Goal: Information Seeking & Learning: Check status

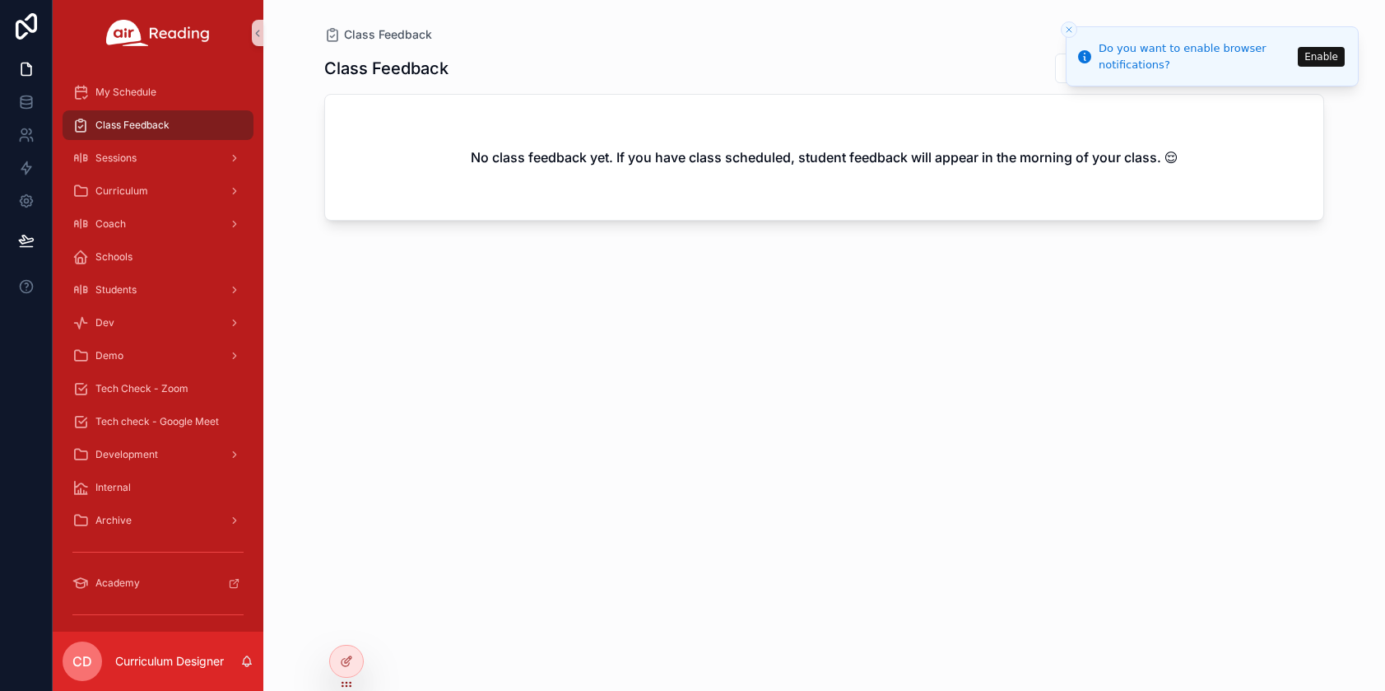
click at [1073, 26] on icon "Close toast" at bounding box center [1069, 30] width 10 height 10
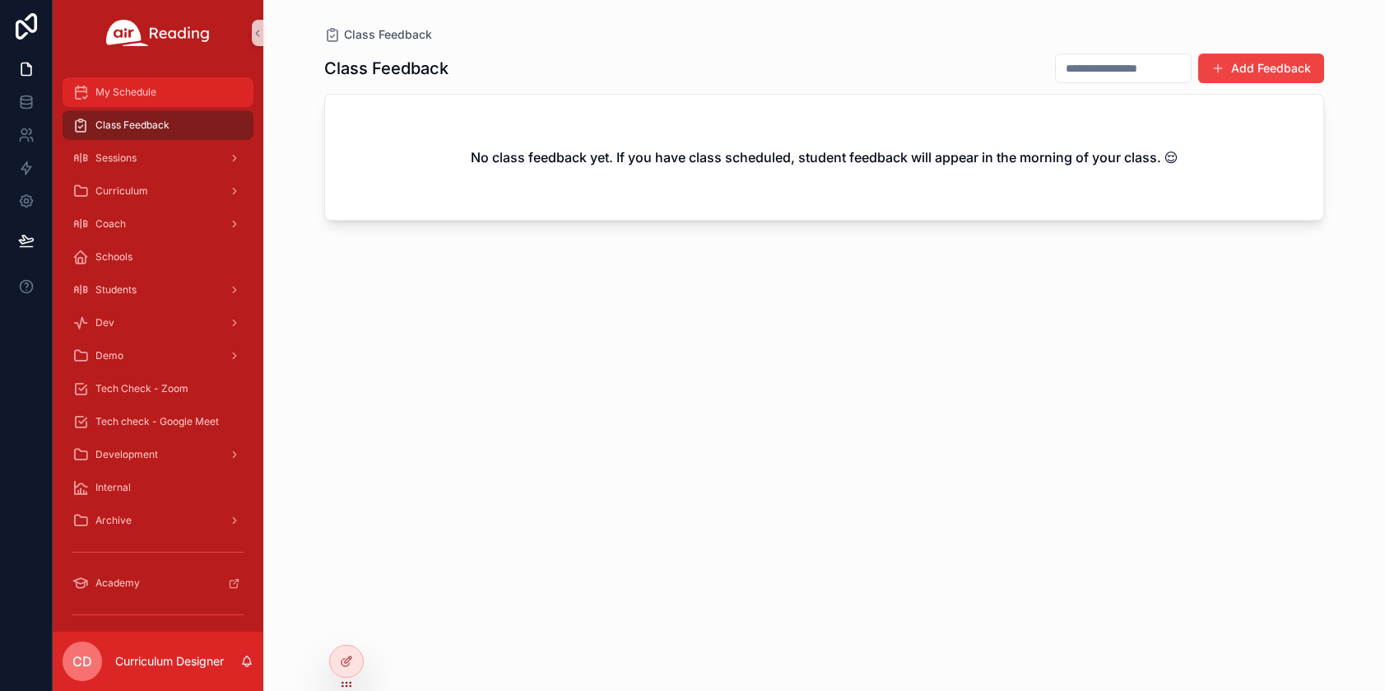
click at [146, 95] on span "My Schedule" at bounding box center [125, 92] width 61 height 13
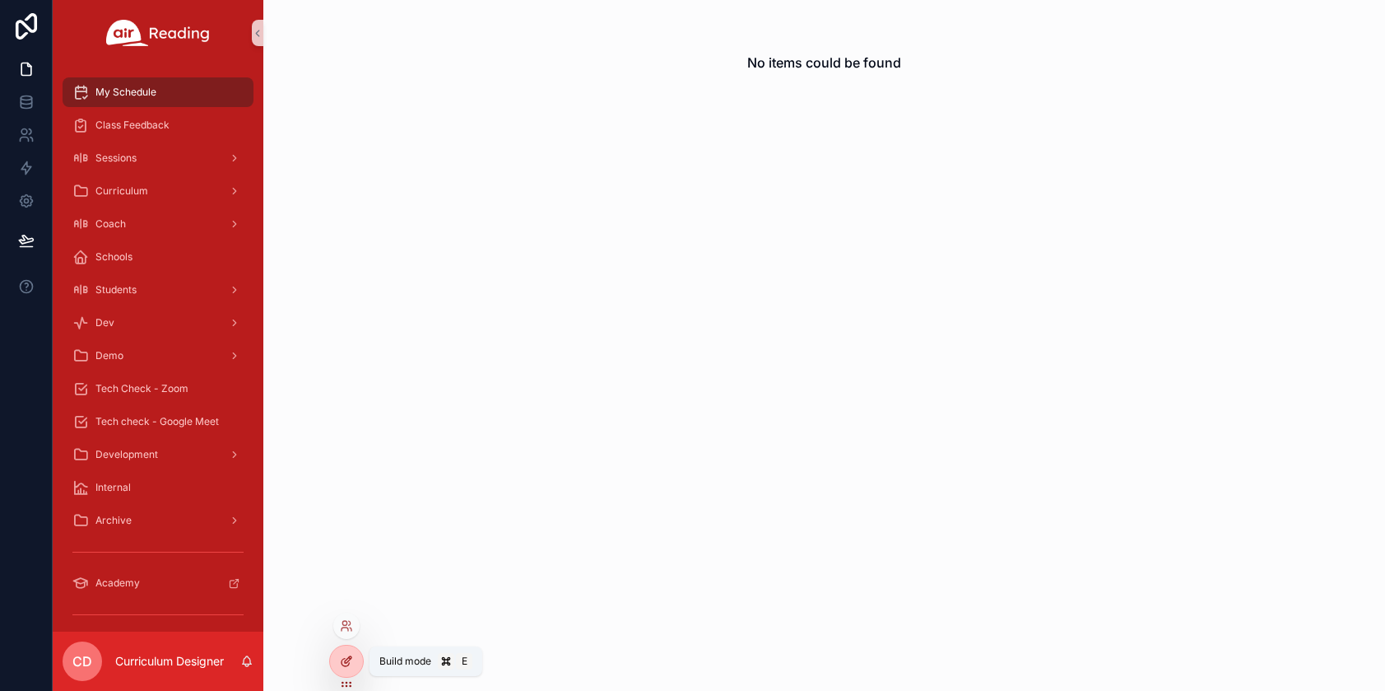
click at [348, 664] on icon at bounding box center [345, 662] width 7 height 7
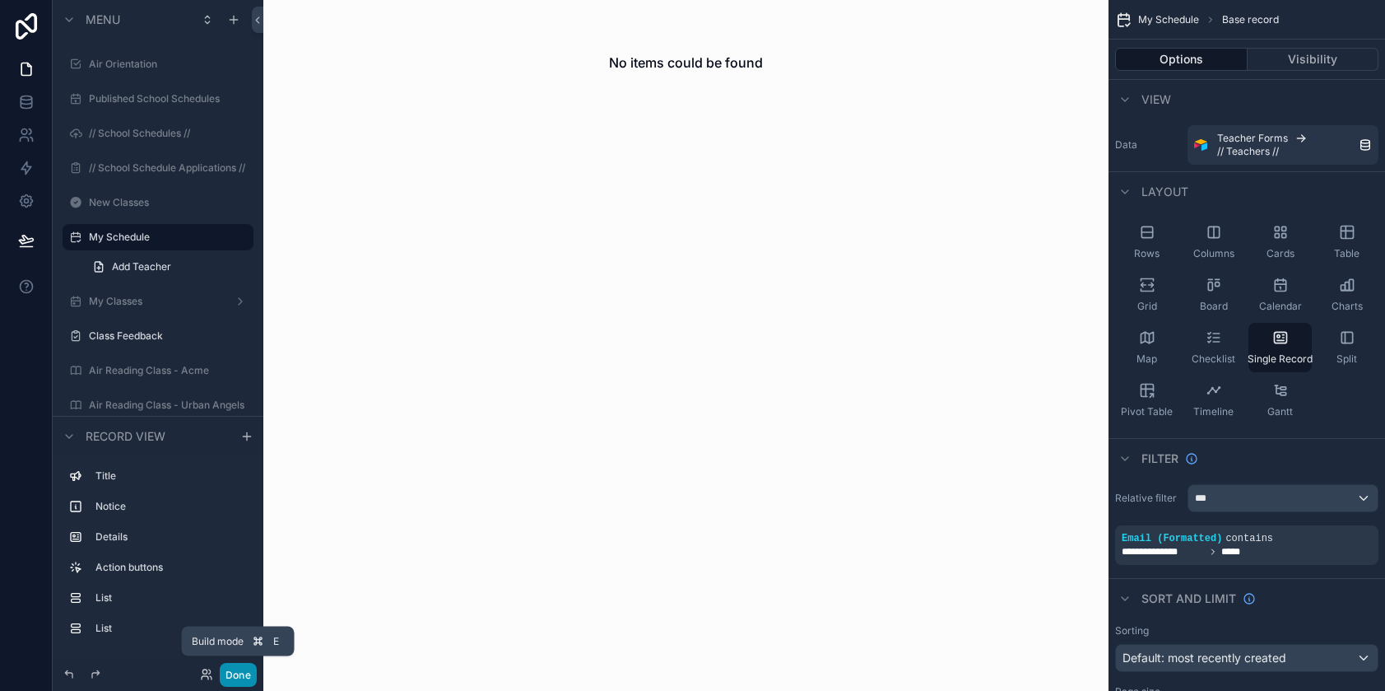
click at [240, 672] on button "Done" at bounding box center [238, 675] width 37 height 24
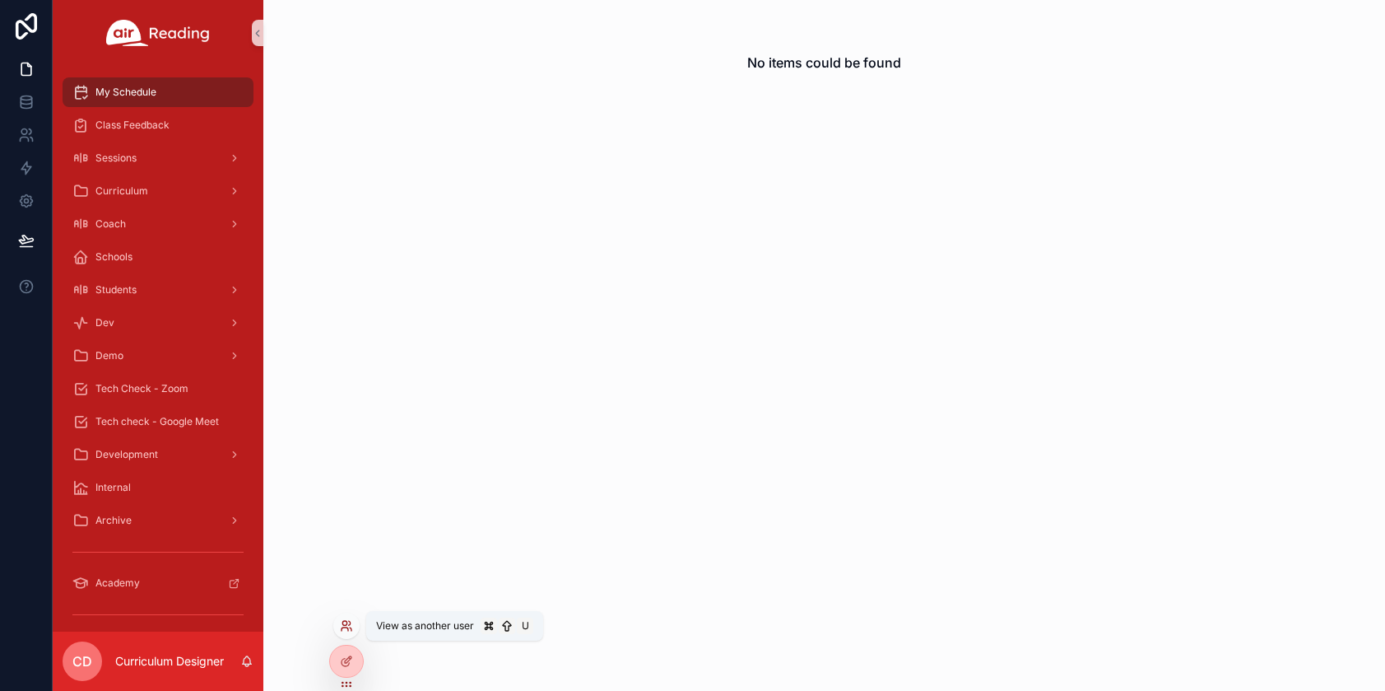
click at [349, 625] on icon at bounding box center [350, 623] width 2 height 4
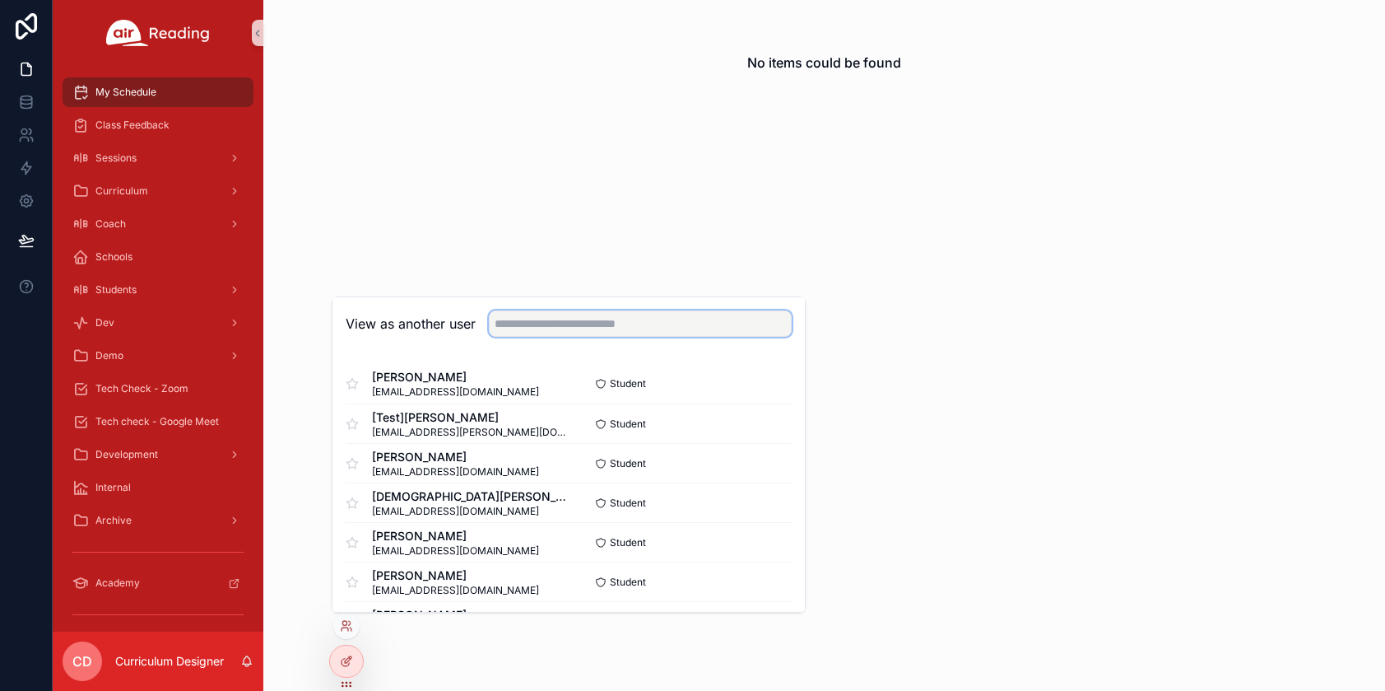
click at [576, 320] on input "text" at bounding box center [640, 323] width 303 height 26
type input "*"
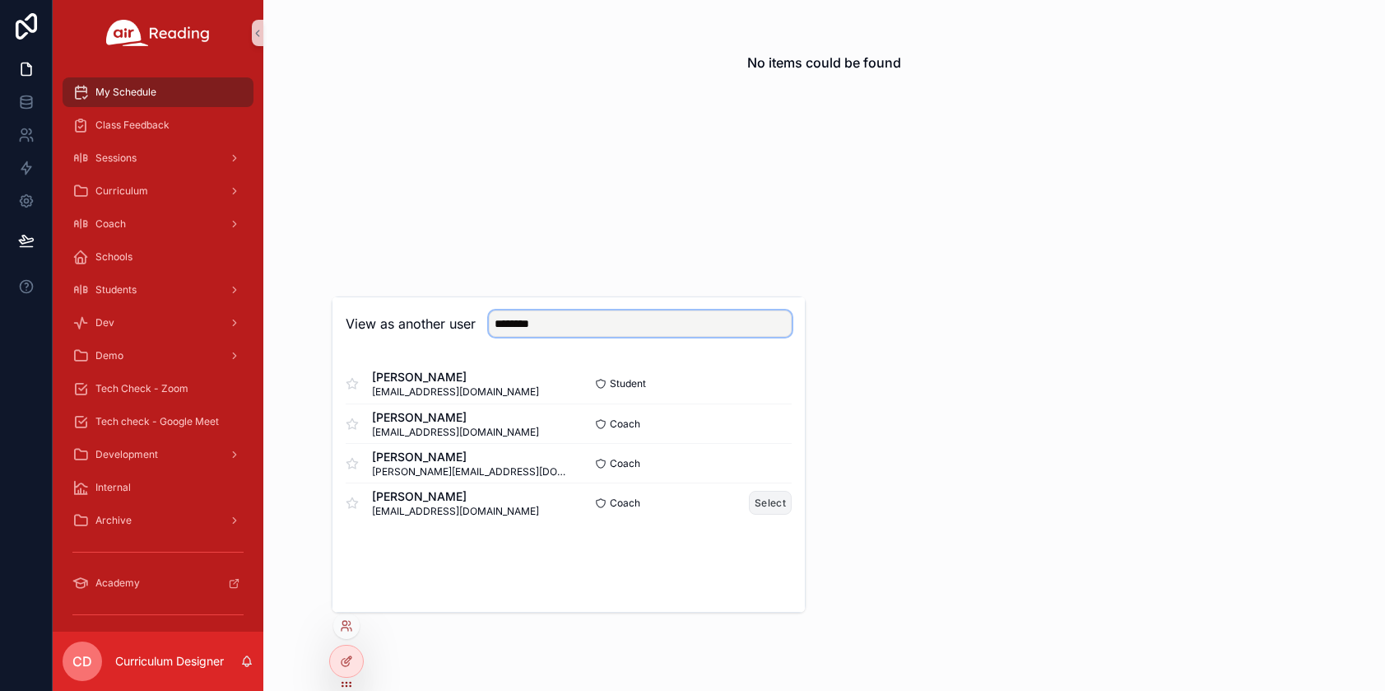
type input "********"
click at [769, 500] on button "Select" at bounding box center [770, 503] width 43 height 24
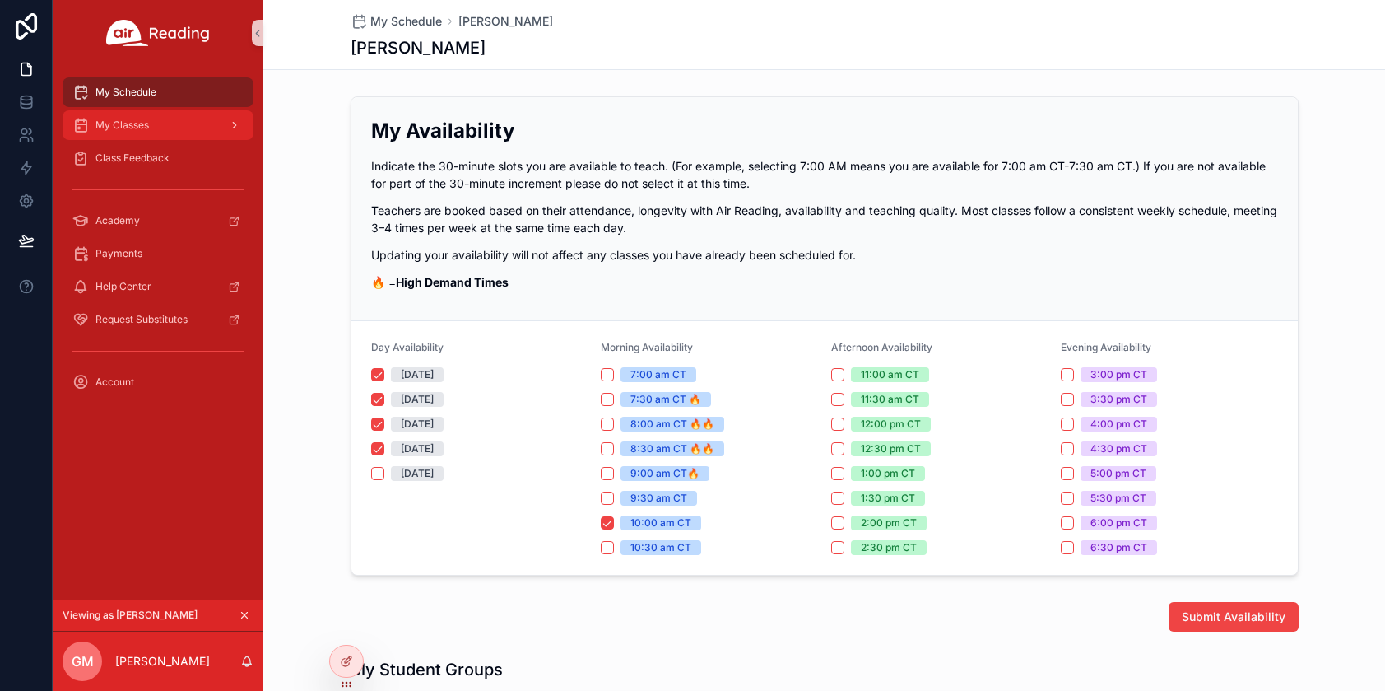
click at [142, 120] on span "My Classes" at bounding box center [122, 125] width 54 height 13
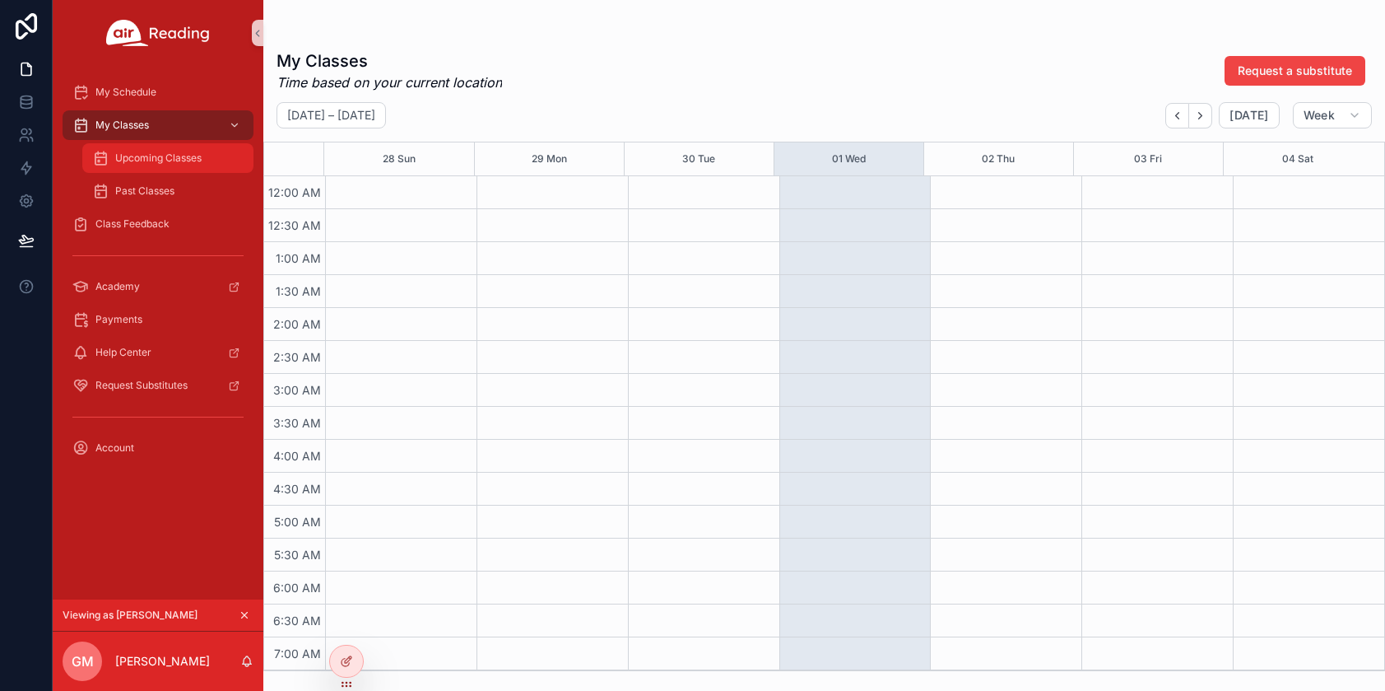
click at [153, 159] on span "Upcoming Classes" at bounding box center [158, 157] width 86 height 13
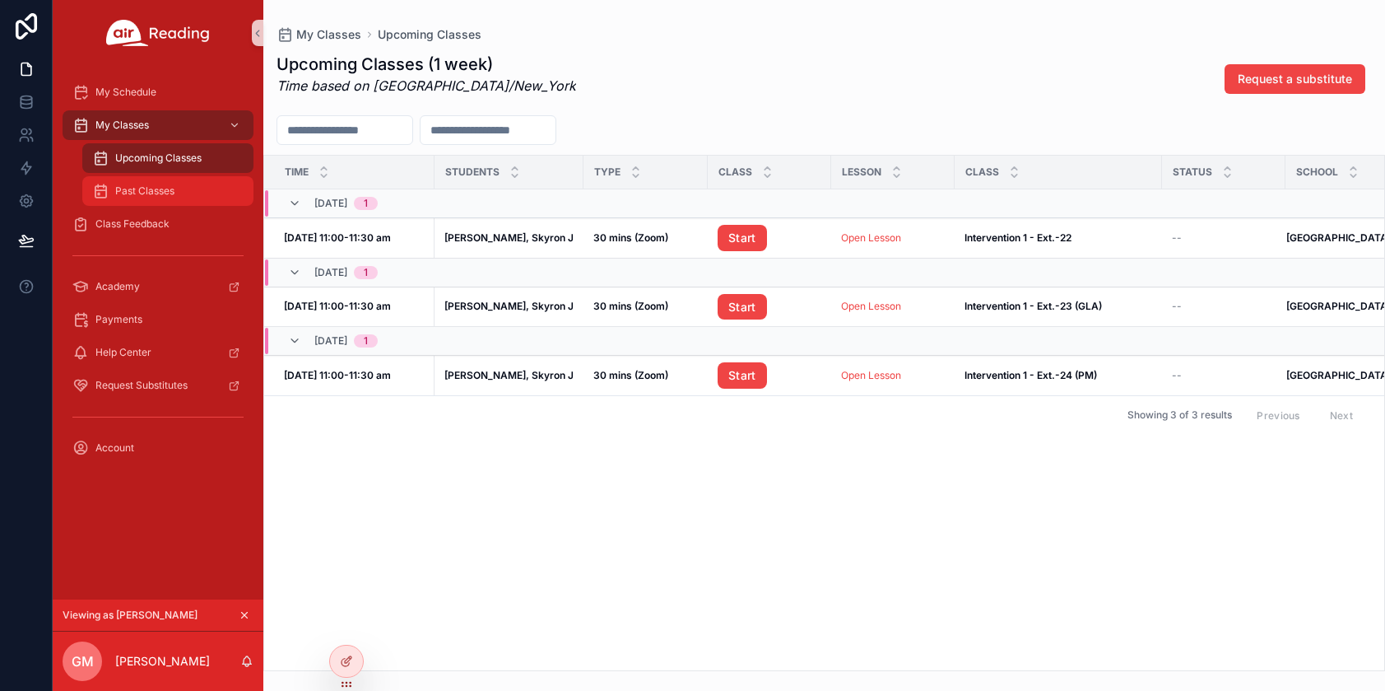
click at [158, 197] on span "Past Classes" at bounding box center [144, 190] width 59 height 13
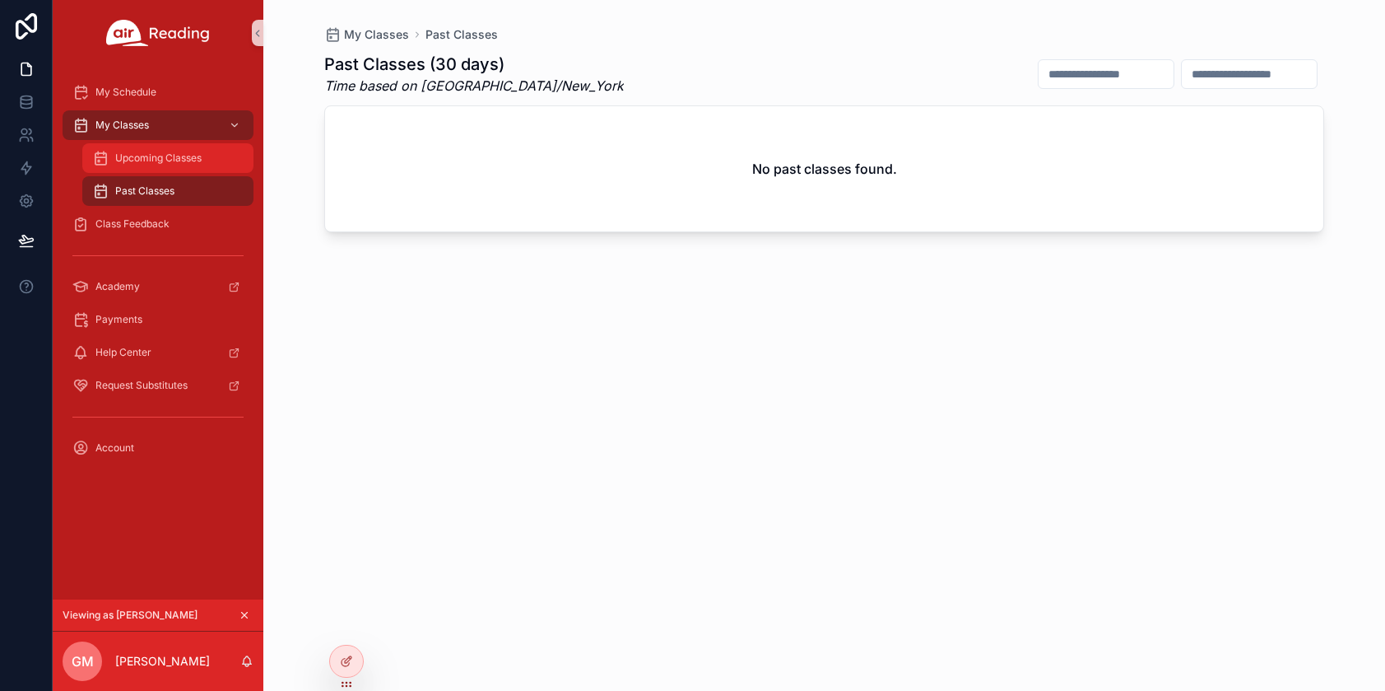
click at [149, 158] on span "Upcoming Classes" at bounding box center [158, 157] width 86 height 13
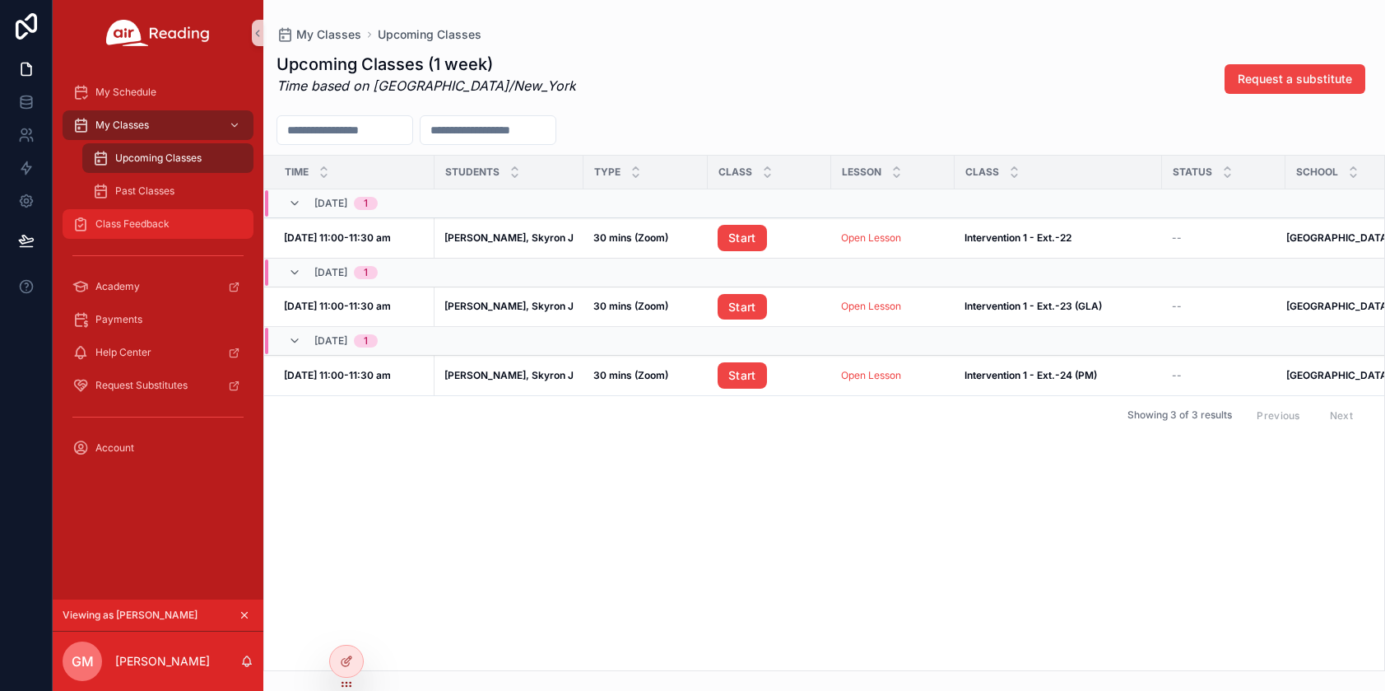
click at [137, 225] on span "Class Feedback" at bounding box center [132, 223] width 74 height 13
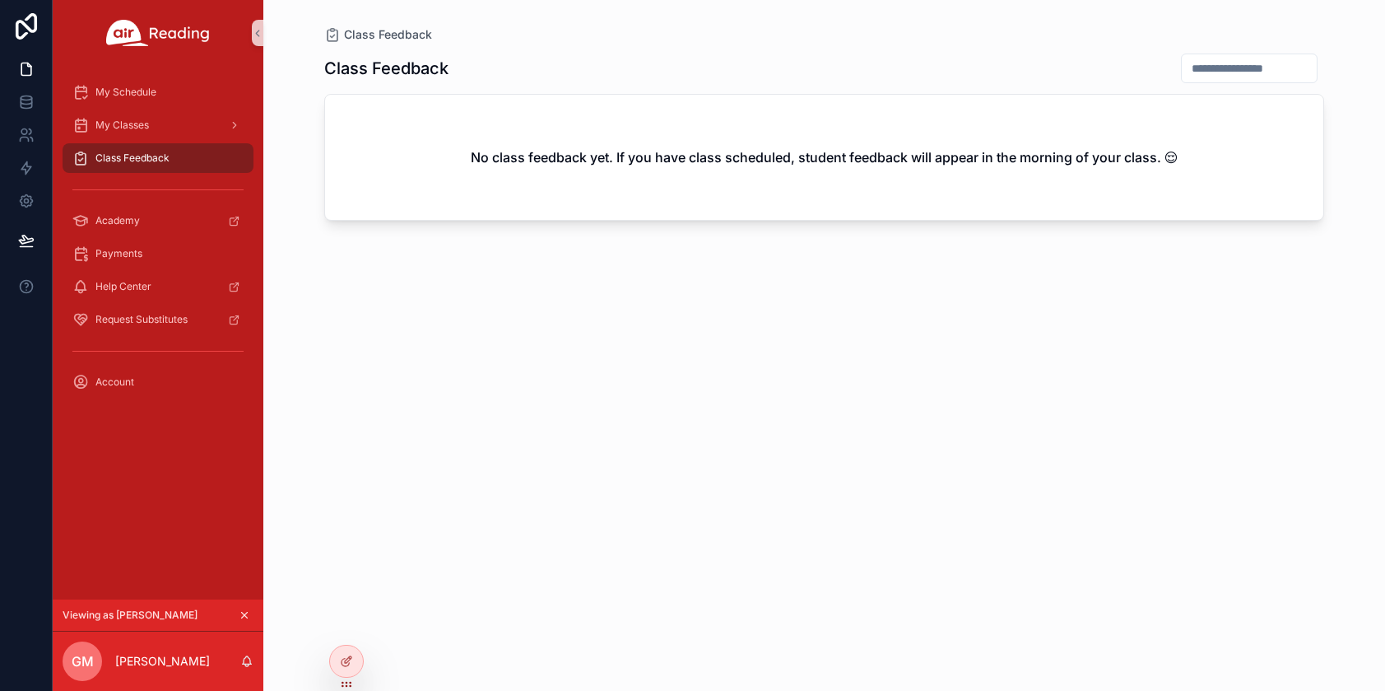
click at [243, 613] on icon "scrollable content" at bounding box center [245, 615] width 6 height 6
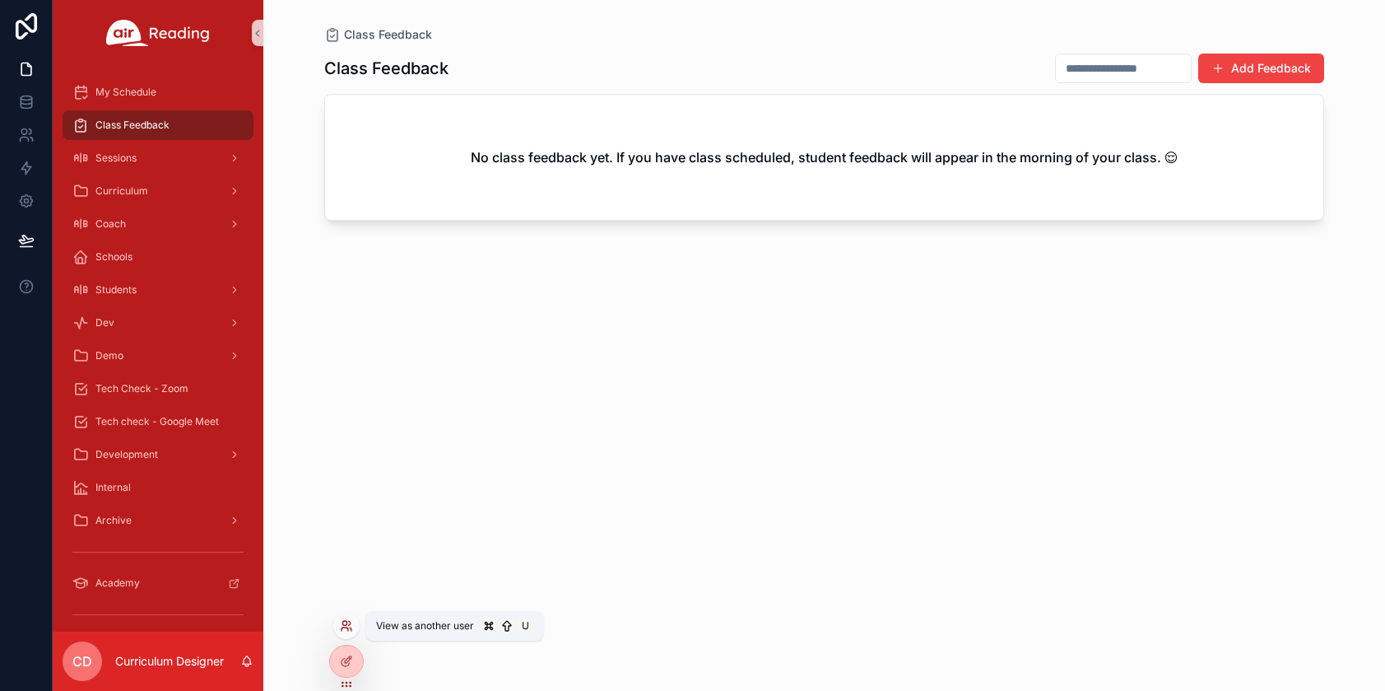
click at [346, 624] on icon at bounding box center [344, 623] width 4 height 4
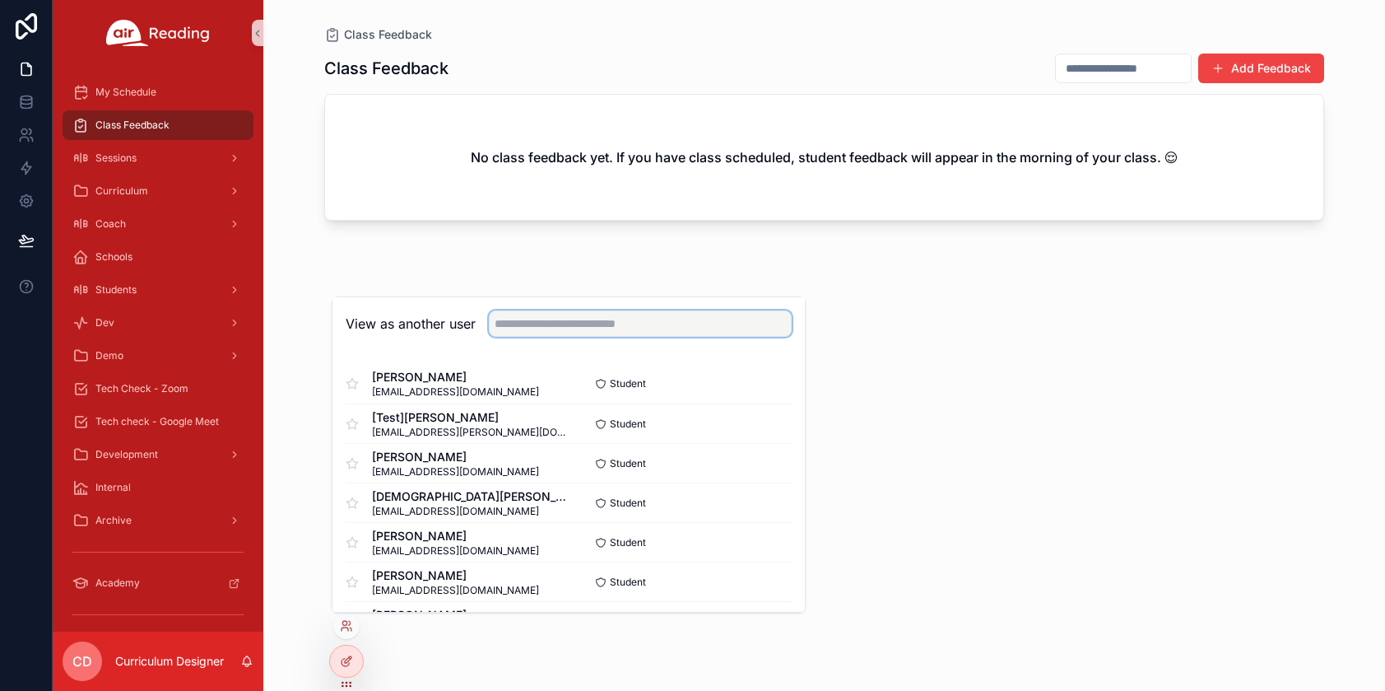
click at [514, 328] on input "text" at bounding box center [640, 323] width 303 height 26
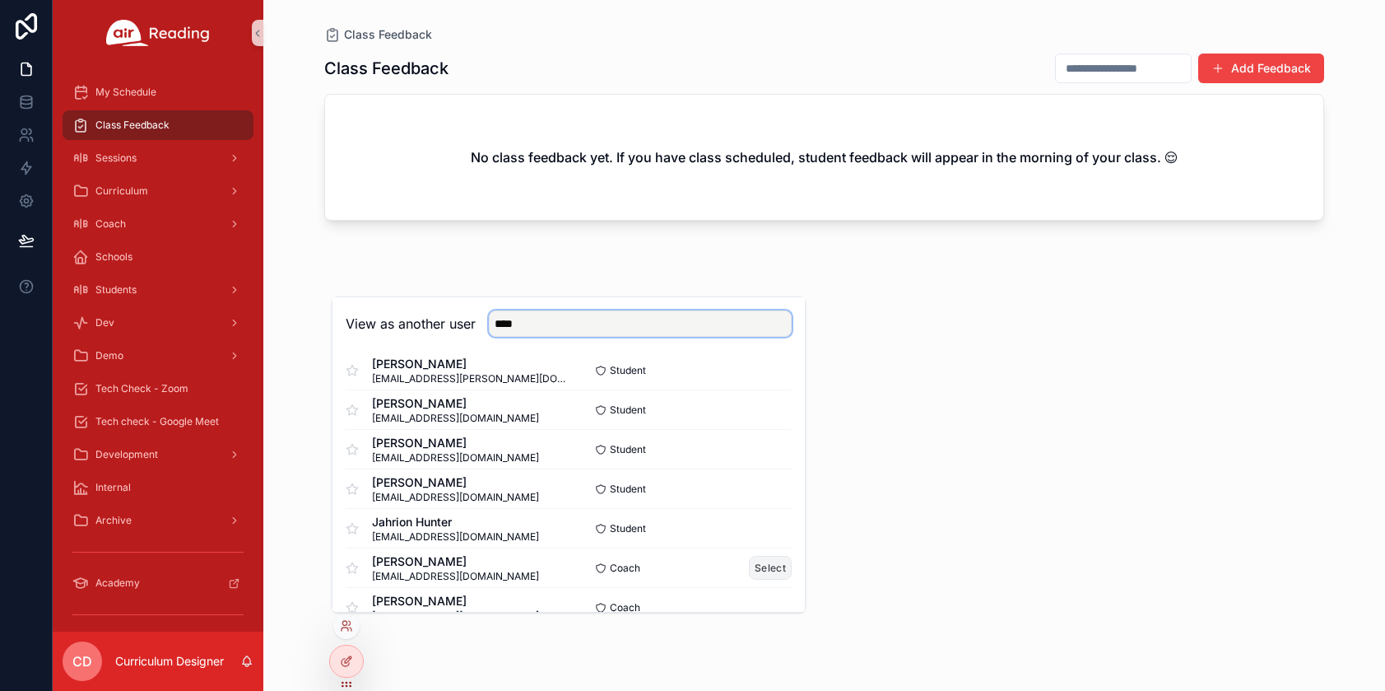
type input "****"
click at [761, 566] on button "Select" at bounding box center [770, 568] width 43 height 24
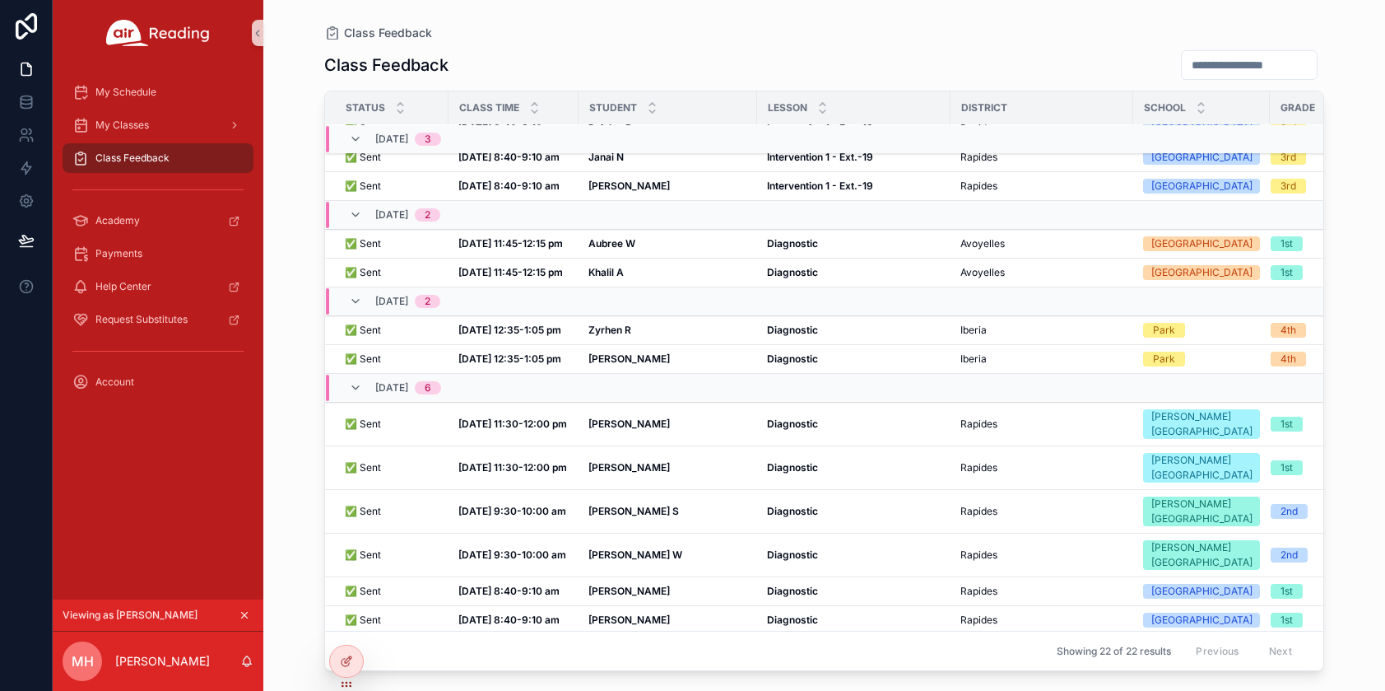
scroll to position [419, 0]
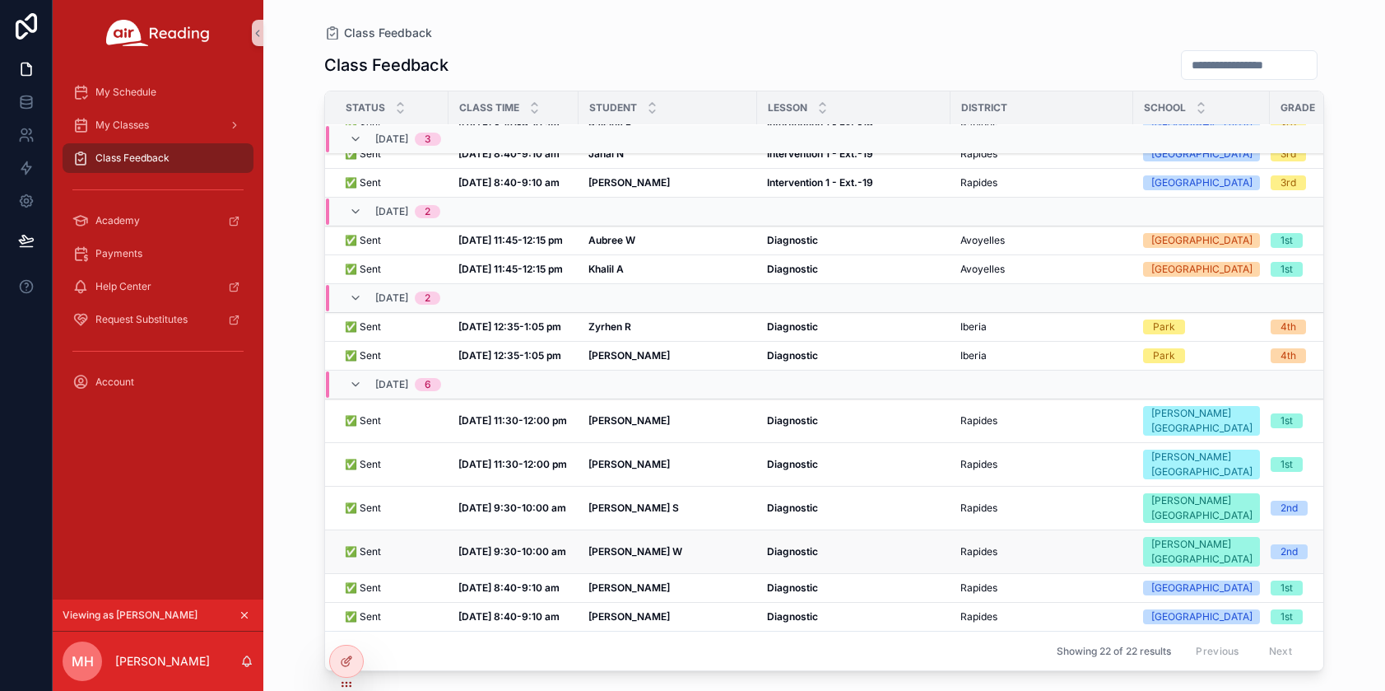
click at [804, 545] on strong "Diagnostic" at bounding box center [792, 551] width 51 height 12
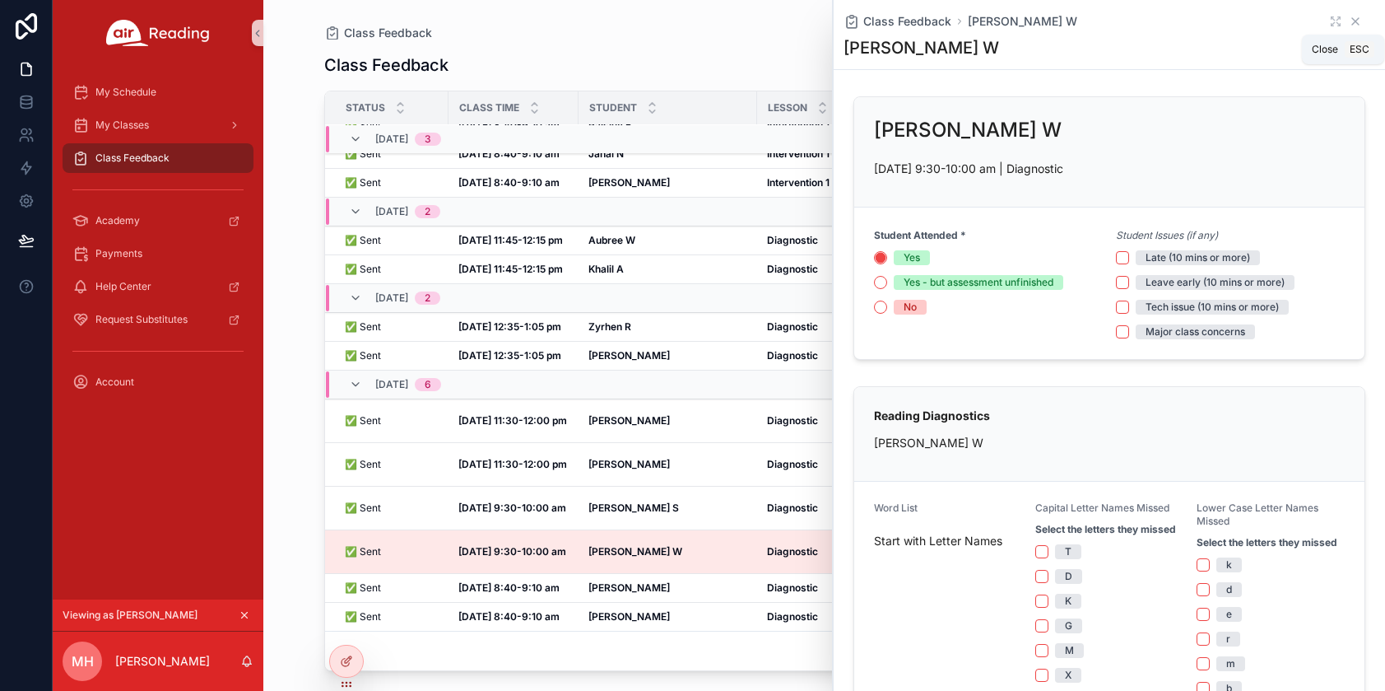
click at [1353, 20] on icon "scrollable content" at bounding box center [1356, 21] width 7 height 7
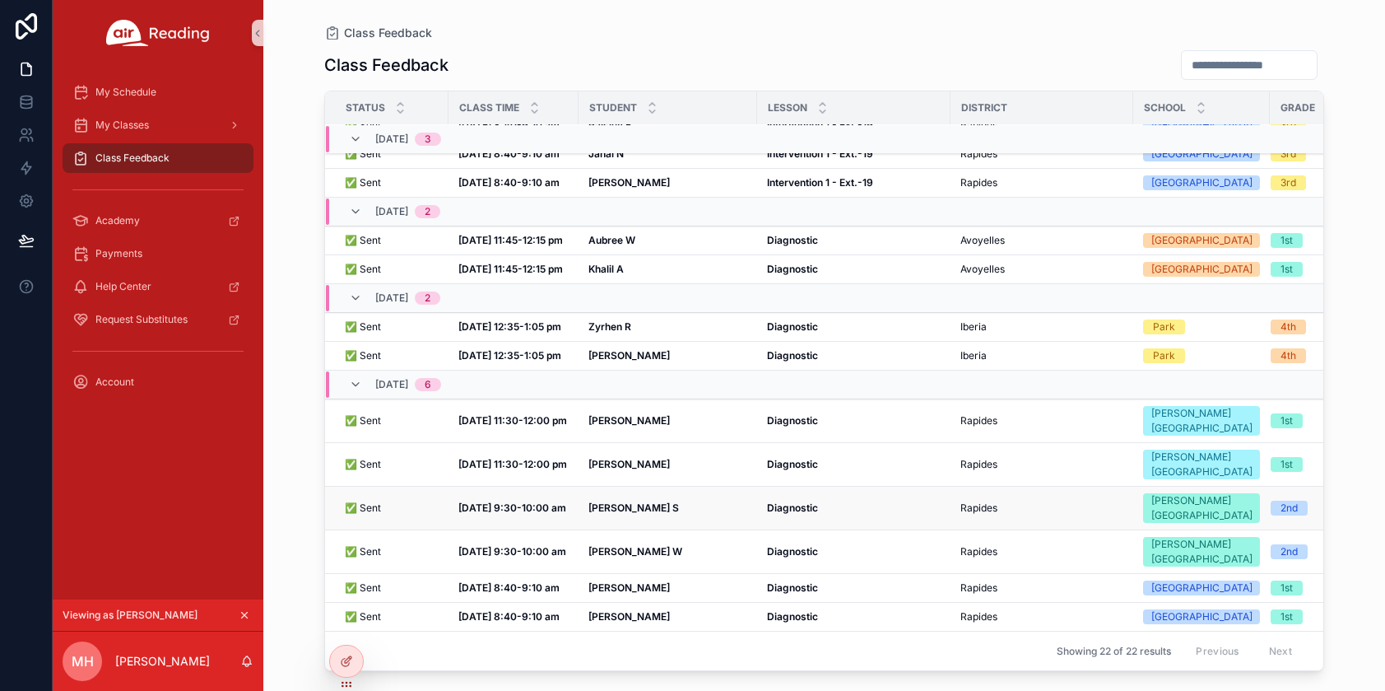
click at [781, 501] on strong "Diagnostic" at bounding box center [792, 507] width 51 height 12
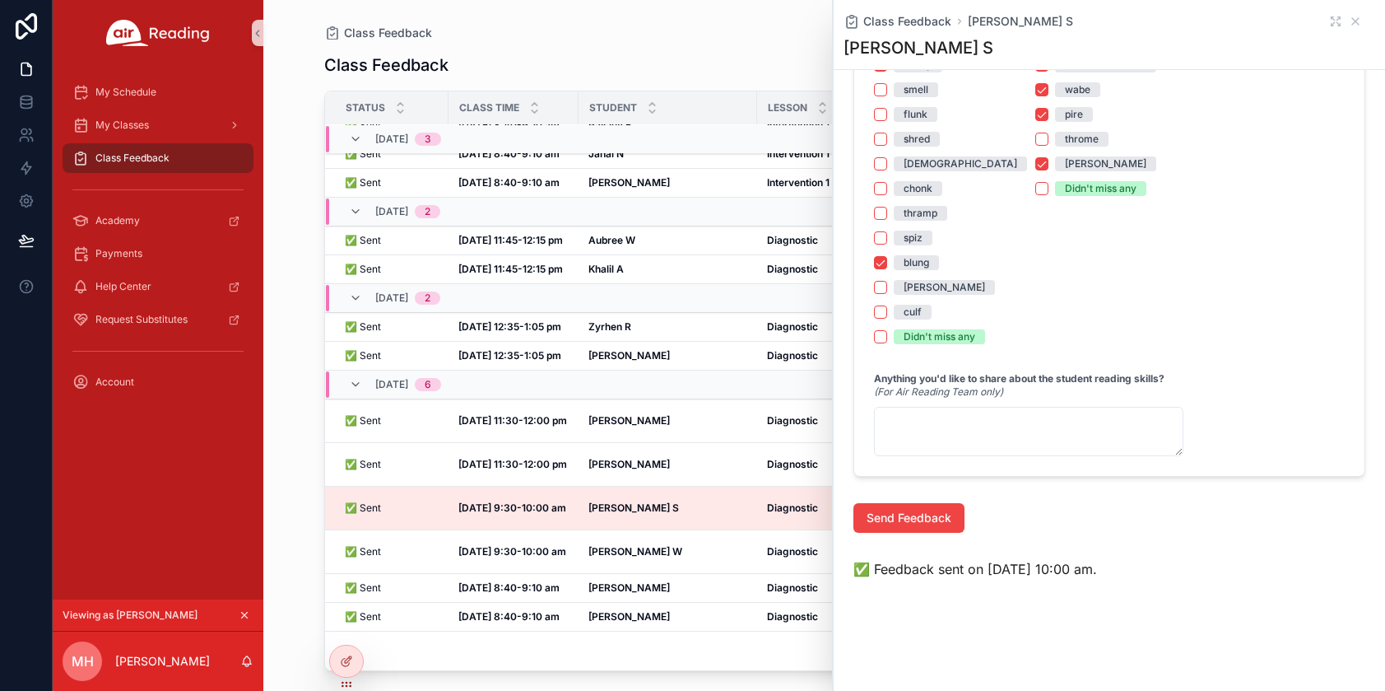
scroll to position [2065, 0]
click at [1349, 21] on icon "scrollable content" at bounding box center [1355, 21] width 13 height 13
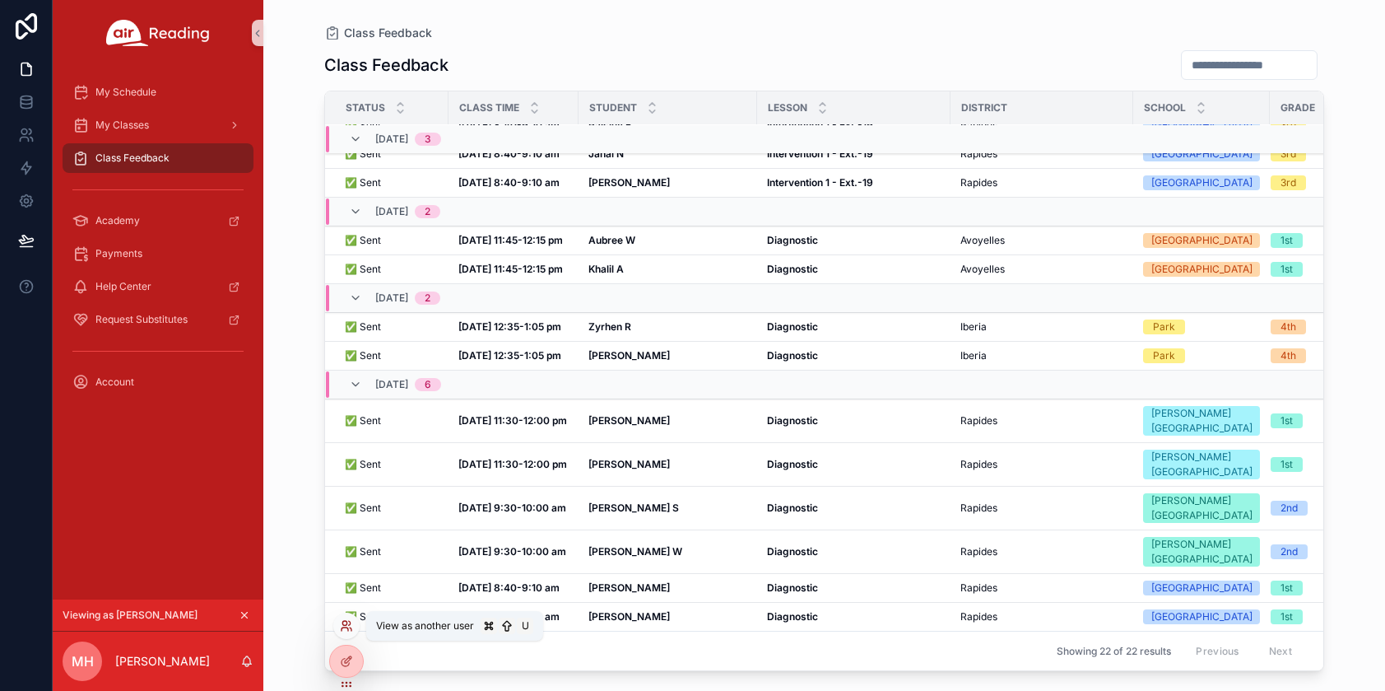
click at [345, 623] on icon at bounding box center [346, 625] width 13 height 13
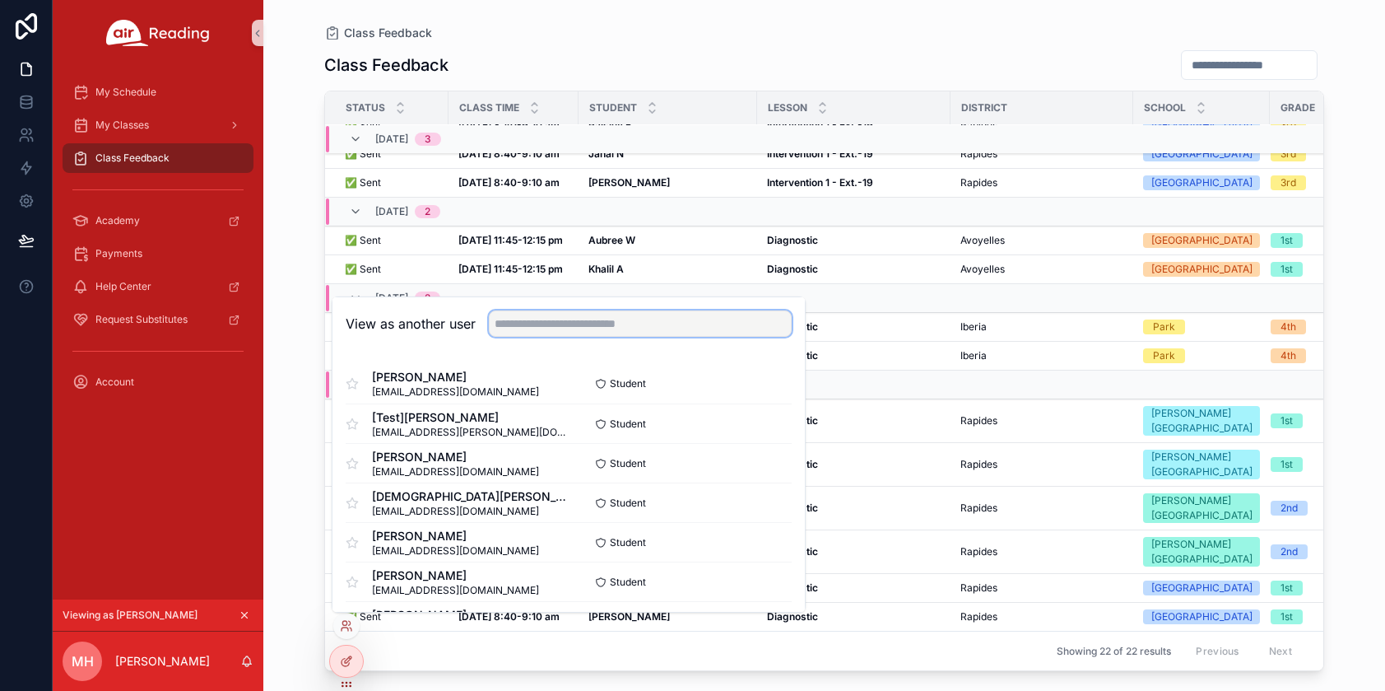
click at [518, 318] on input "text" at bounding box center [640, 323] width 303 height 26
type input "*"
type input "********"
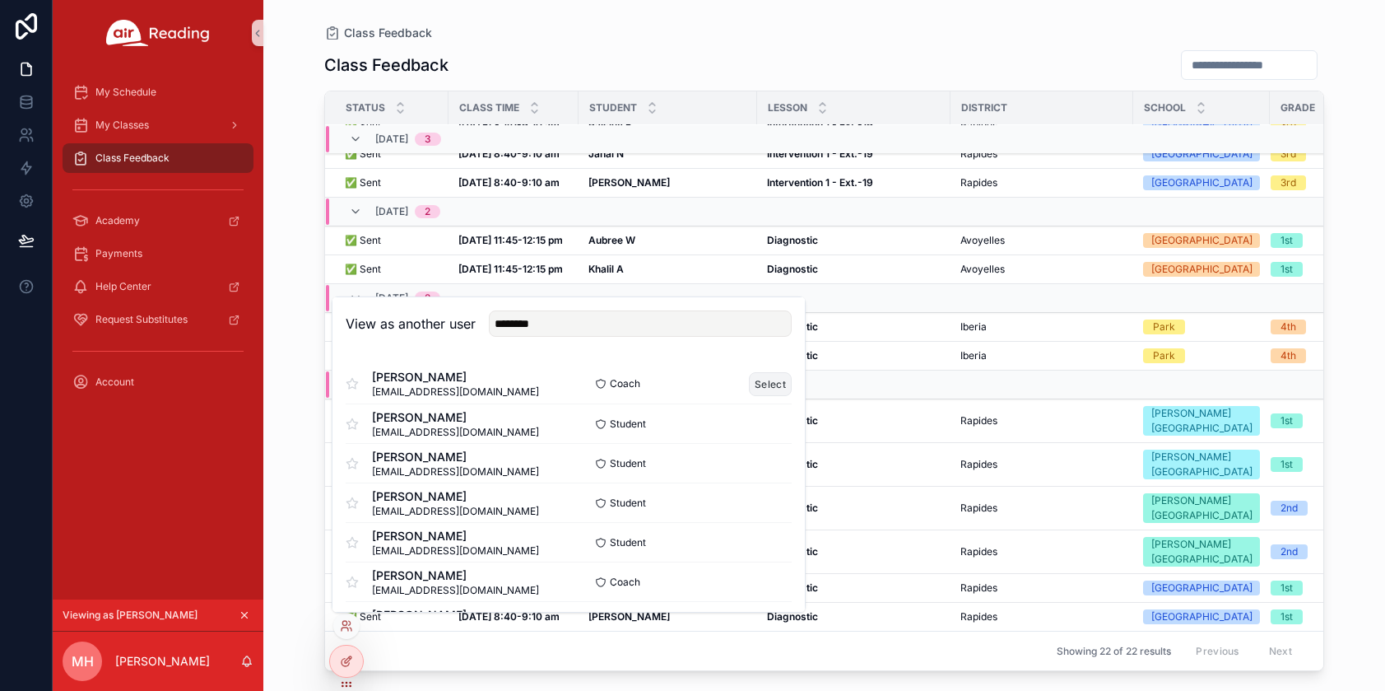
click at [755, 377] on button "Select" at bounding box center [770, 384] width 43 height 24
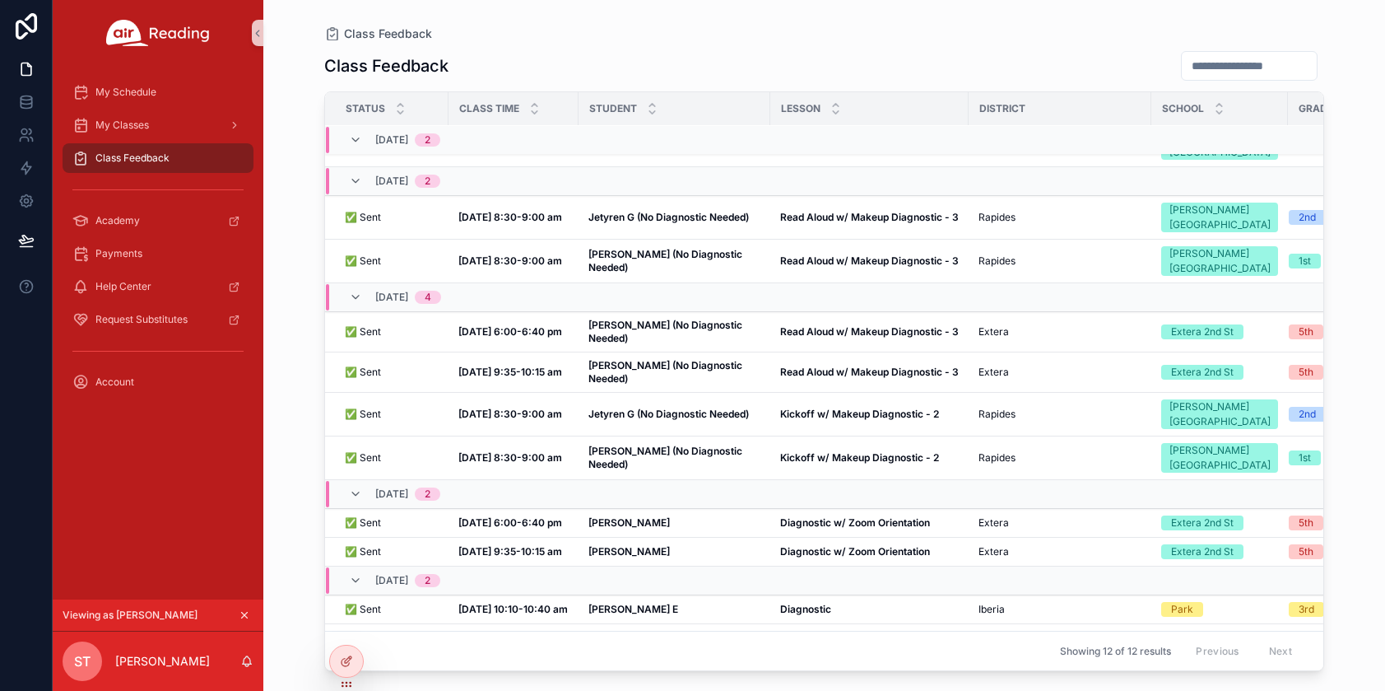
scroll to position [86, 0]
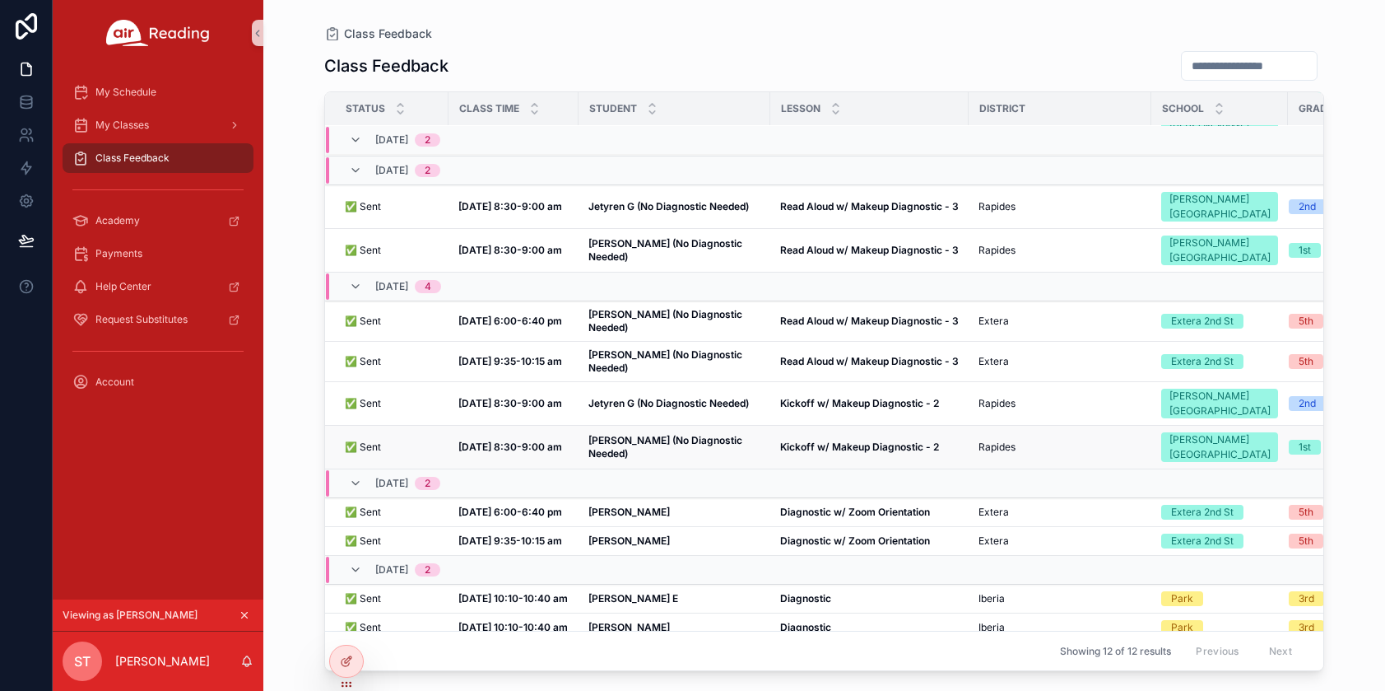
click at [673, 434] on strong "[PERSON_NAME] (No Diagnostic Needed)" at bounding box center [667, 447] width 156 height 26
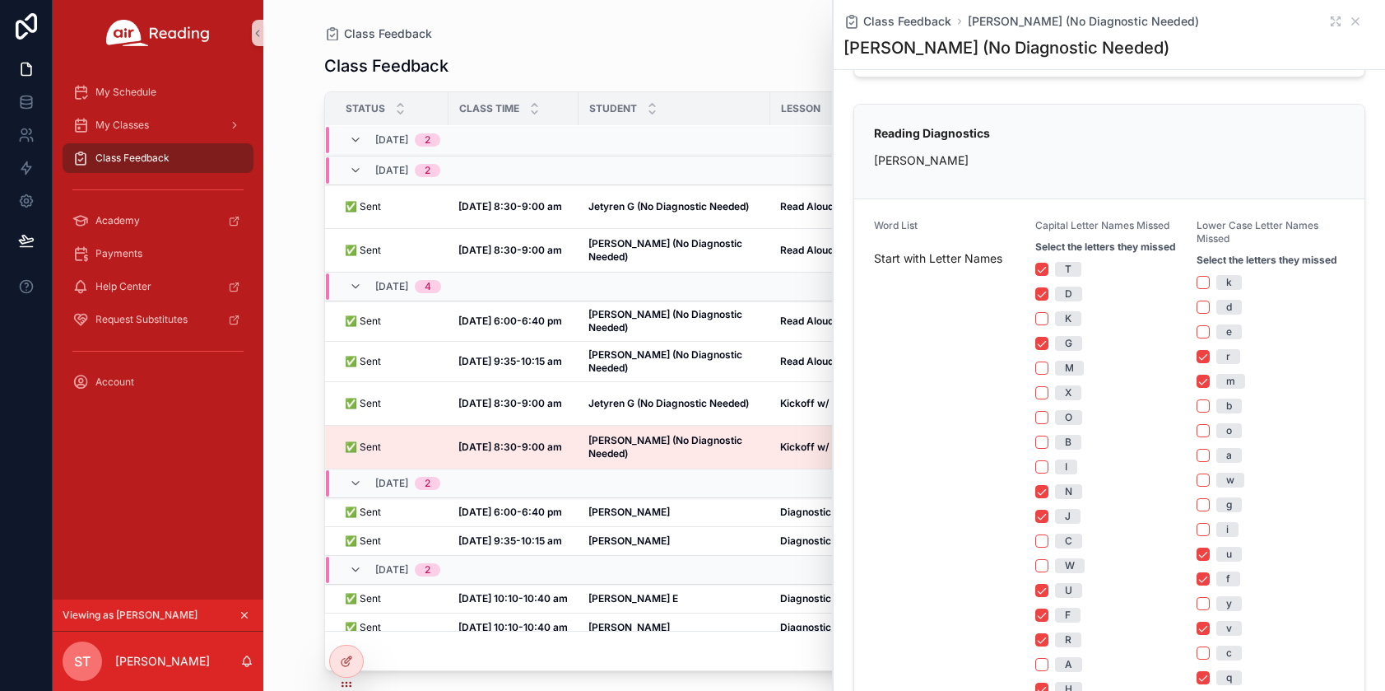
scroll to position [185, 0]
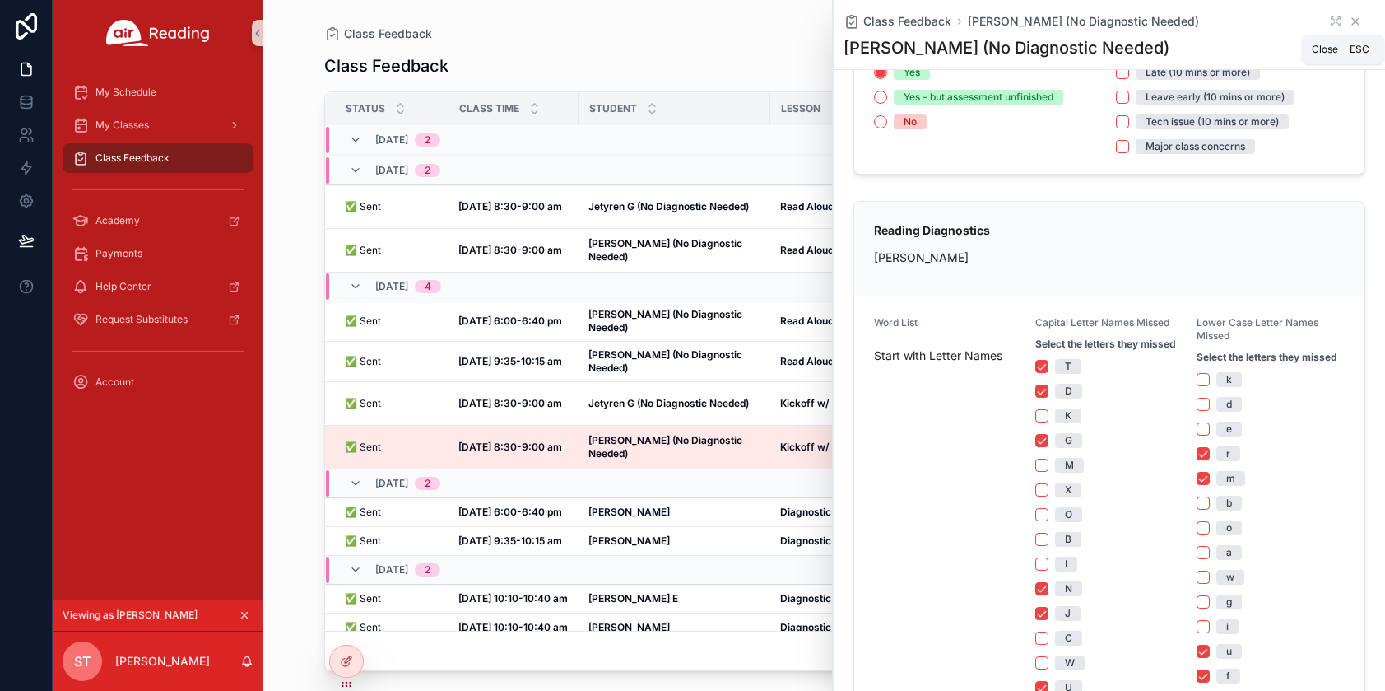
click at [1349, 25] on icon "scrollable content" at bounding box center [1355, 21] width 13 height 13
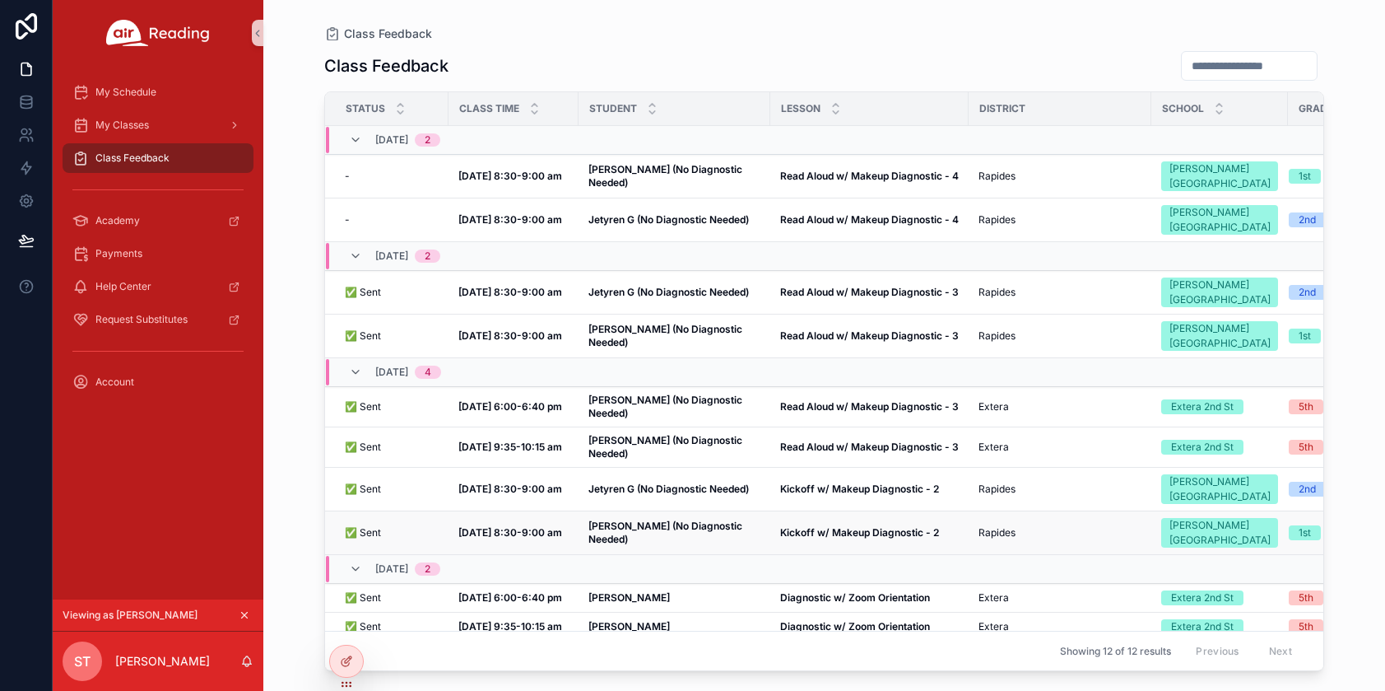
scroll to position [86, 0]
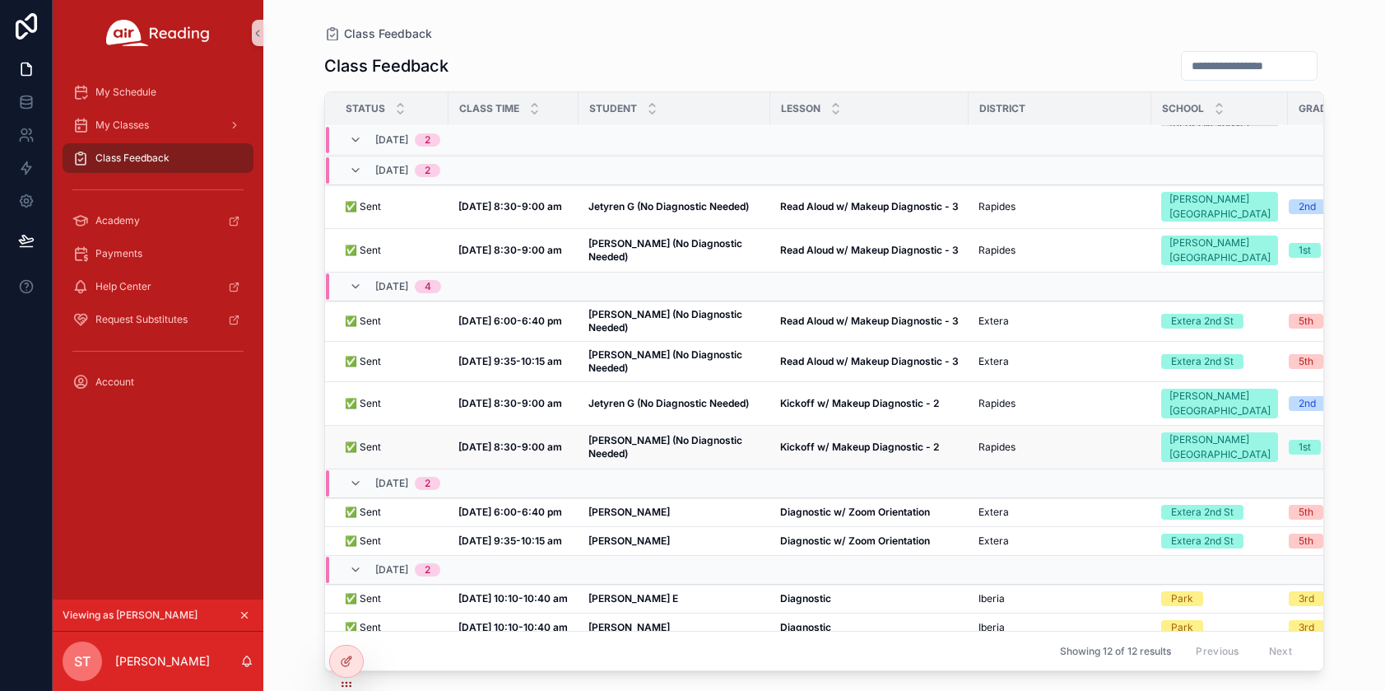
click at [674, 434] on strong "Morales H (No Diagnostic Needed)" at bounding box center [667, 447] width 156 height 26
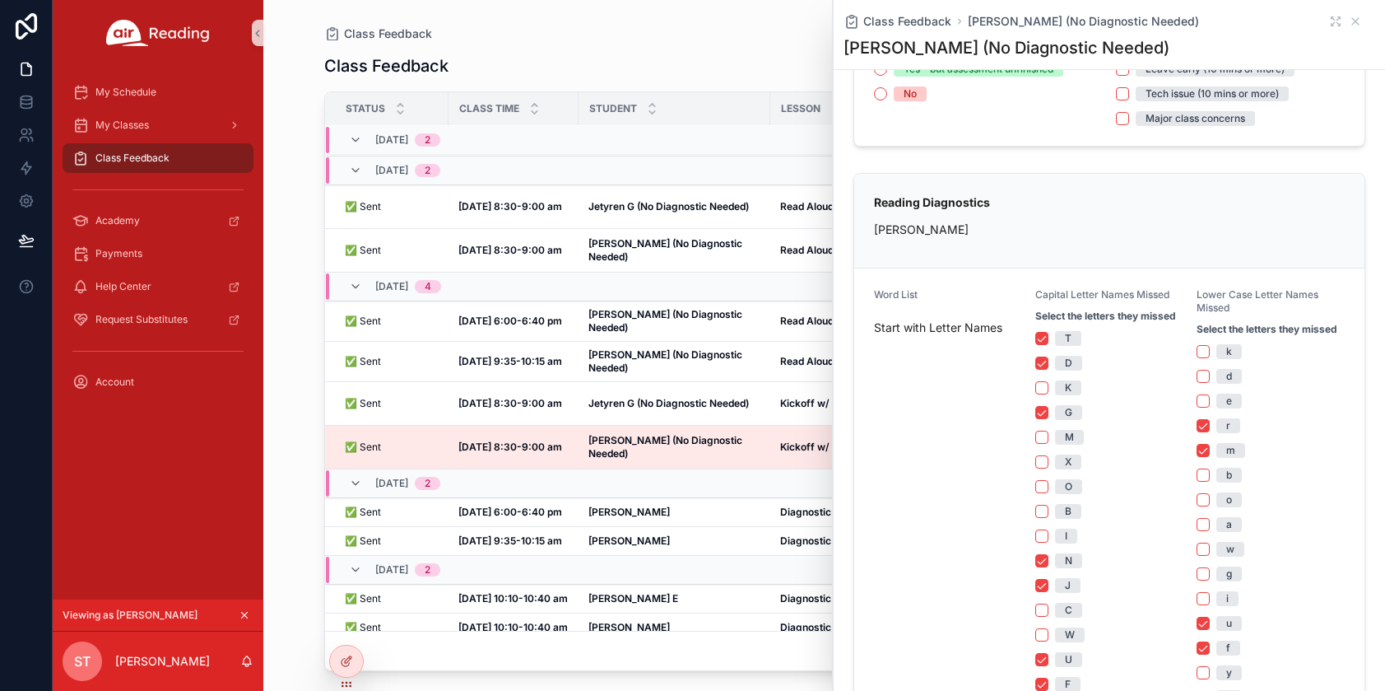
scroll to position [462, 0]
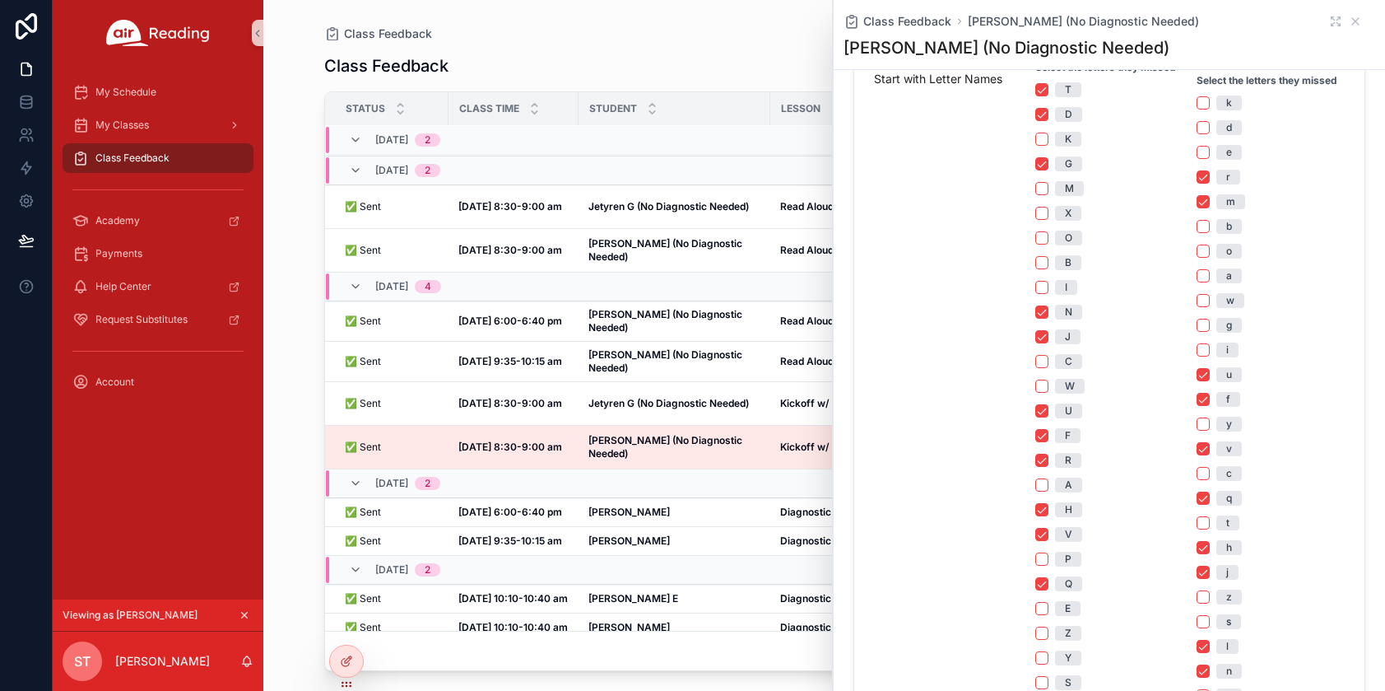
click at [650, 470] on div "09/29, Mon 2" at bounding box center [548, 483] width 444 height 26
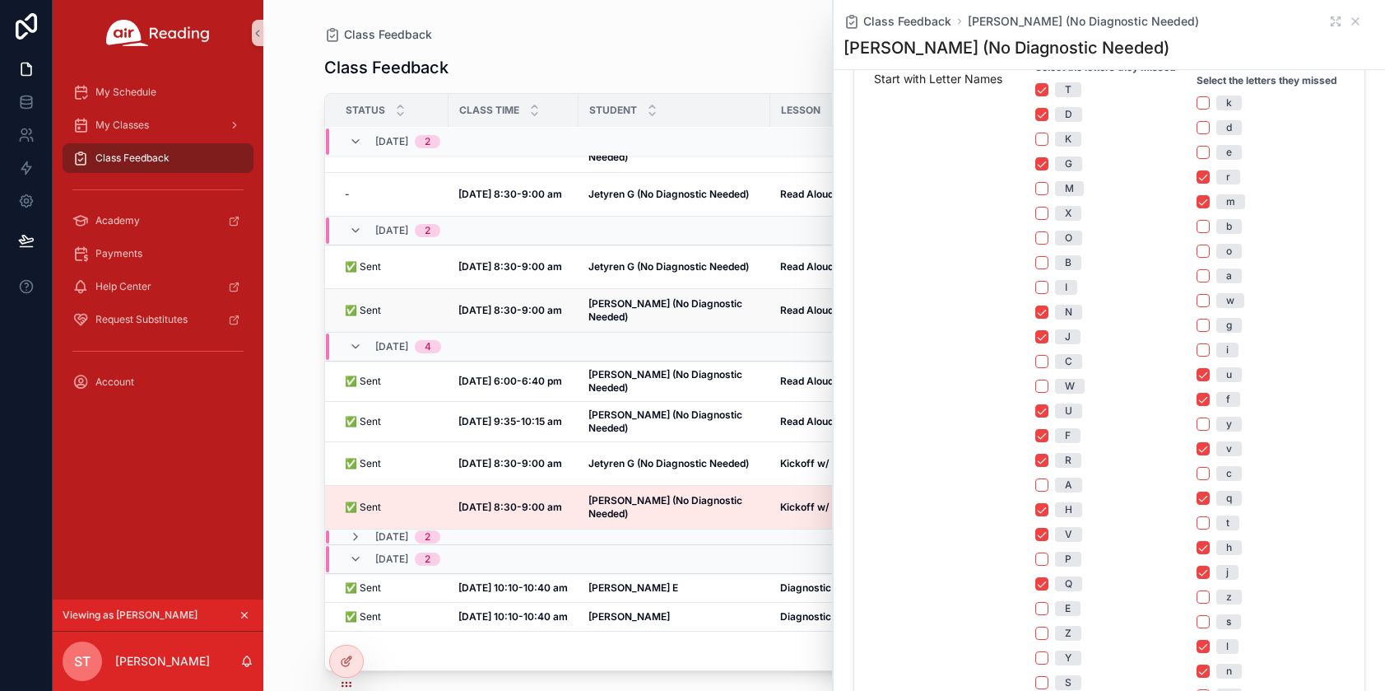
scroll to position [16, 0]
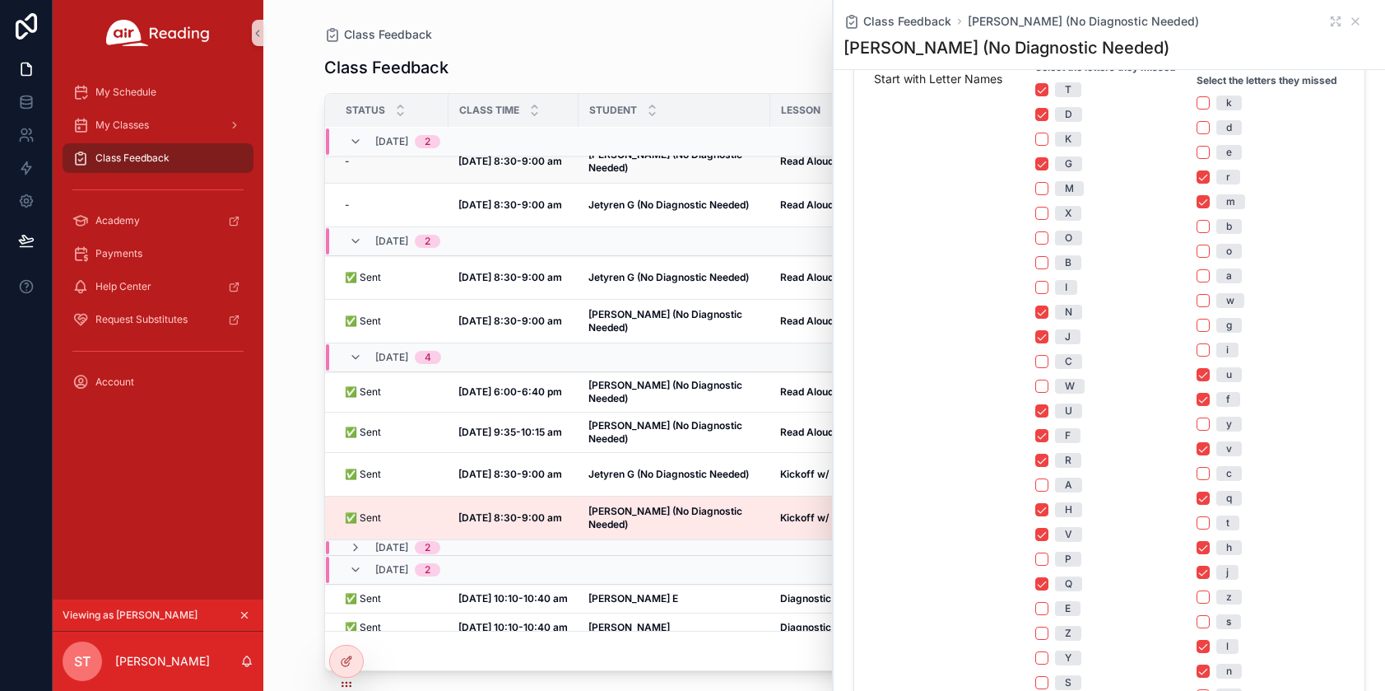
click at [645, 170] on td "Morales H (No Diagnostic Needed) Morales H (No Diagnostic Needed)" at bounding box center [675, 162] width 192 height 44
click at [643, 162] on strong "Morales H (No Diagnostic Needed)" at bounding box center [667, 161] width 156 height 26
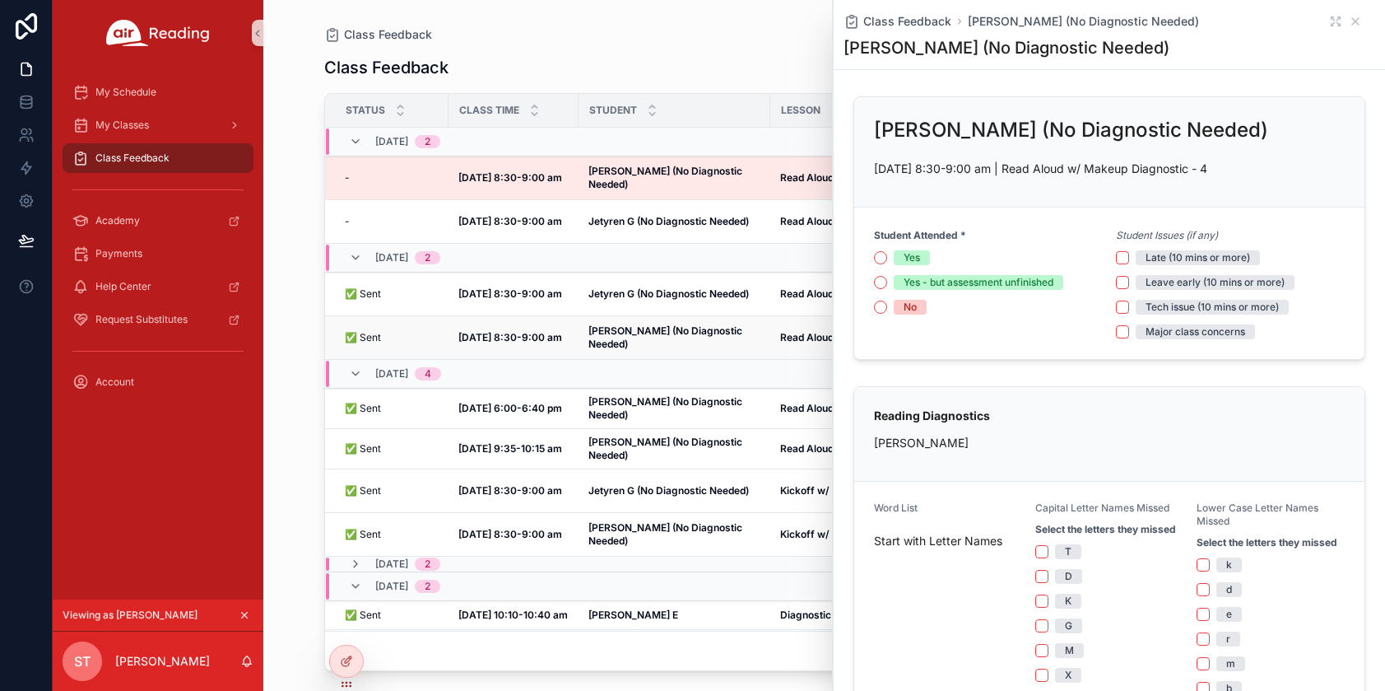
click at [552, 338] on strong "Oct 1, 8:30-9:00 am" at bounding box center [511, 337] width 104 height 12
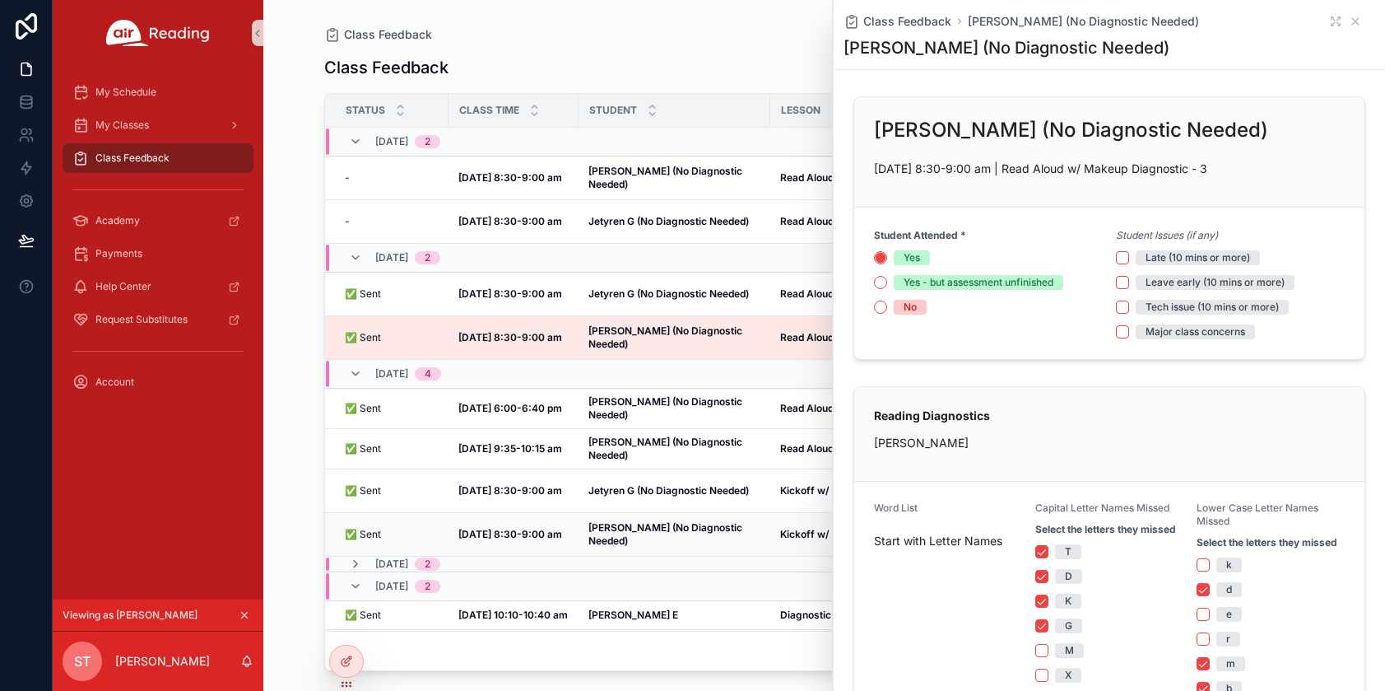
click at [677, 521] on strong "Morales H (No Diagnostic Needed)" at bounding box center [667, 534] width 156 height 26
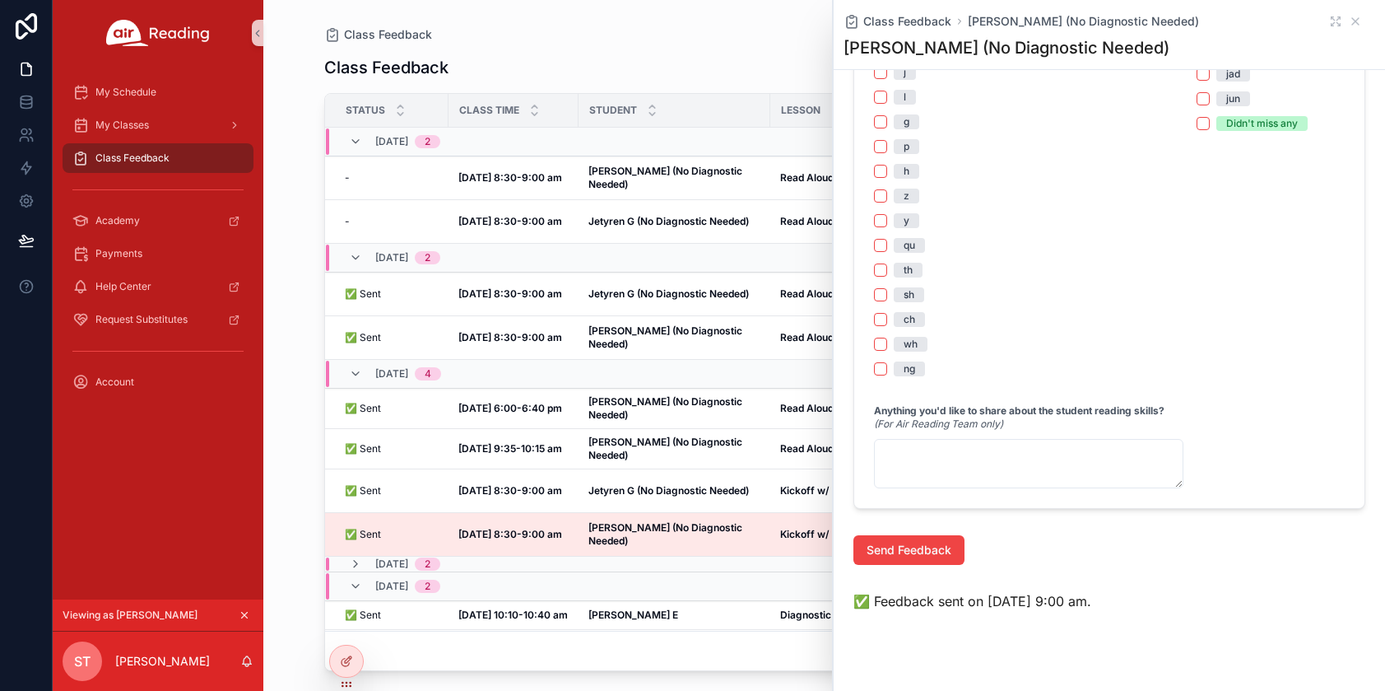
scroll to position [1511, 0]
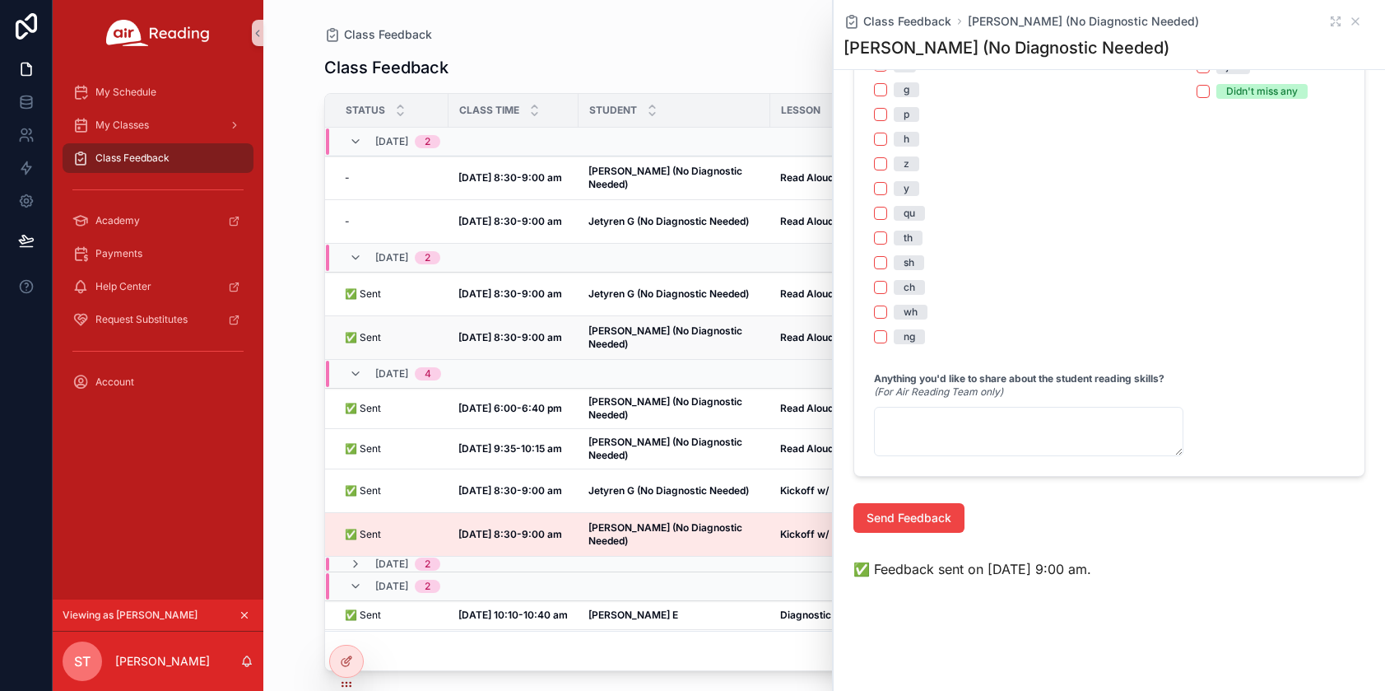
click at [671, 338] on strong "Morales H (No Diagnostic Needed)" at bounding box center [667, 337] width 156 height 26
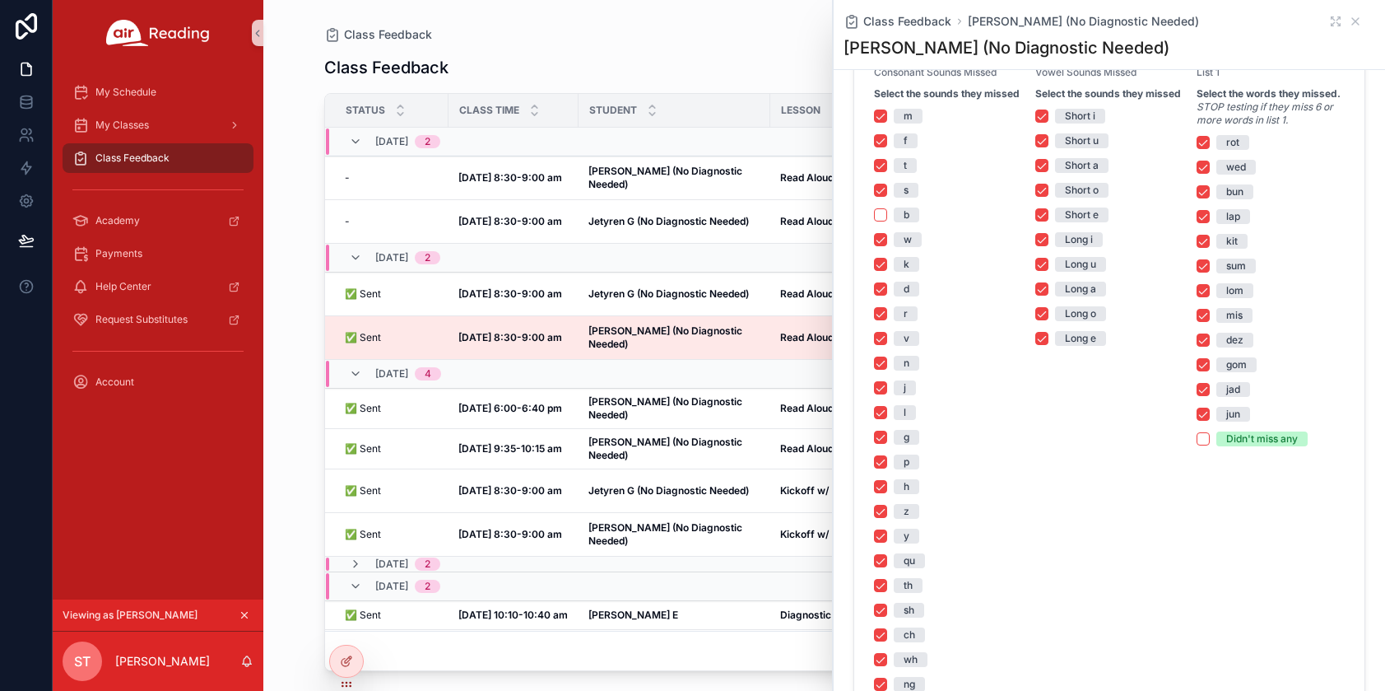
scroll to position [1116, 0]
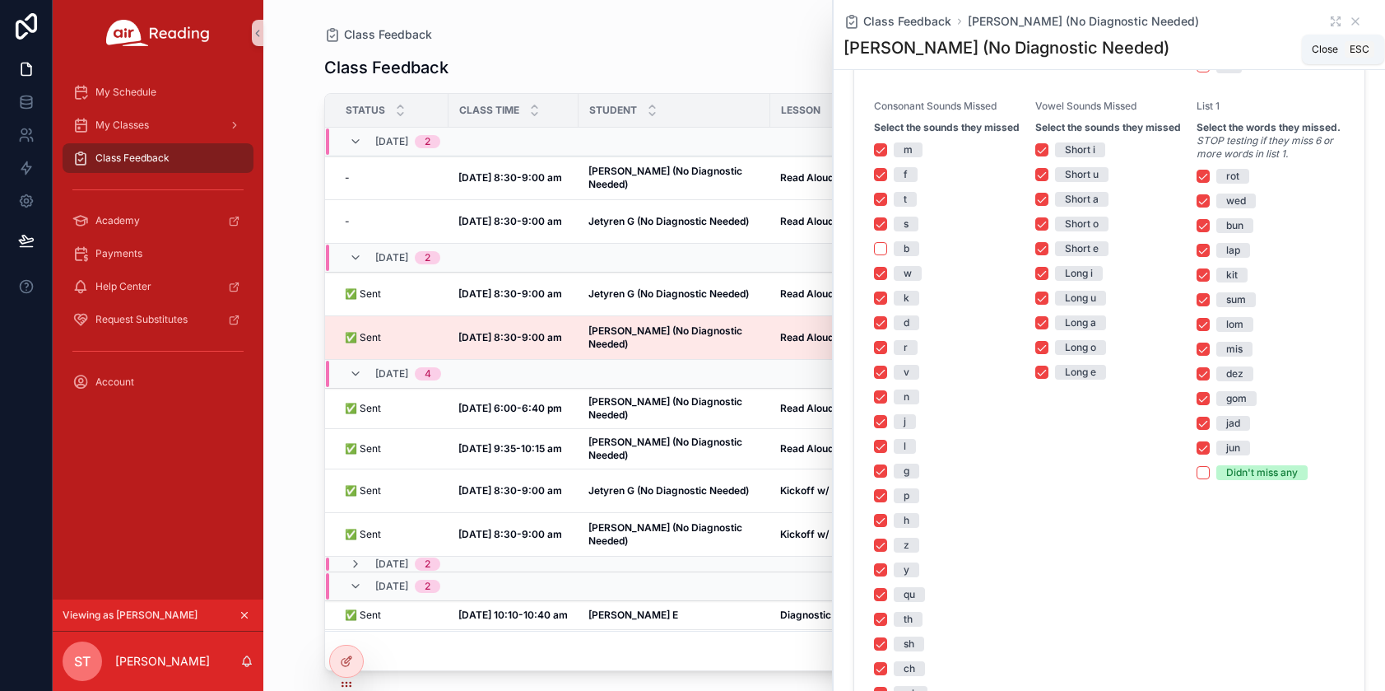
click at [1349, 18] on icon "scrollable content" at bounding box center [1355, 21] width 13 height 13
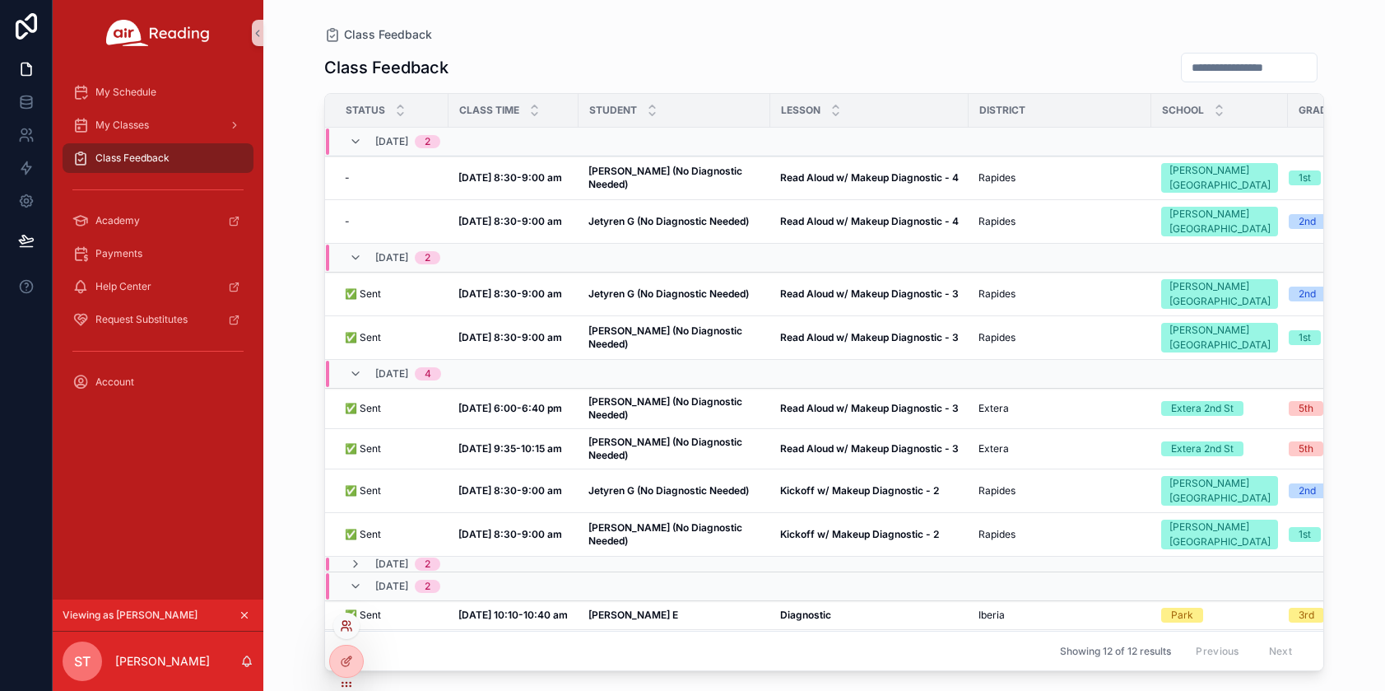
click at [345, 622] on icon at bounding box center [346, 625] width 13 height 13
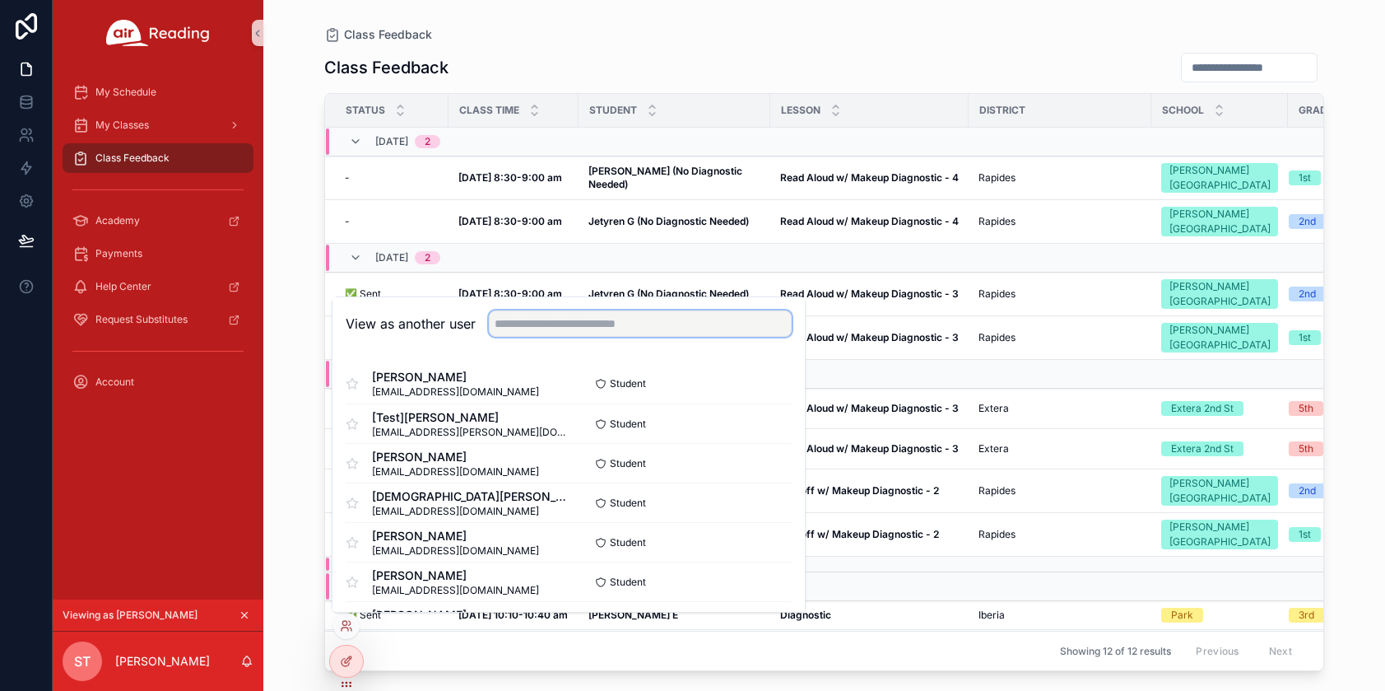
click at [512, 328] on input "text" at bounding box center [640, 323] width 303 height 26
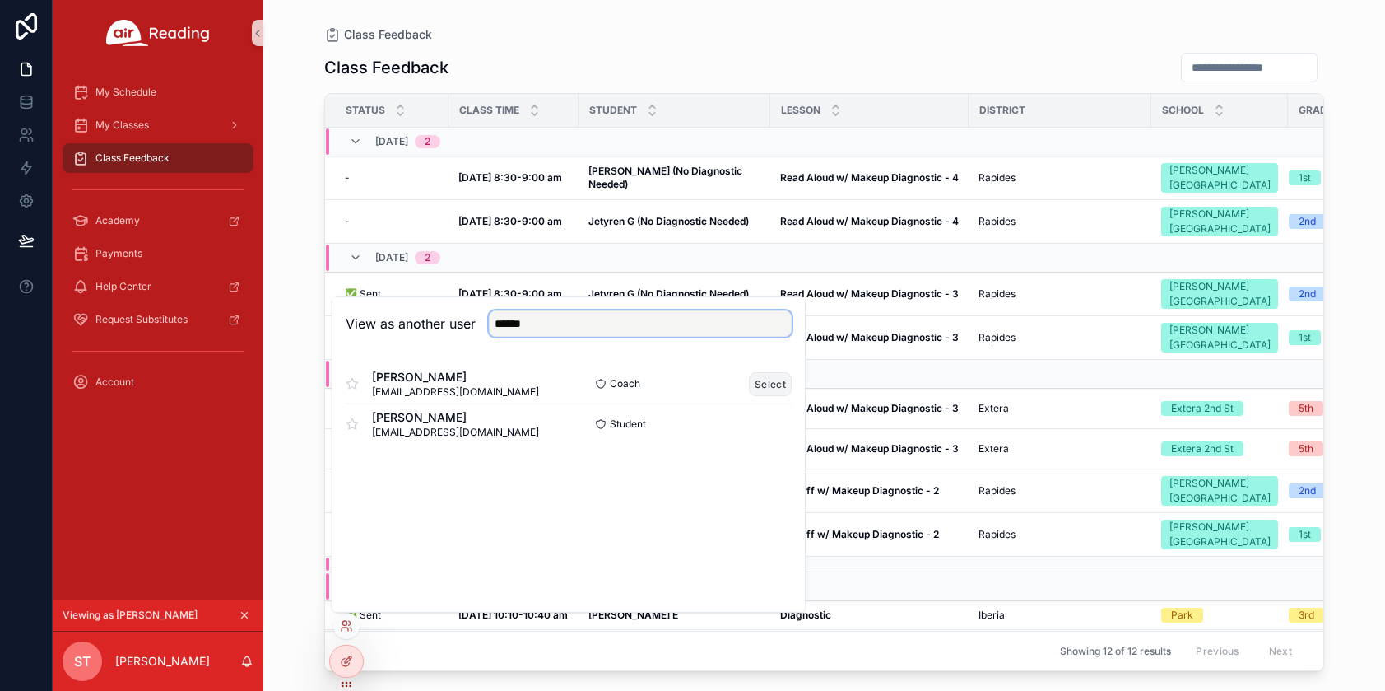
type input "******"
click at [768, 379] on button "Select" at bounding box center [770, 384] width 43 height 24
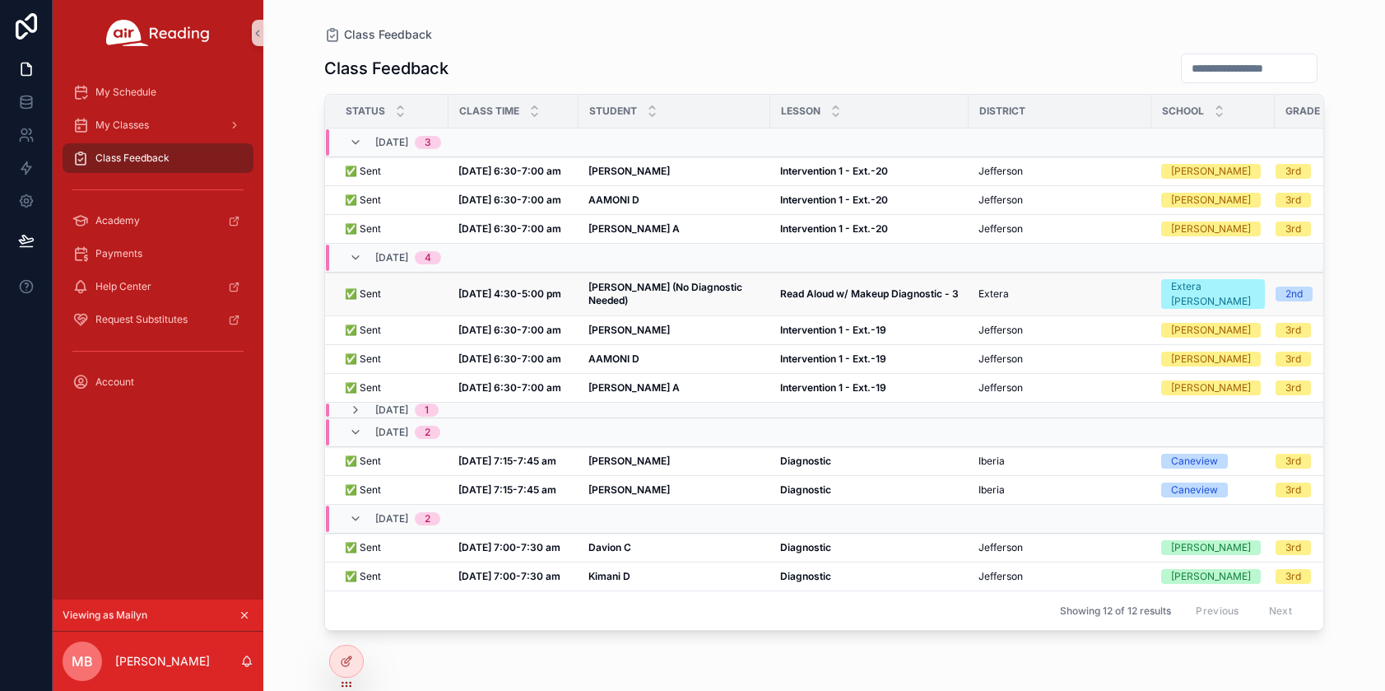
click at [675, 292] on span "[PERSON_NAME] (No Diagnostic Needed)" at bounding box center [675, 294] width 172 height 26
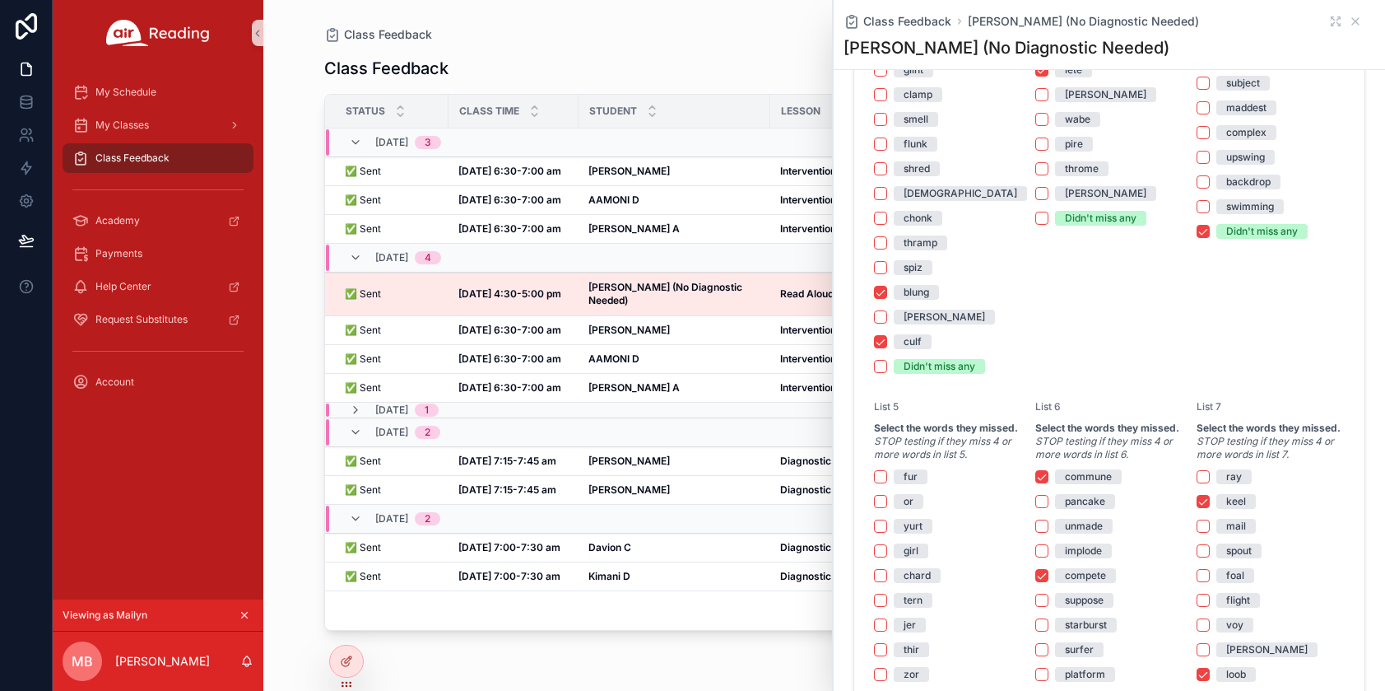
scroll to position [2021, 0]
click at [355, 407] on icon "scrollable content" at bounding box center [355, 409] width 13 height 13
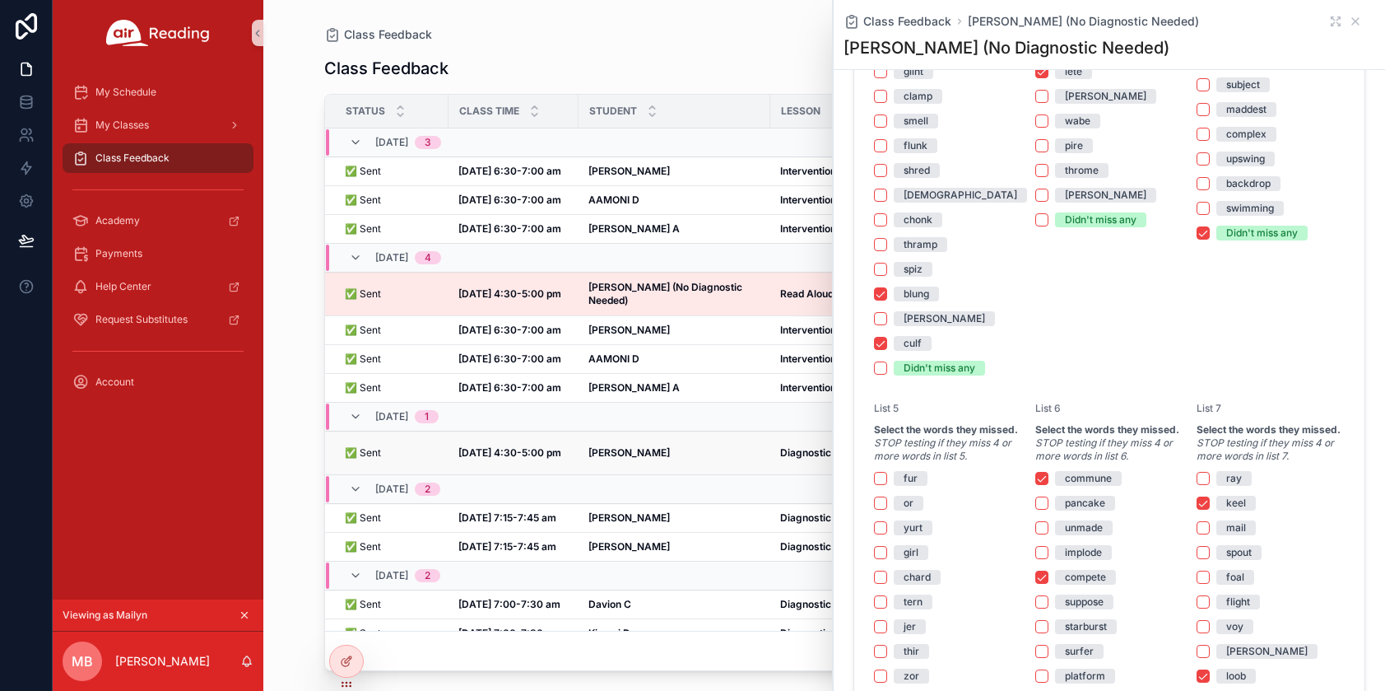
click at [642, 446] on strong "Kassandra D" at bounding box center [629, 452] width 81 height 12
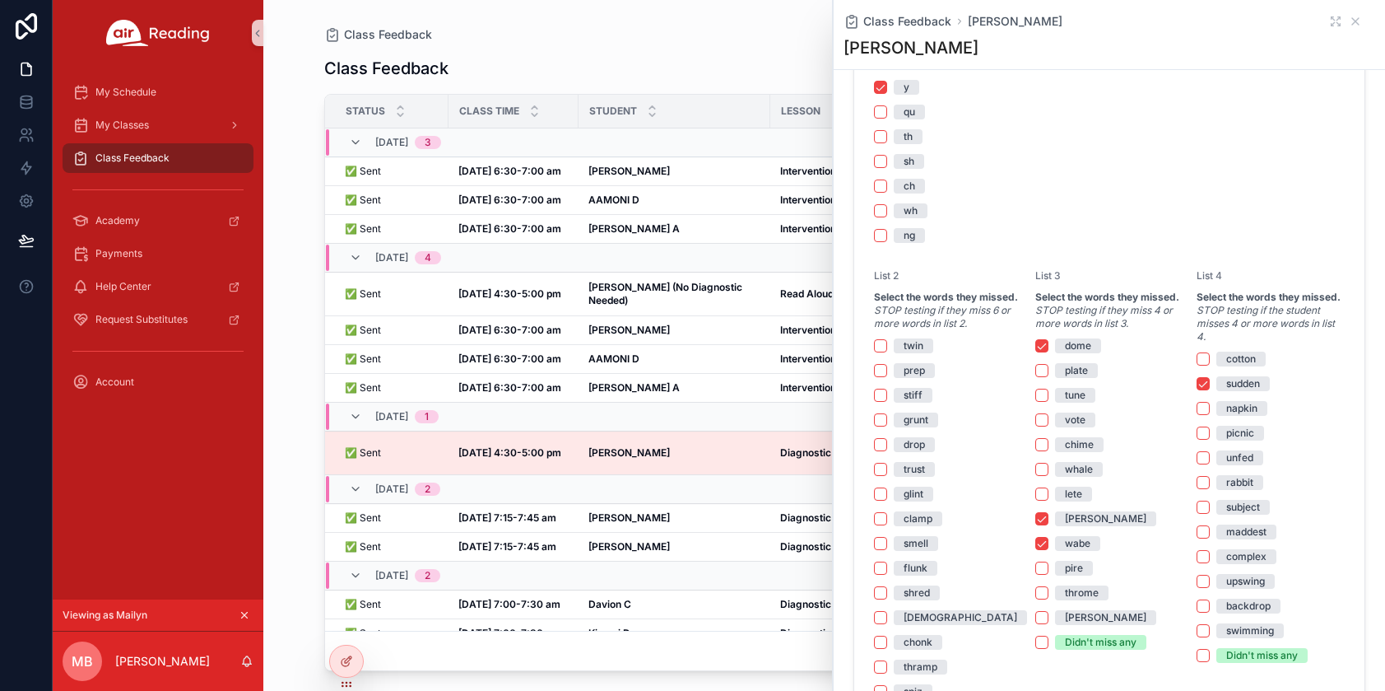
scroll to position [1770, 0]
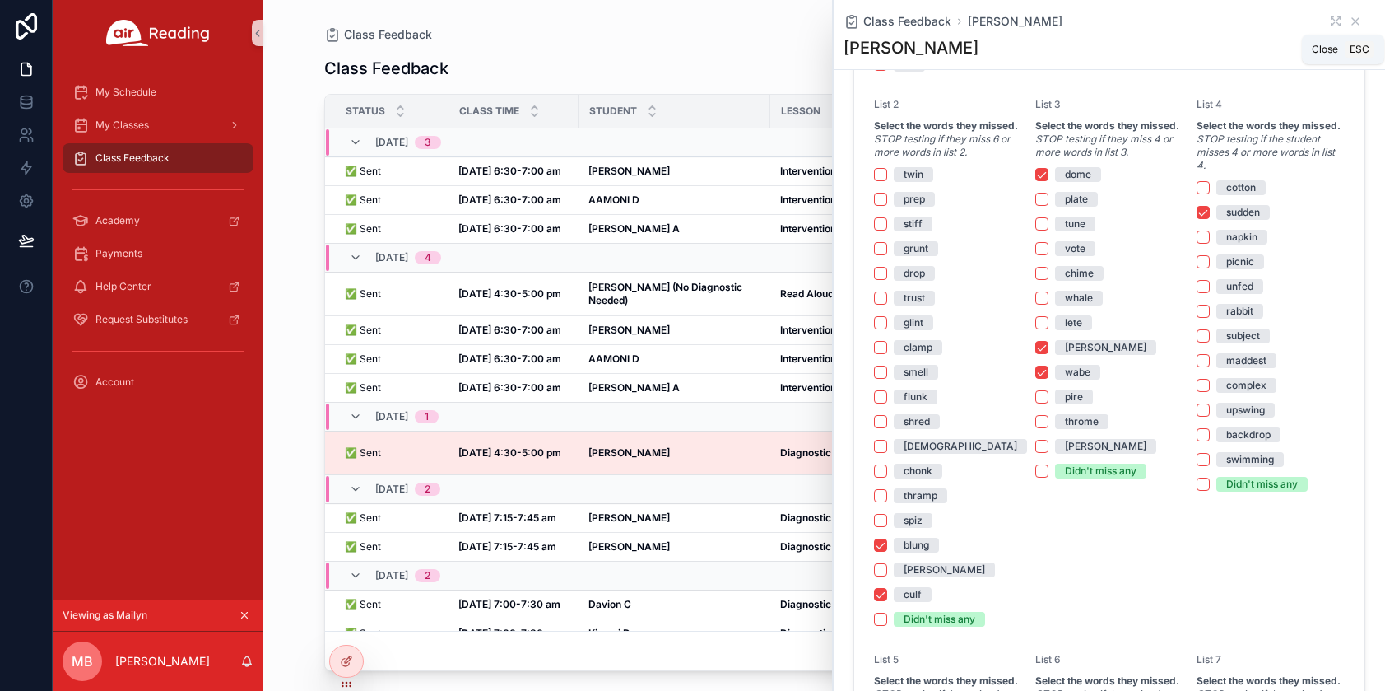
drag, startPoint x: 1345, startPoint y: 16, endPoint x: 1255, endPoint y: 83, distance: 112.5
click at [1349, 16] on icon "scrollable content" at bounding box center [1355, 21] width 13 height 13
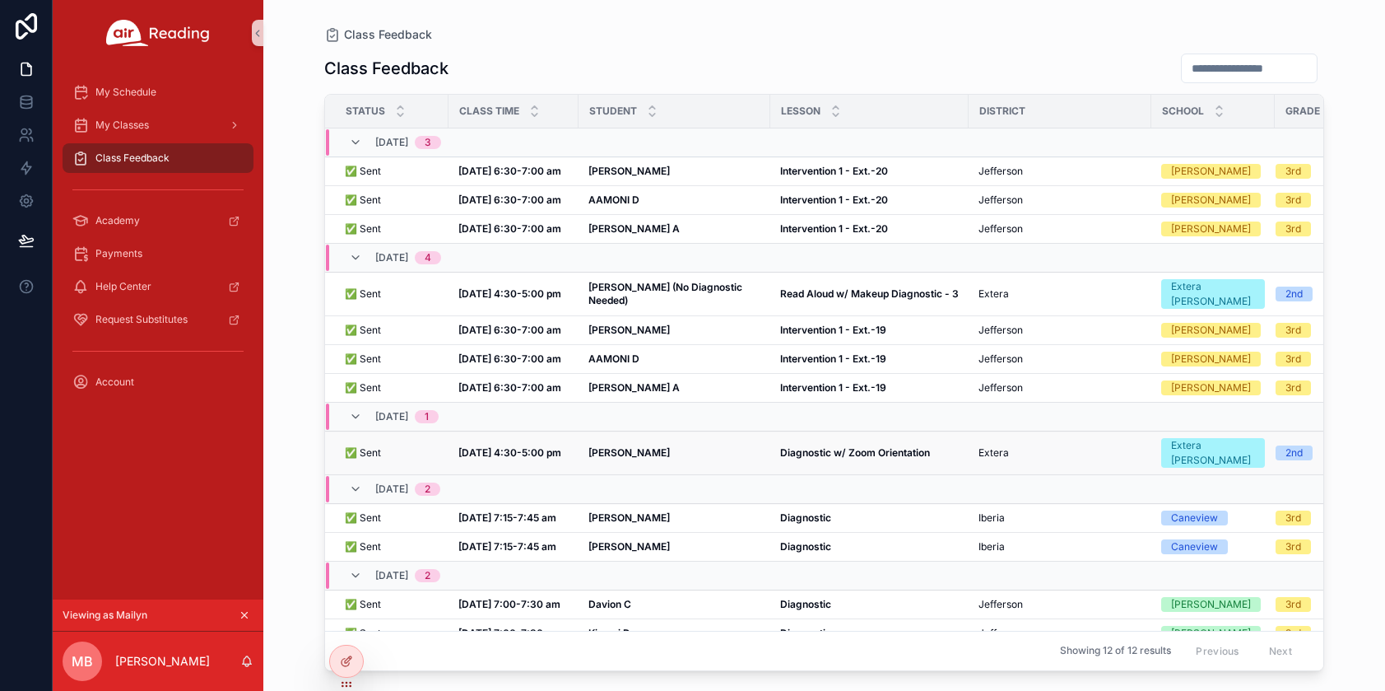
click at [622, 446] on strong "Kassandra D" at bounding box center [629, 452] width 81 height 12
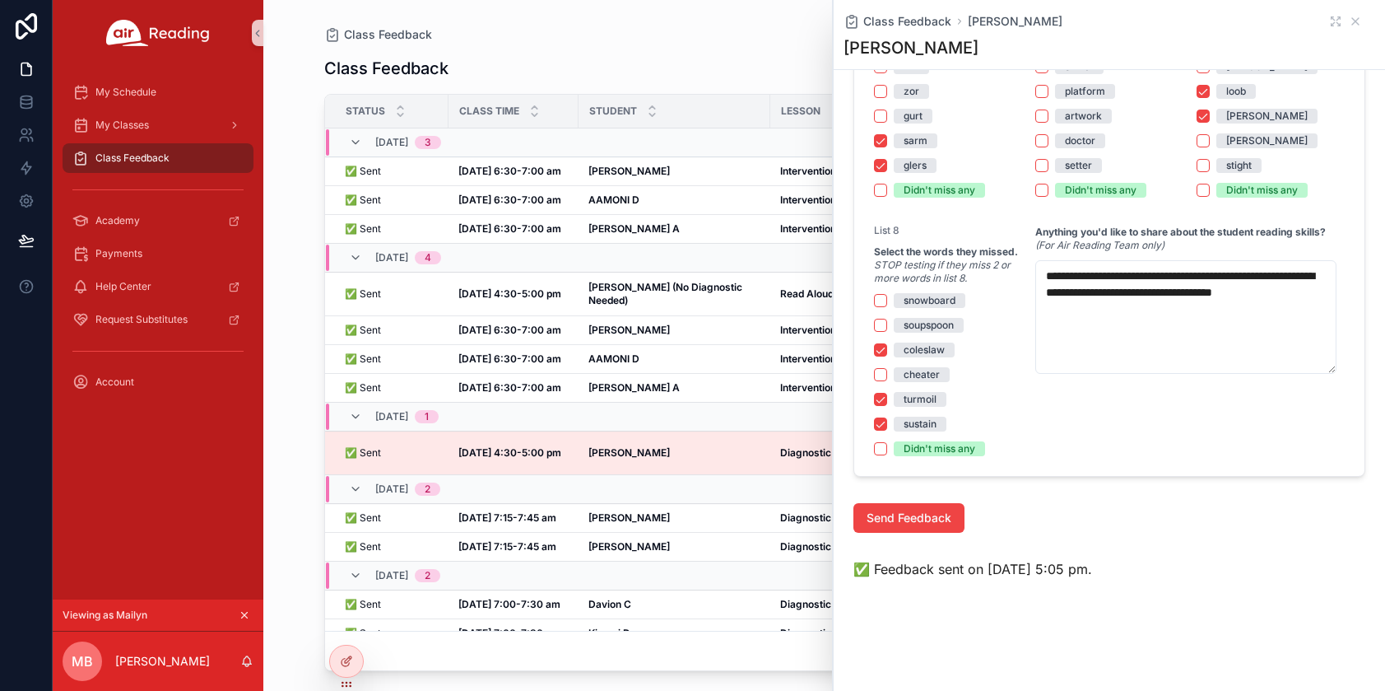
scroll to position [2608, 0]
click at [1349, 19] on icon "scrollable content" at bounding box center [1355, 21] width 13 height 13
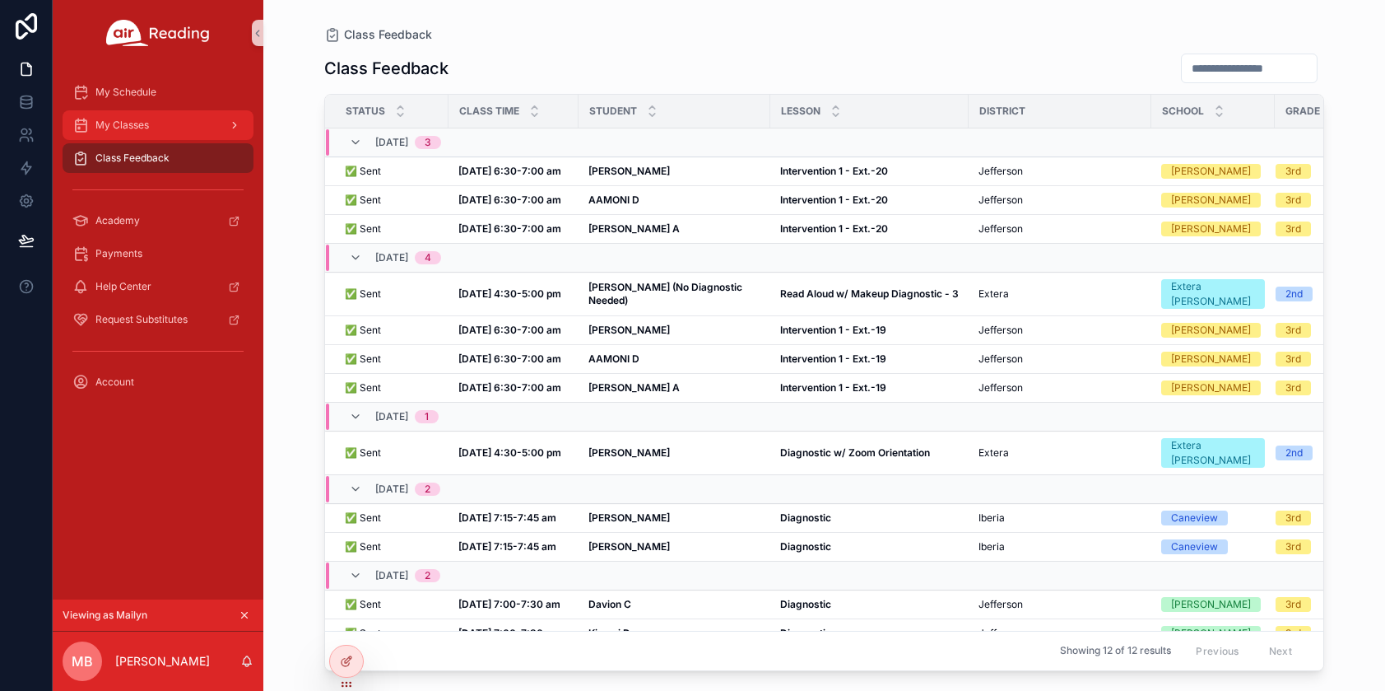
click at [135, 120] on span "My Classes" at bounding box center [122, 125] width 54 height 13
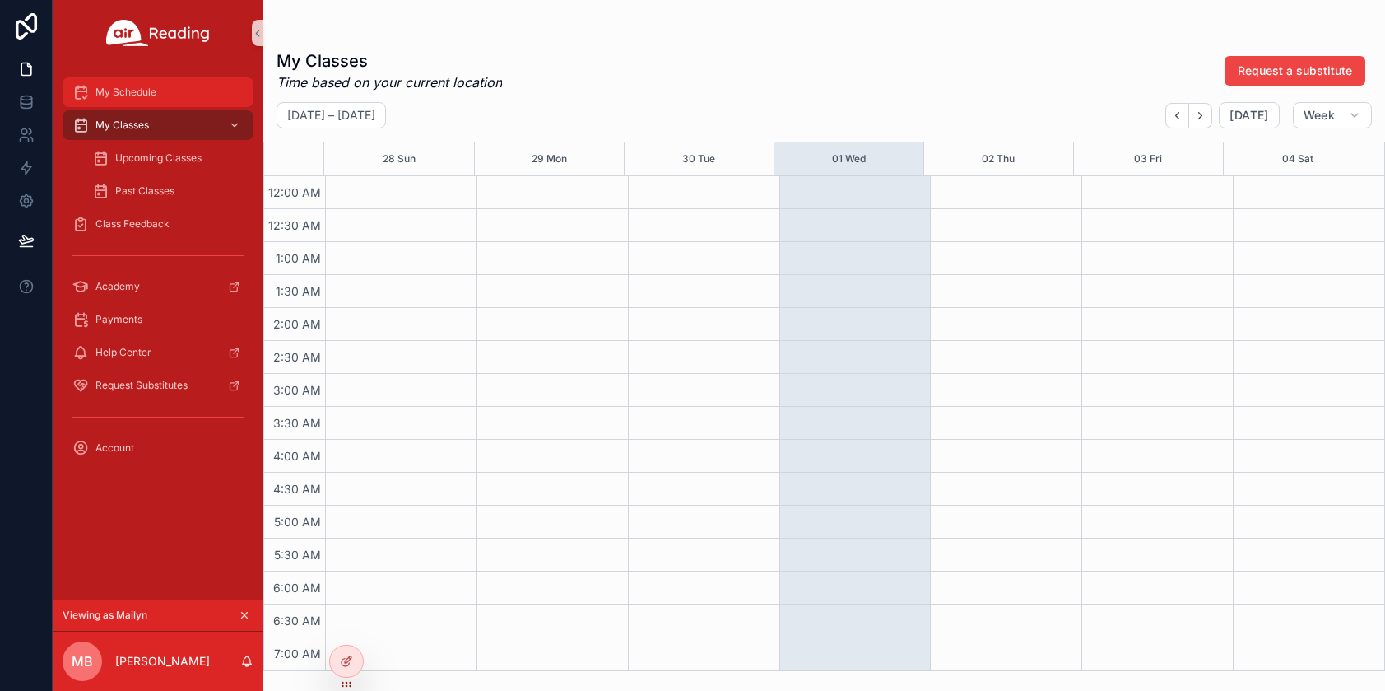
click at [135, 100] on div "My Schedule" at bounding box center [157, 92] width 171 height 26
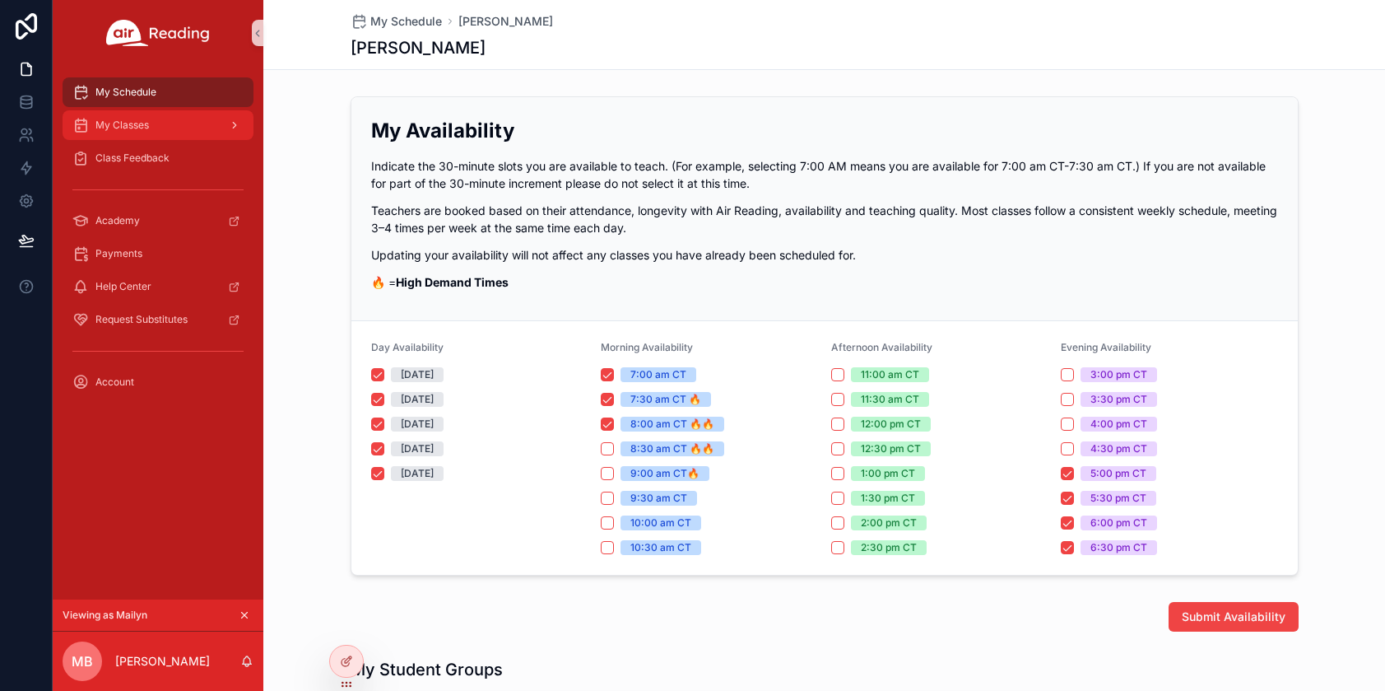
click at [114, 127] on span "My Classes" at bounding box center [122, 125] width 54 height 13
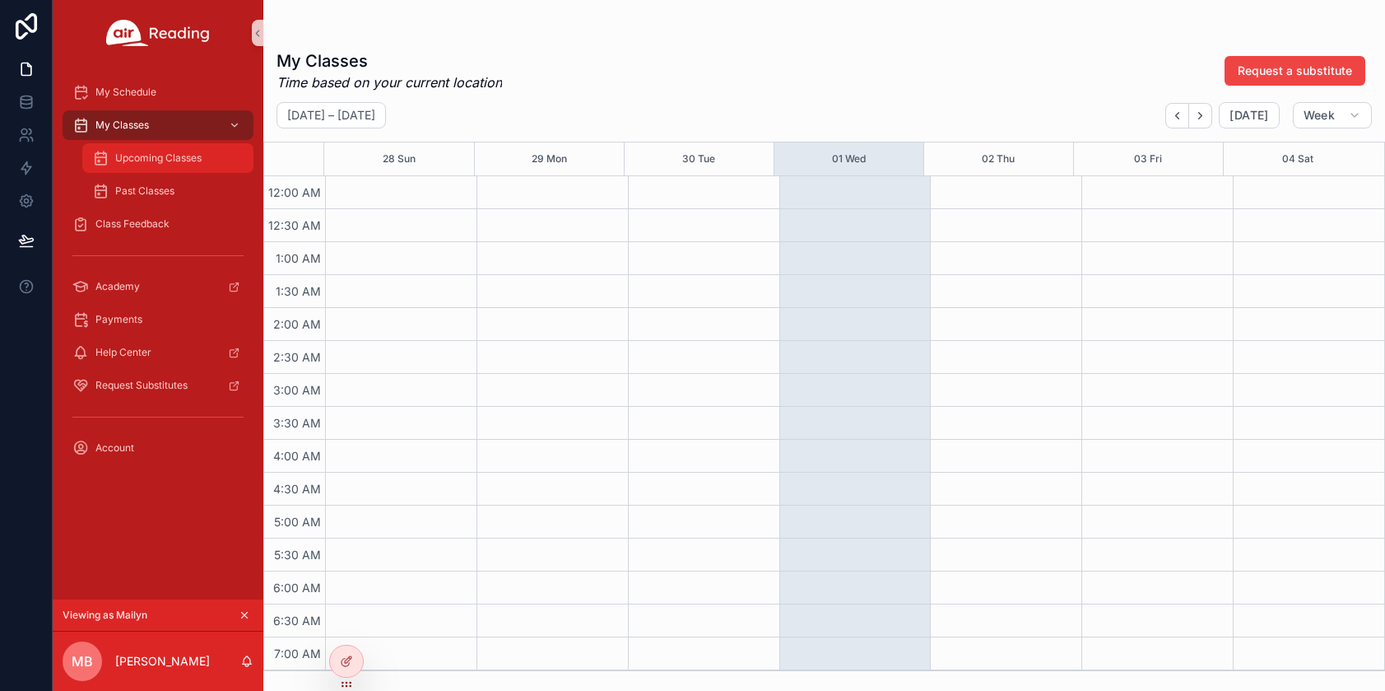
click at [127, 151] on span "Upcoming Classes" at bounding box center [158, 157] width 86 height 13
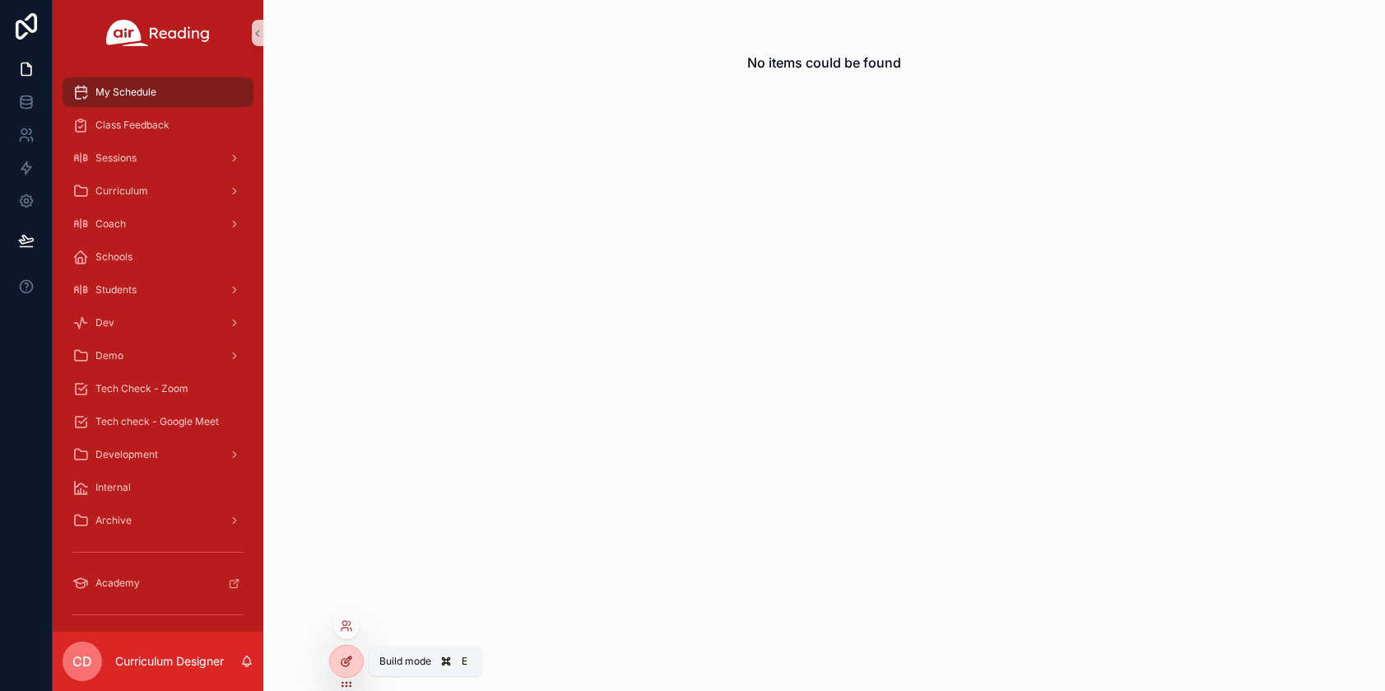
click at [350, 663] on icon at bounding box center [346, 660] width 13 height 13
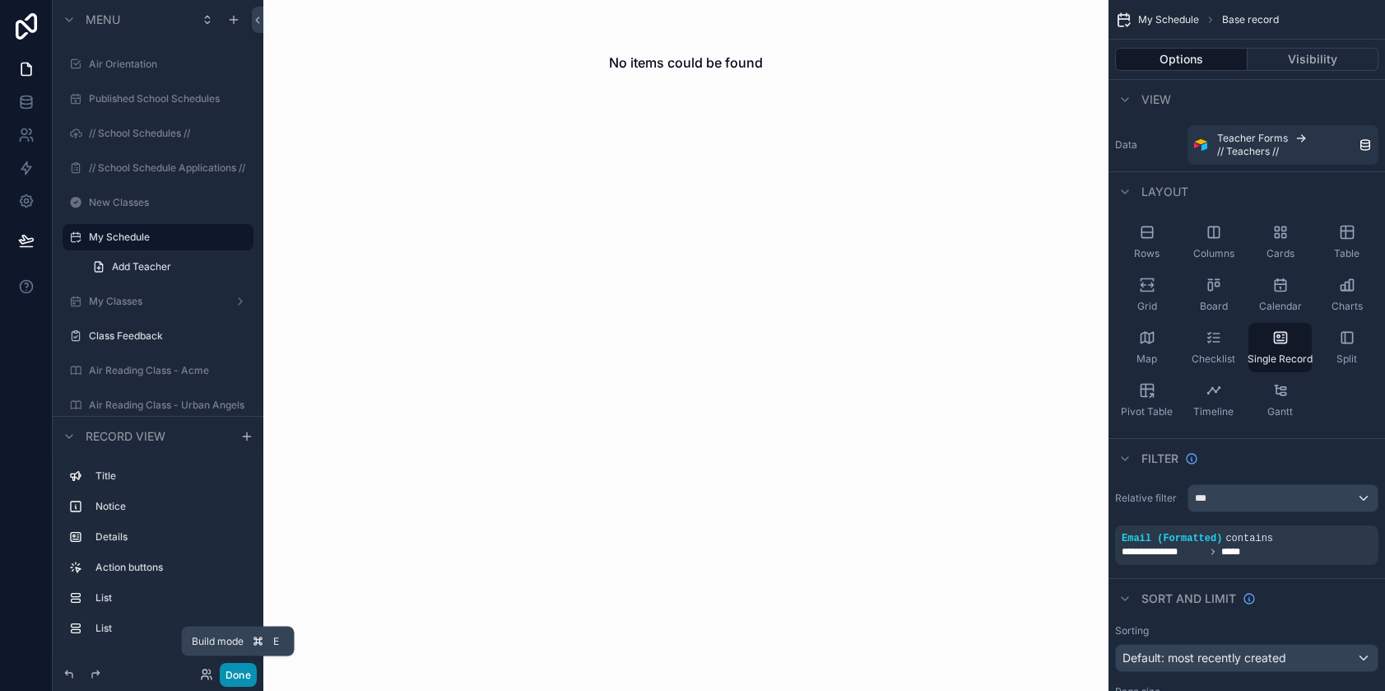
click at [235, 673] on button "Done" at bounding box center [238, 675] width 37 height 24
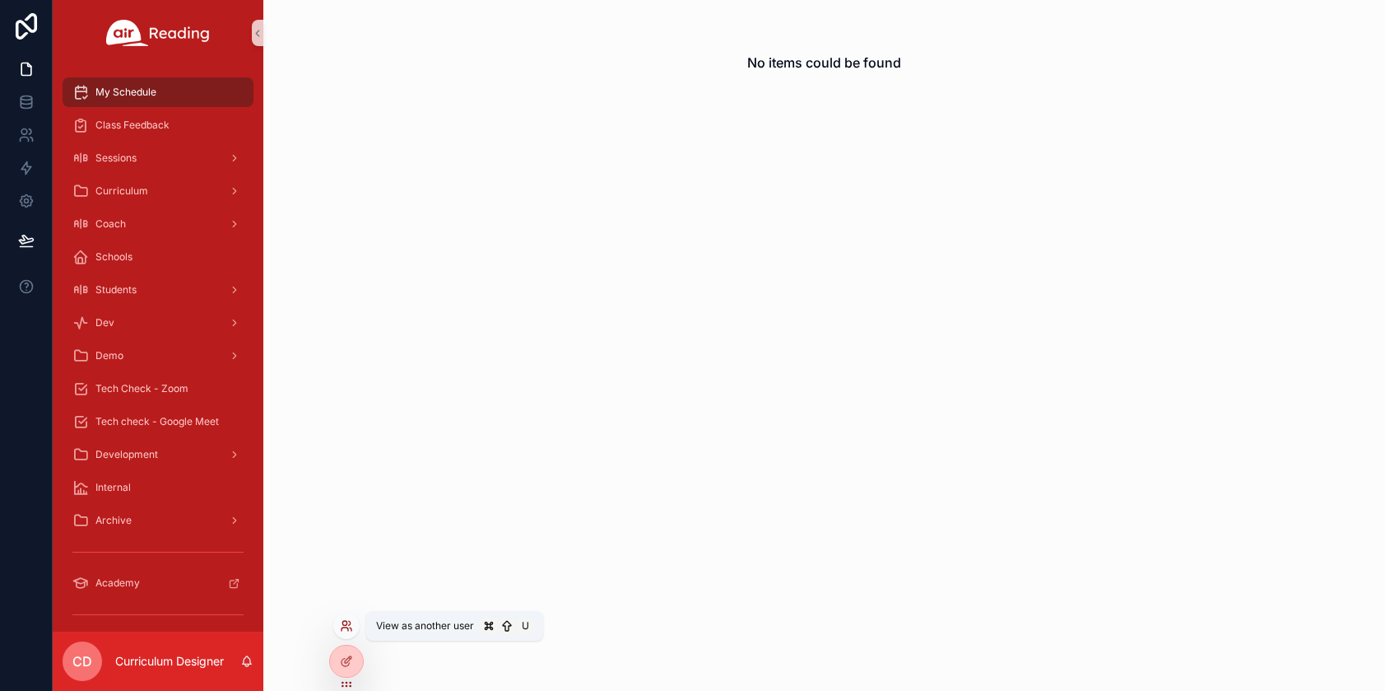
click at [345, 622] on icon at bounding box center [346, 625] width 13 height 13
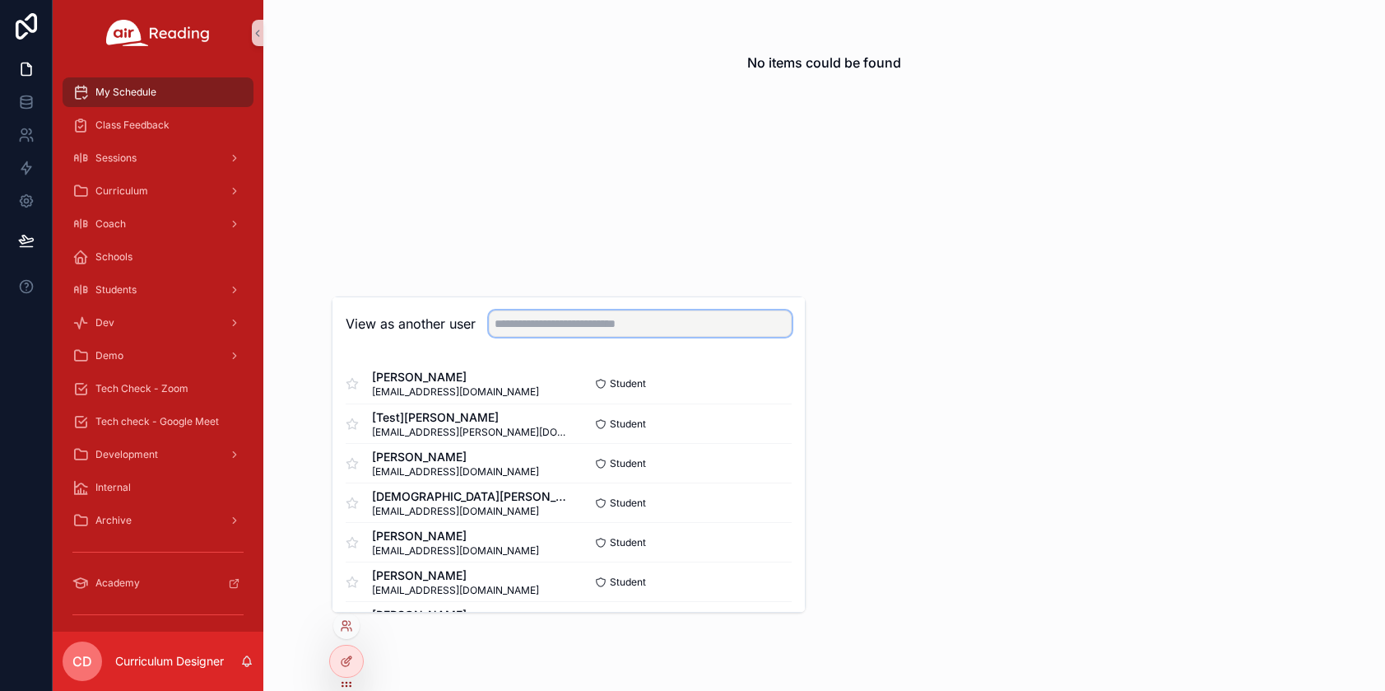
click at [644, 330] on input "text" at bounding box center [640, 323] width 303 height 26
type input "*"
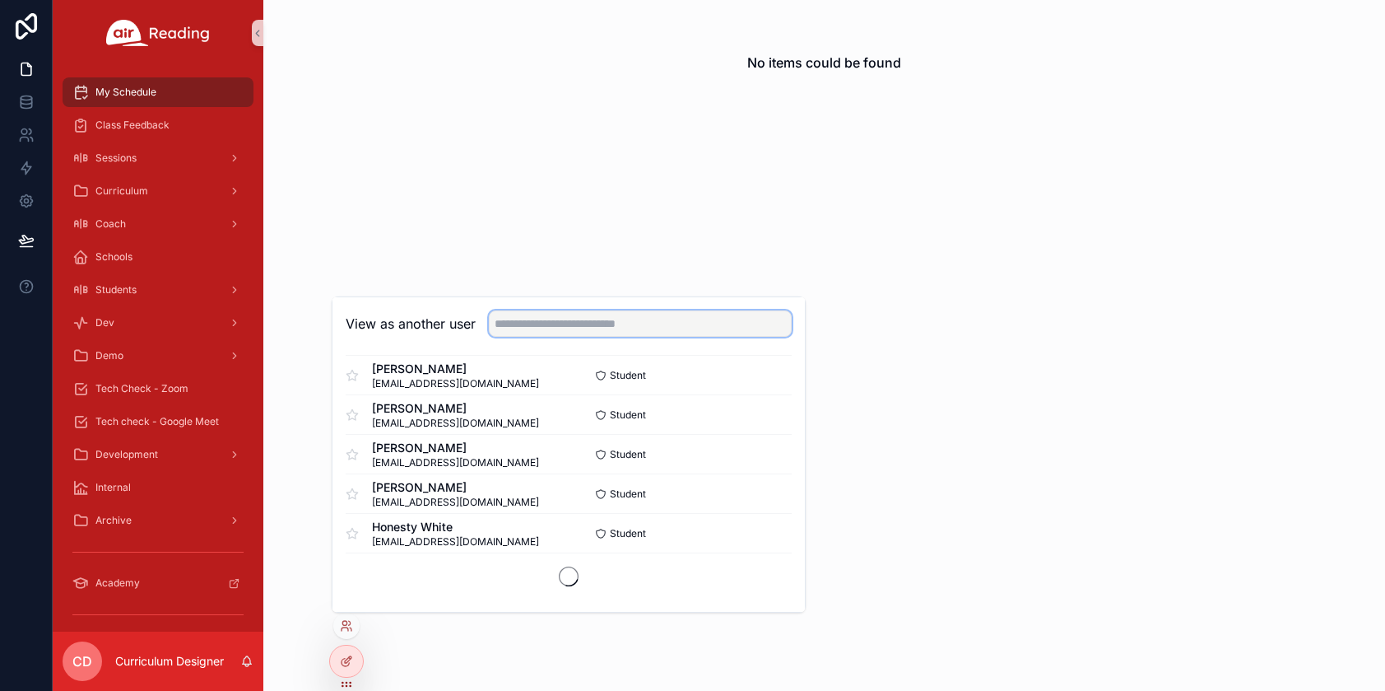
scroll to position [998, 0]
click at [538, 321] on input "text" at bounding box center [640, 323] width 303 height 26
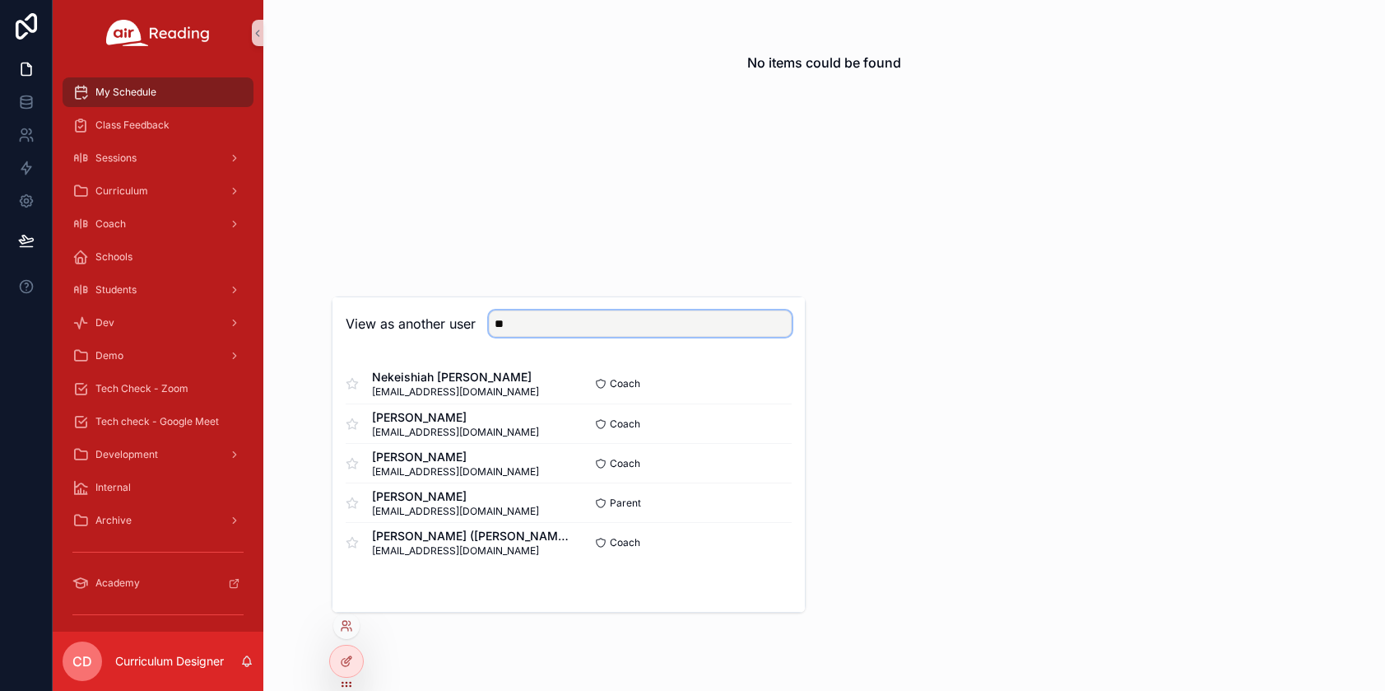
type input "*"
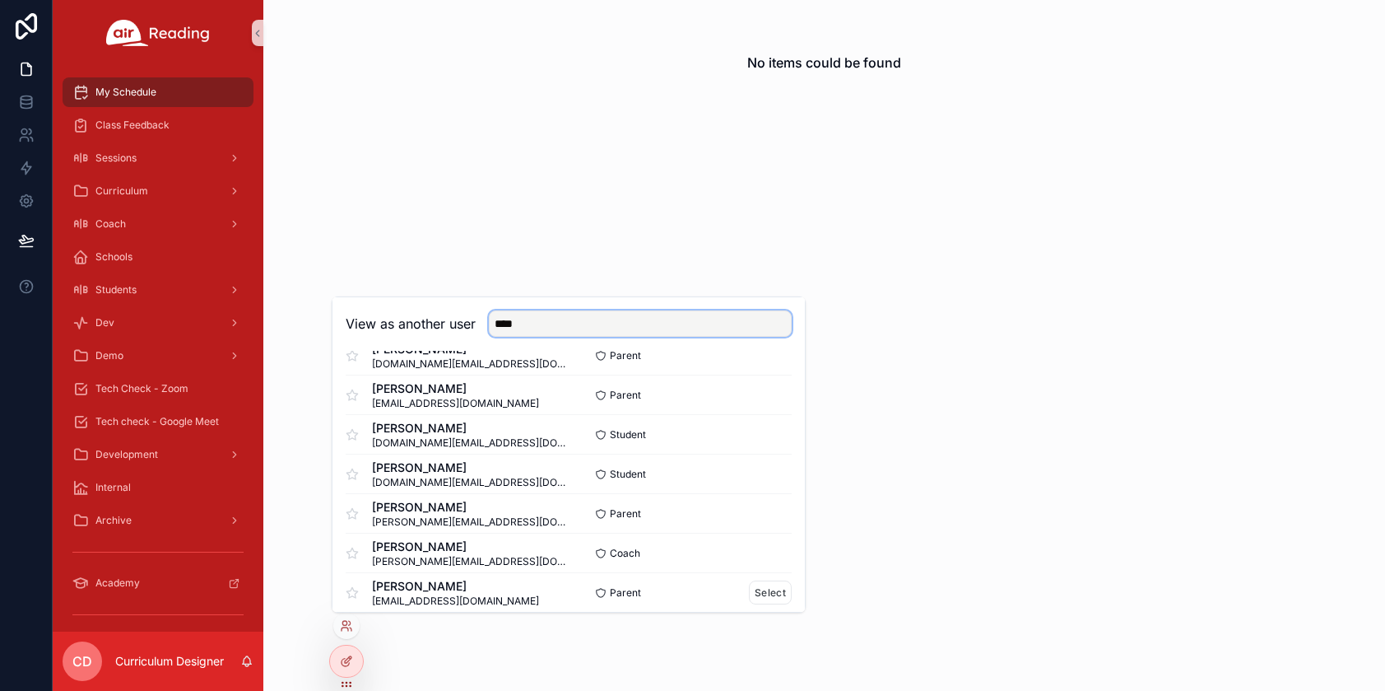
scroll to position [188, 0]
type input "****"
click at [752, 554] on button "Select" at bounding box center [770, 552] width 43 height 24
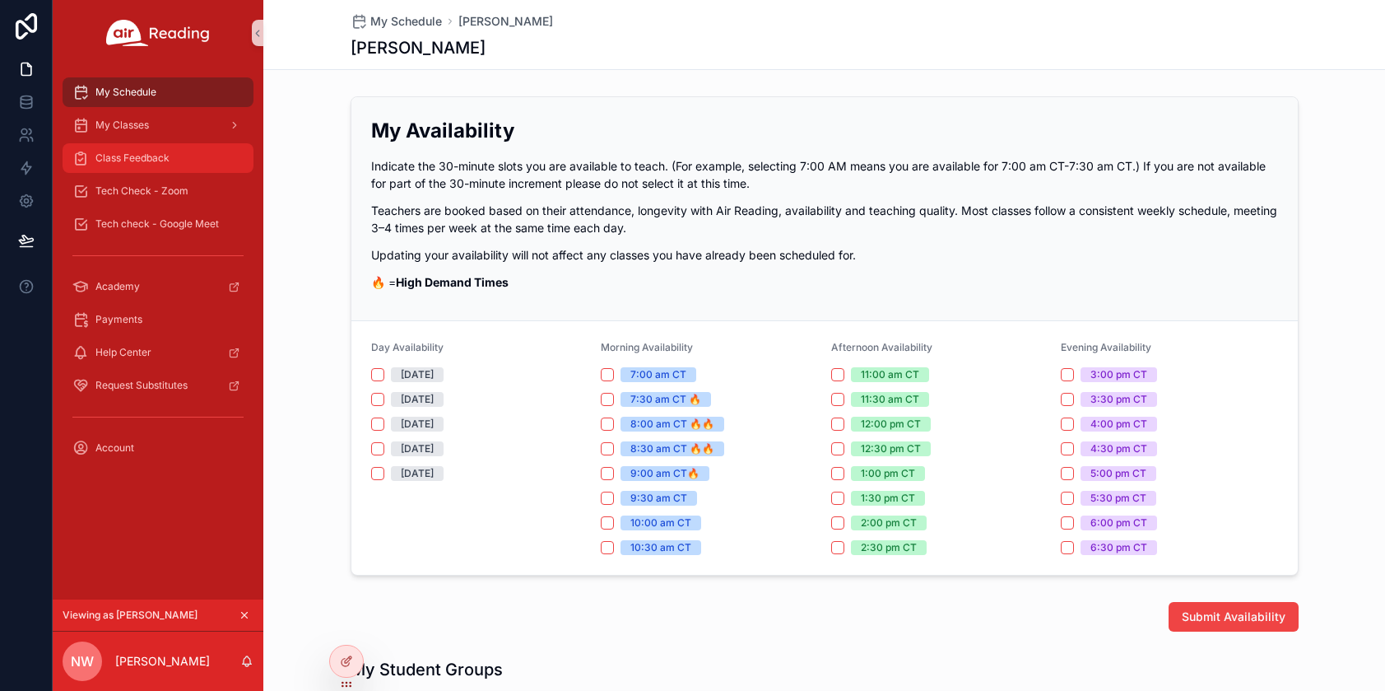
click at [114, 154] on span "Class Feedback" at bounding box center [132, 157] width 74 height 13
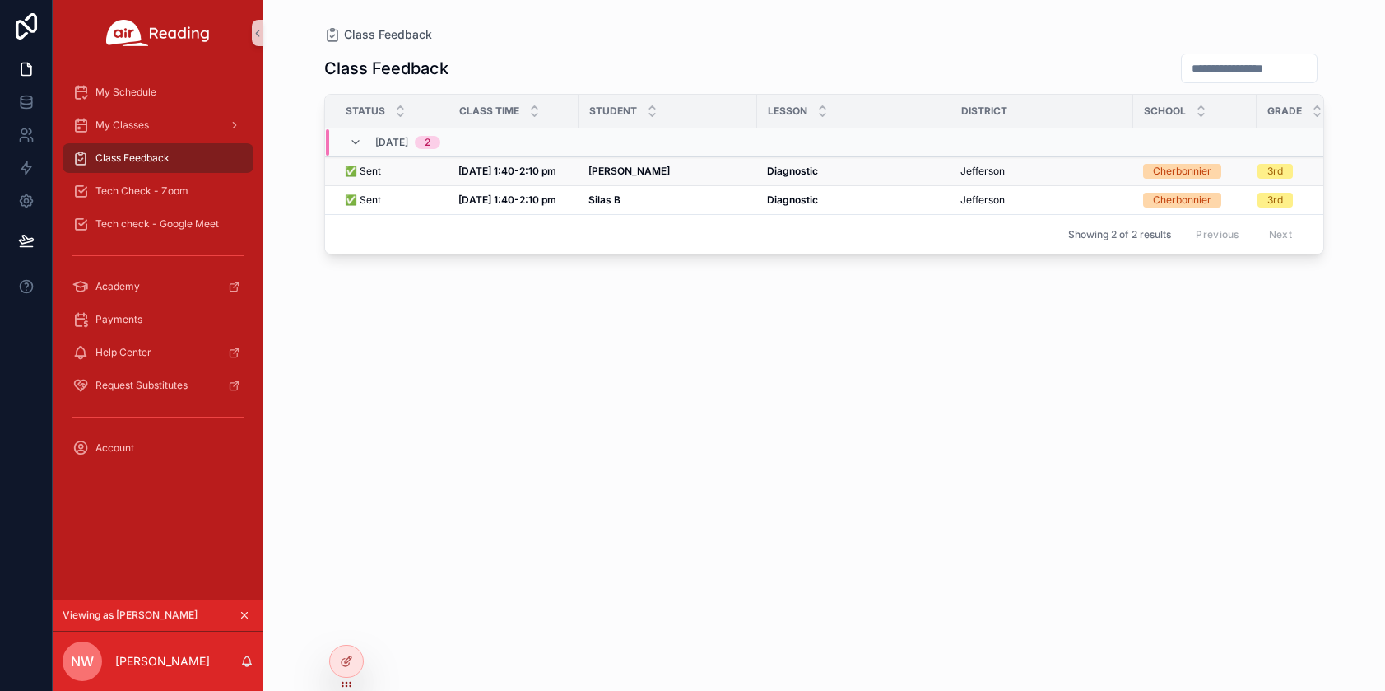
click at [622, 169] on strong "[PERSON_NAME]" at bounding box center [629, 171] width 81 height 12
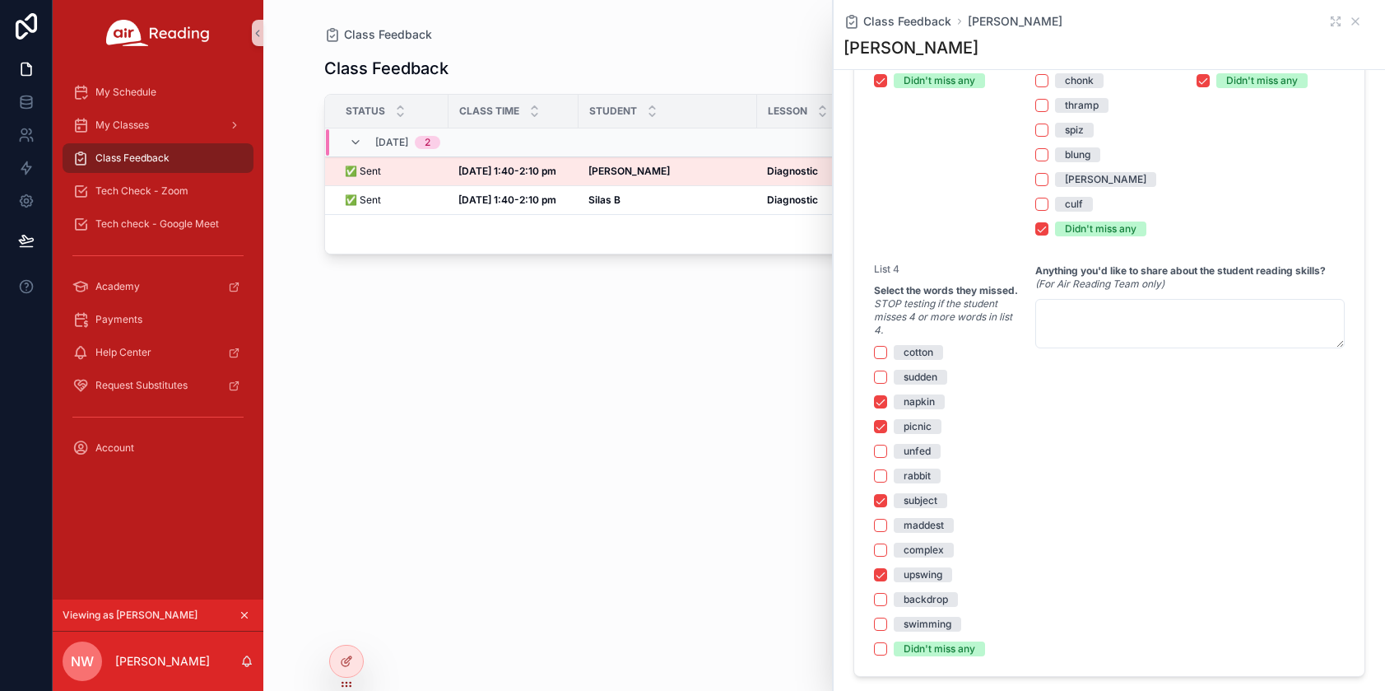
scroll to position [1659, 0]
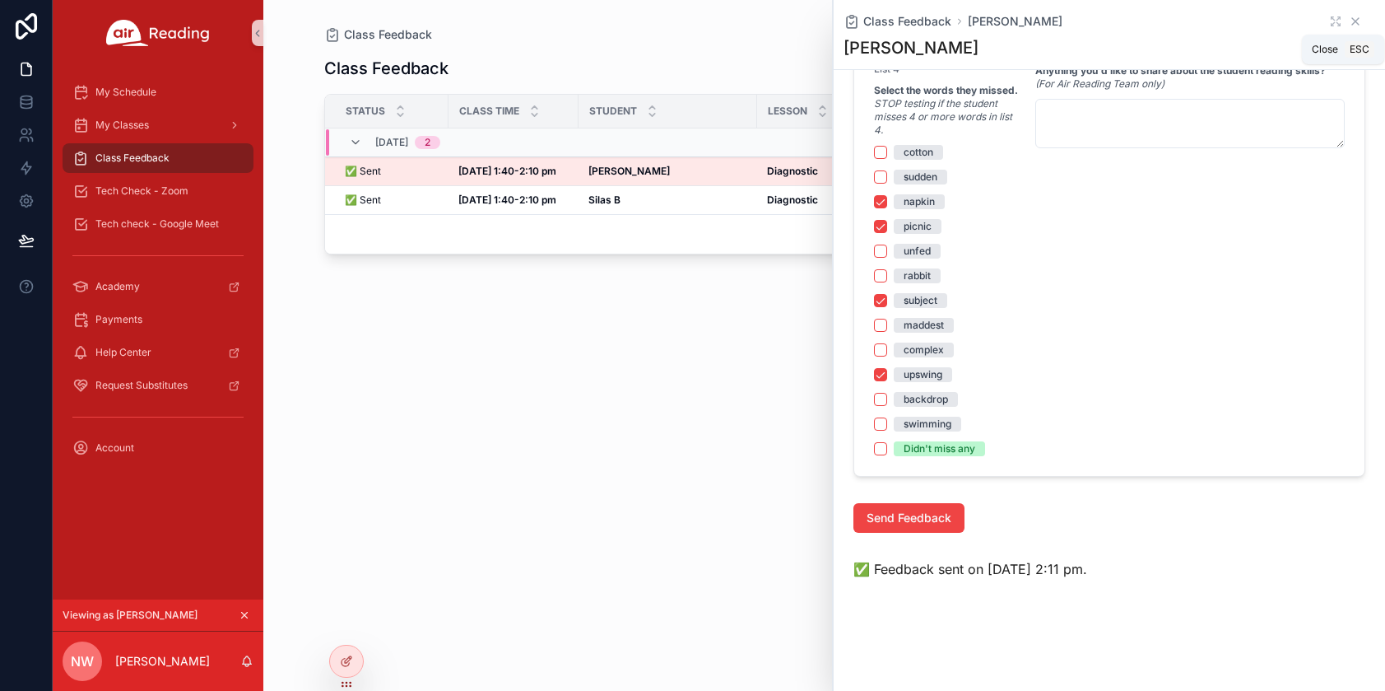
click at [1349, 18] on icon "scrollable content" at bounding box center [1355, 21] width 13 height 13
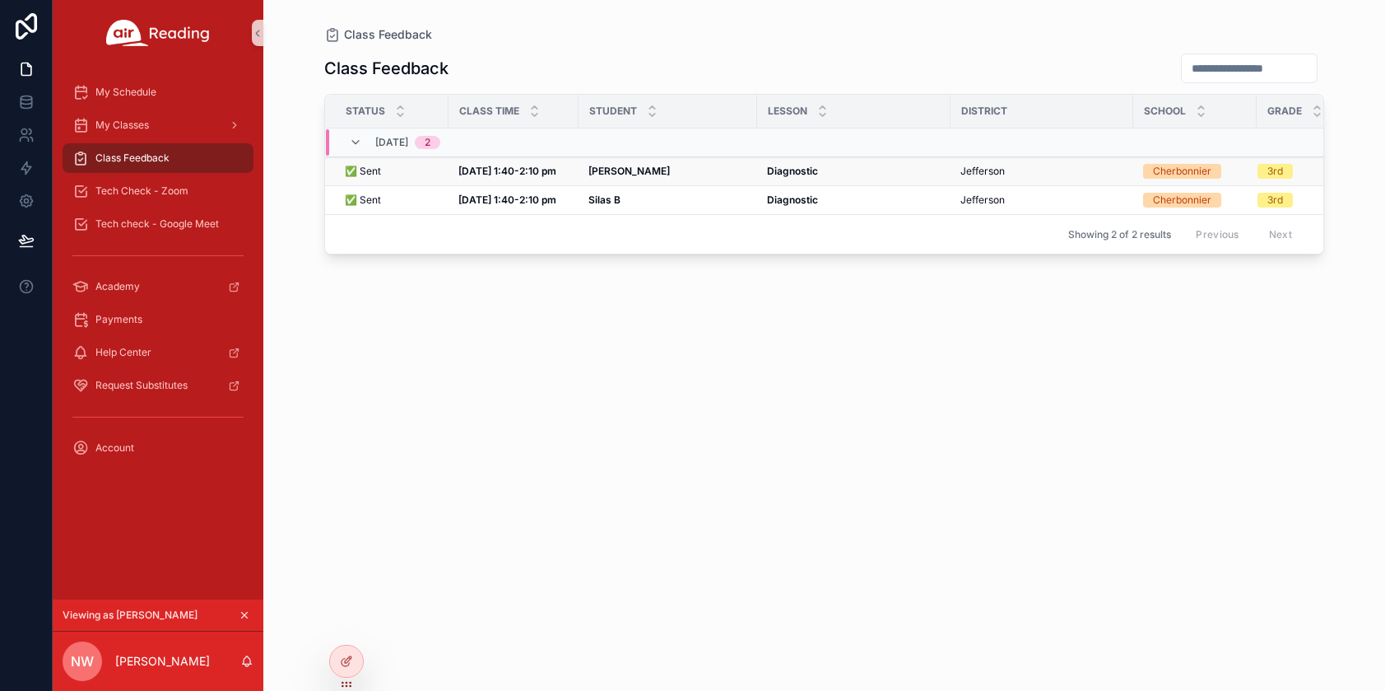
click at [596, 171] on strong "[PERSON_NAME]" at bounding box center [629, 171] width 81 height 12
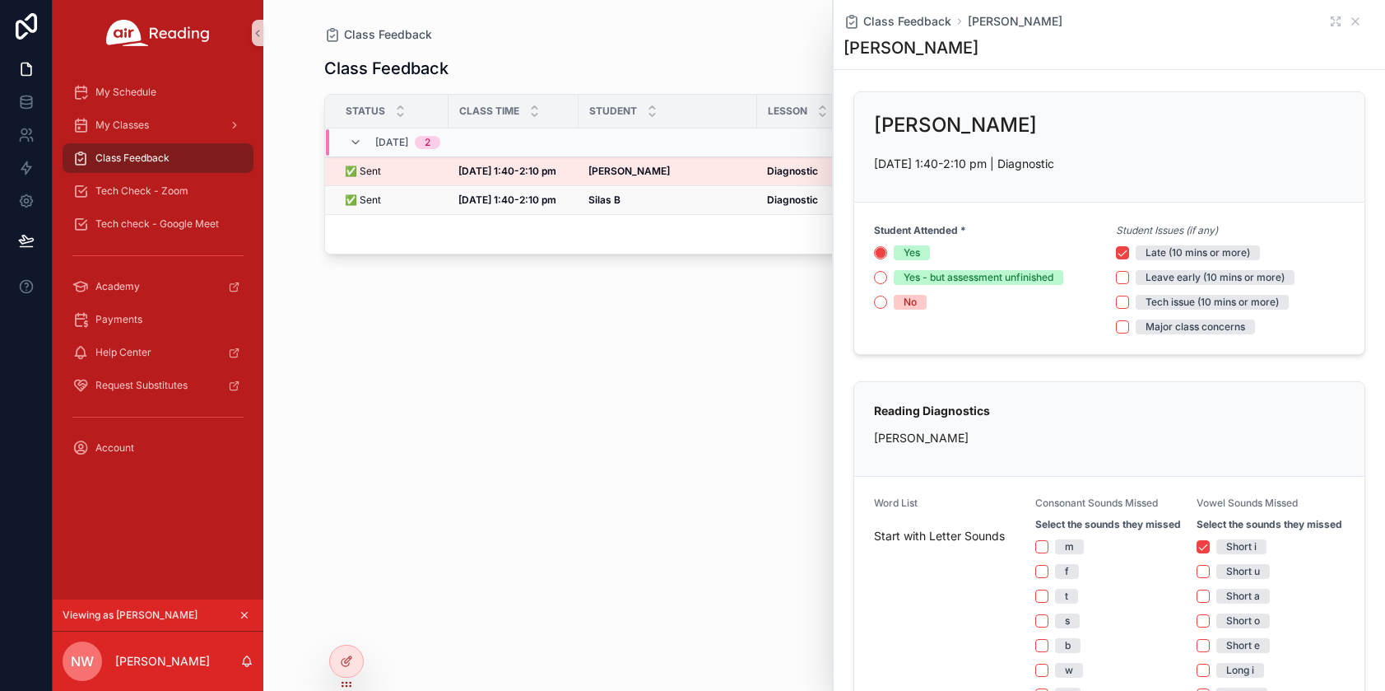
scroll to position [7, 0]
click at [1353, 22] on icon "scrollable content" at bounding box center [1356, 21] width 7 height 7
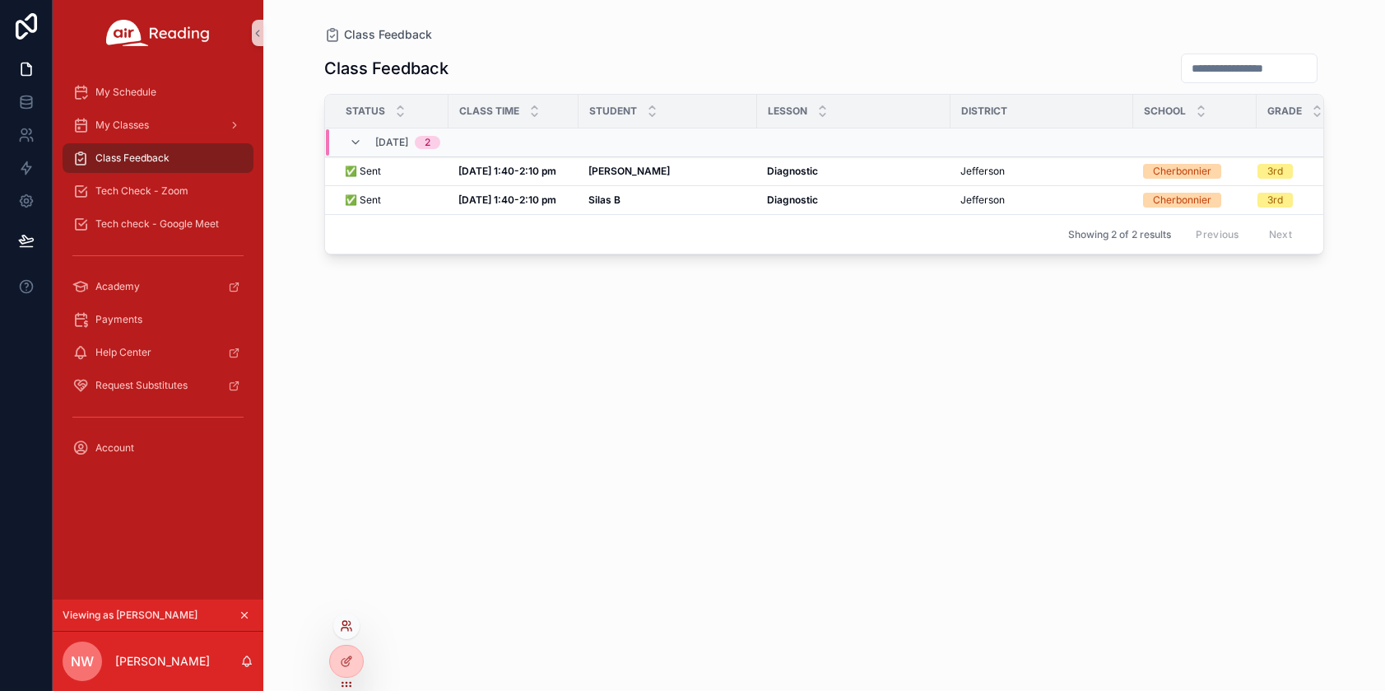
click at [347, 622] on icon at bounding box center [344, 623] width 4 height 4
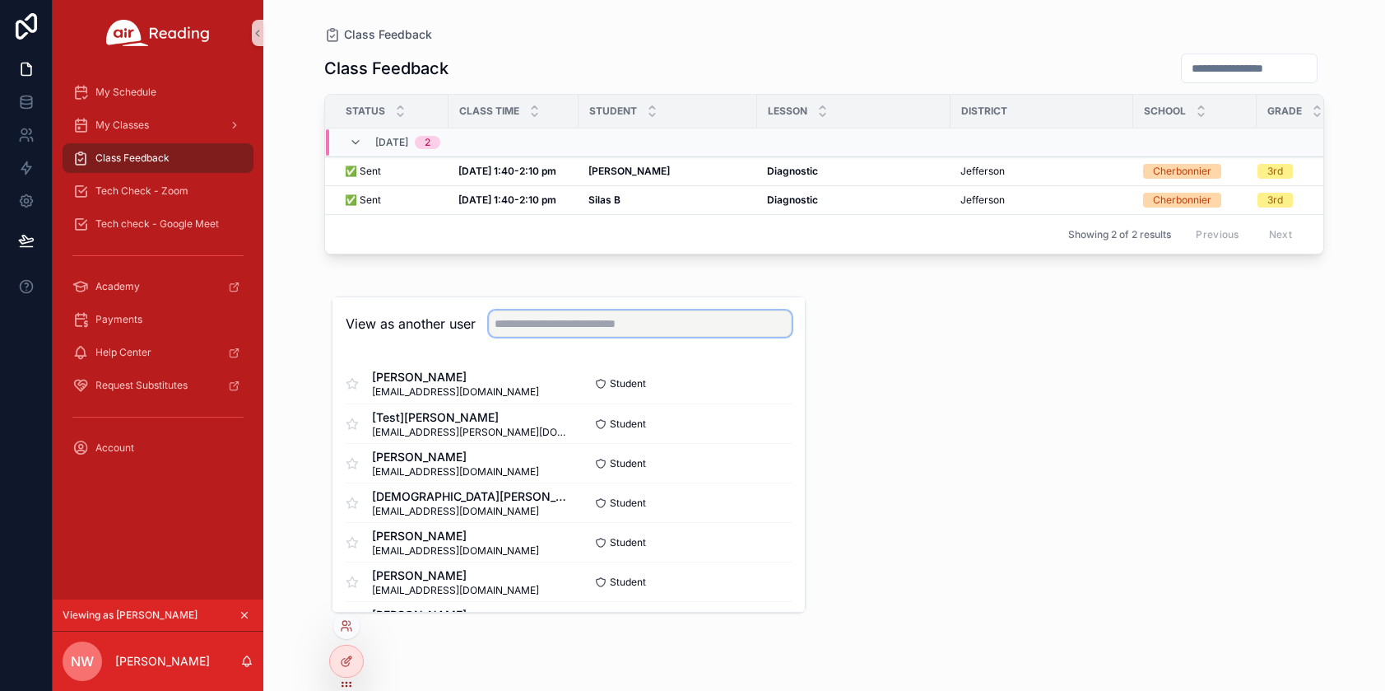
click at [532, 320] on input "text" at bounding box center [640, 323] width 303 height 26
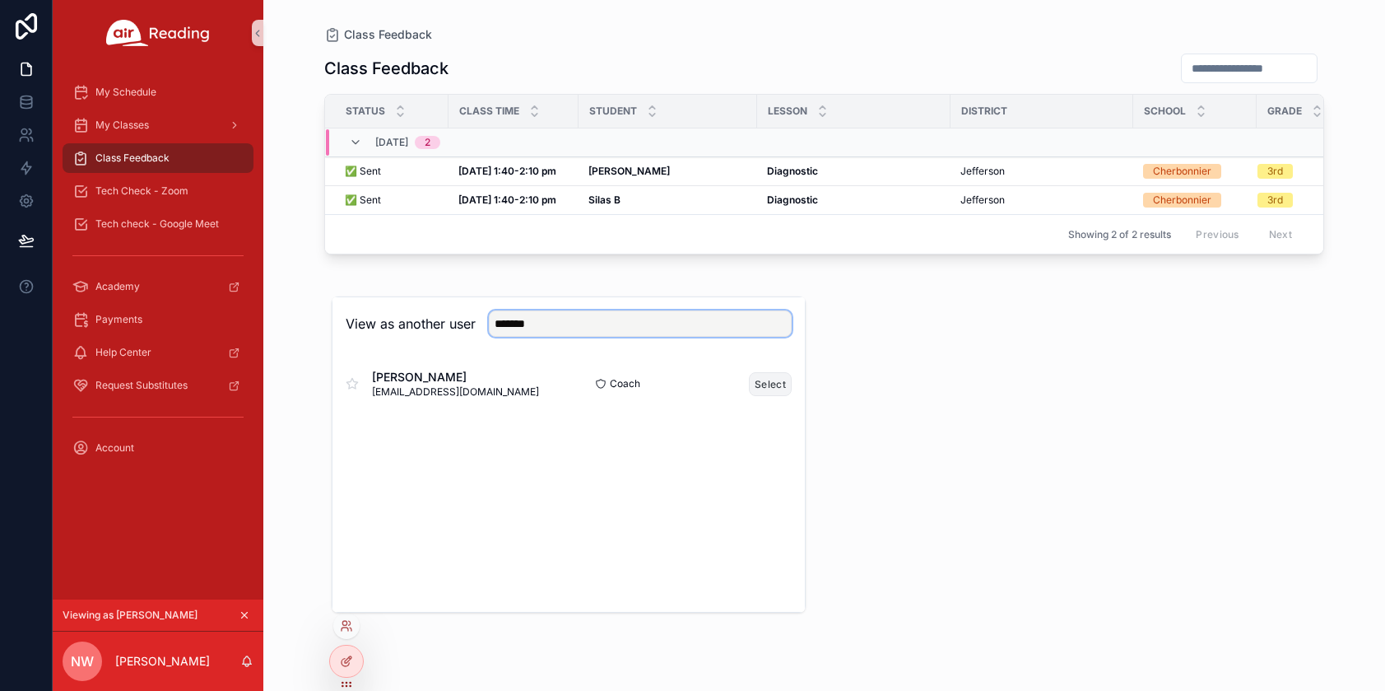
type input "*******"
click at [763, 385] on button "Select" at bounding box center [770, 384] width 43 height 24
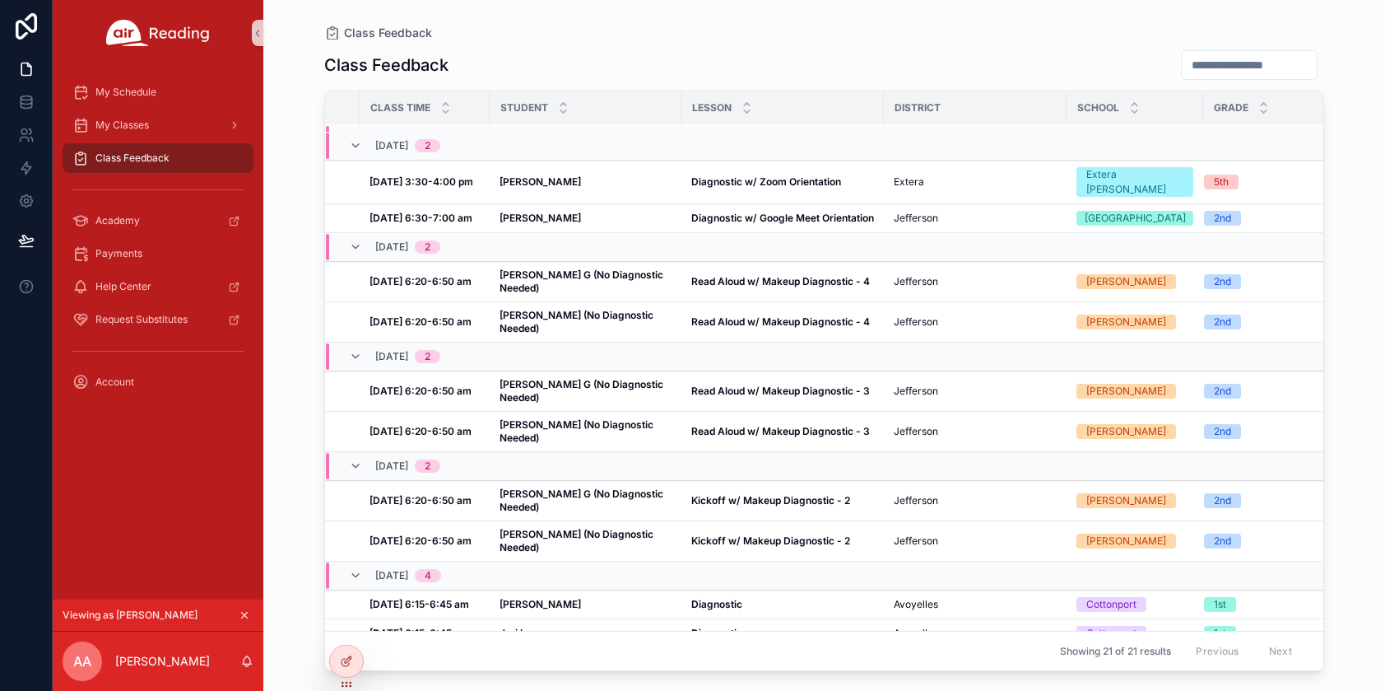
scroll to position [409, 89]
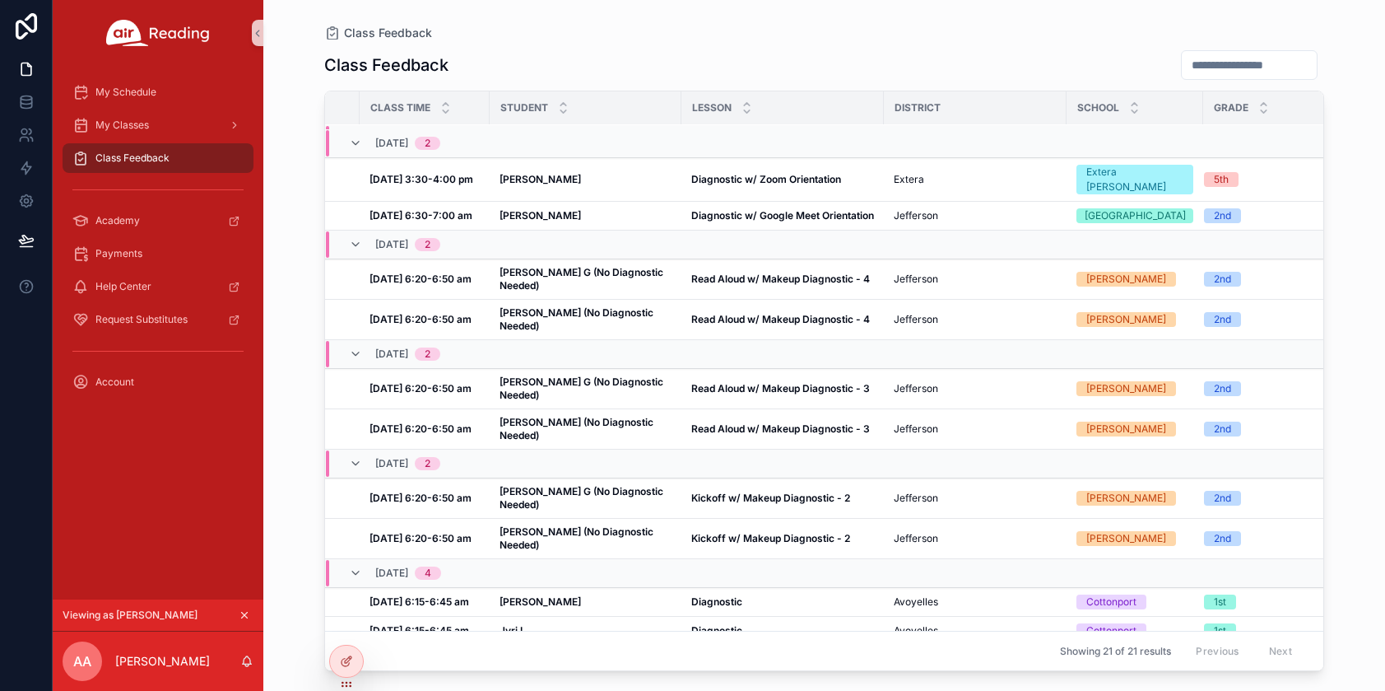
click at [701, 653] on strong "Diagnostic" at bounding box center [716, 659] width 51 height 12
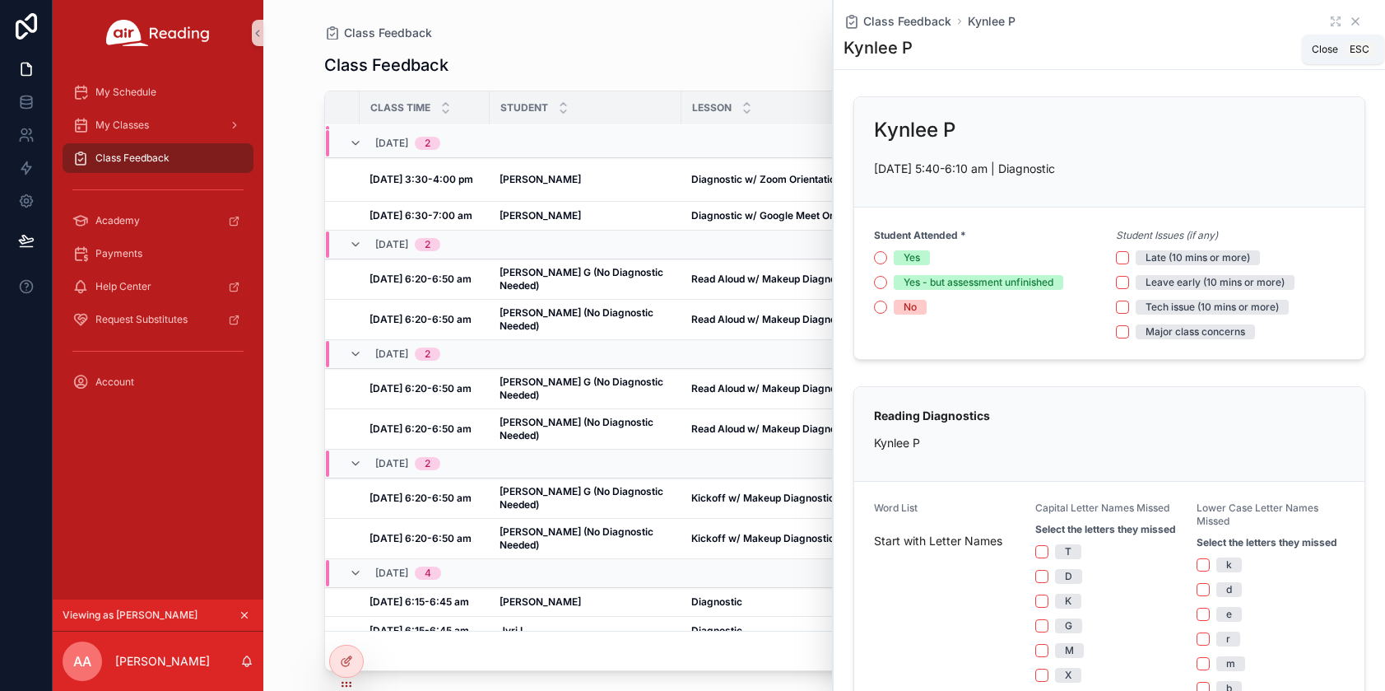
click at [1353, 21] on icon "scrollable content" at bounding box center [1356, 21] width 7 height 7
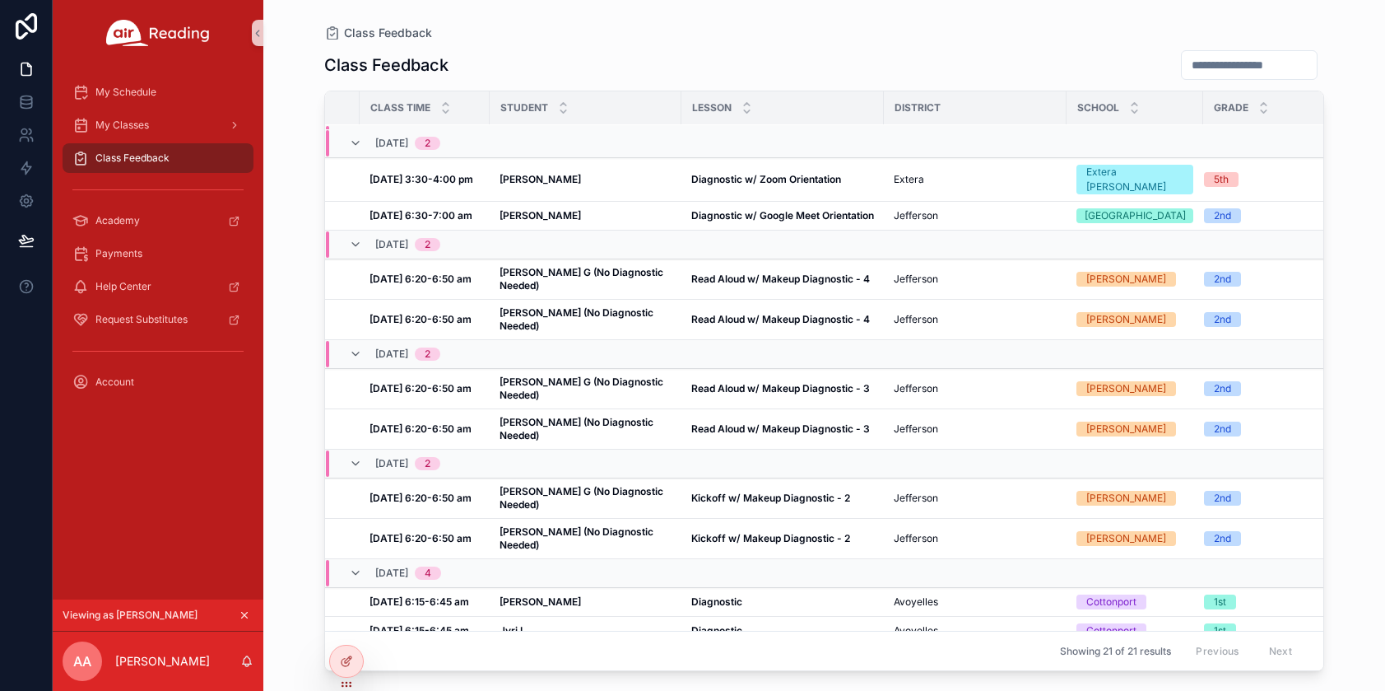
click at [561, 682] on div "[PERSON_NAME] K [PERSON_NAME] K" at bounding box center [586, 688] width 172 height 13
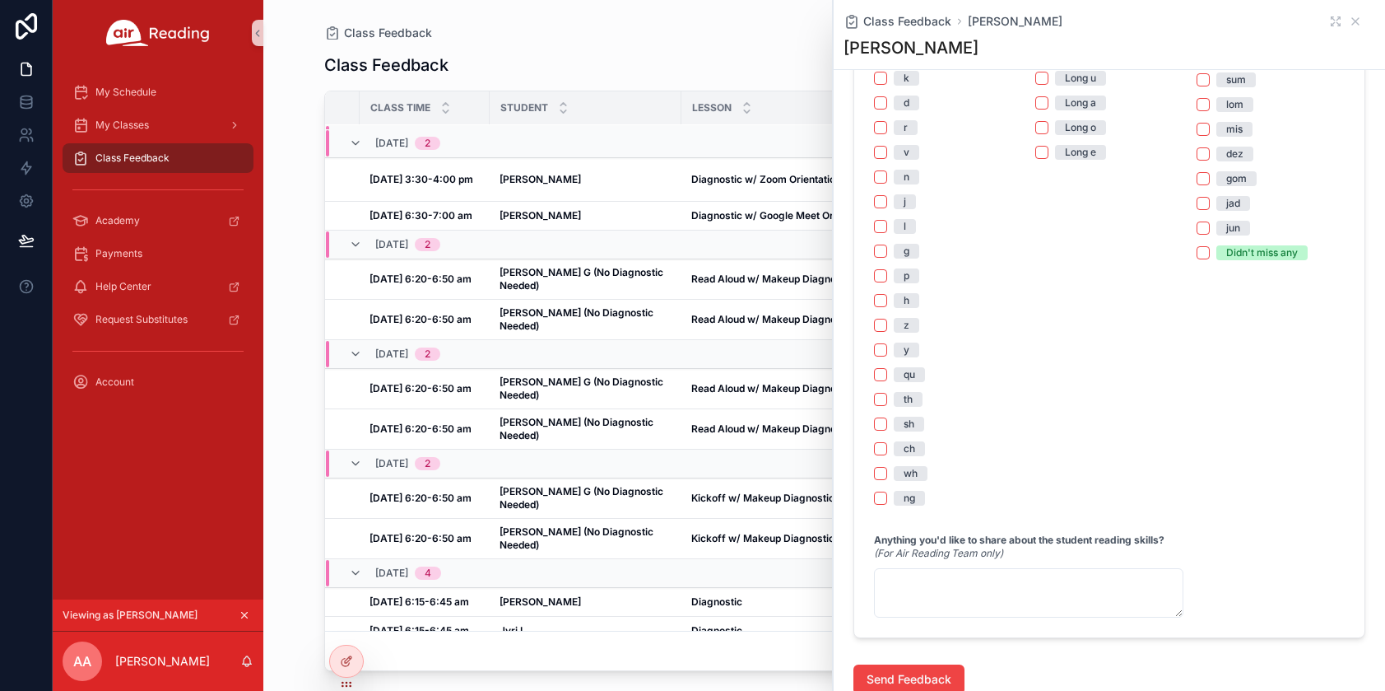
scroll to position [1511, 0]
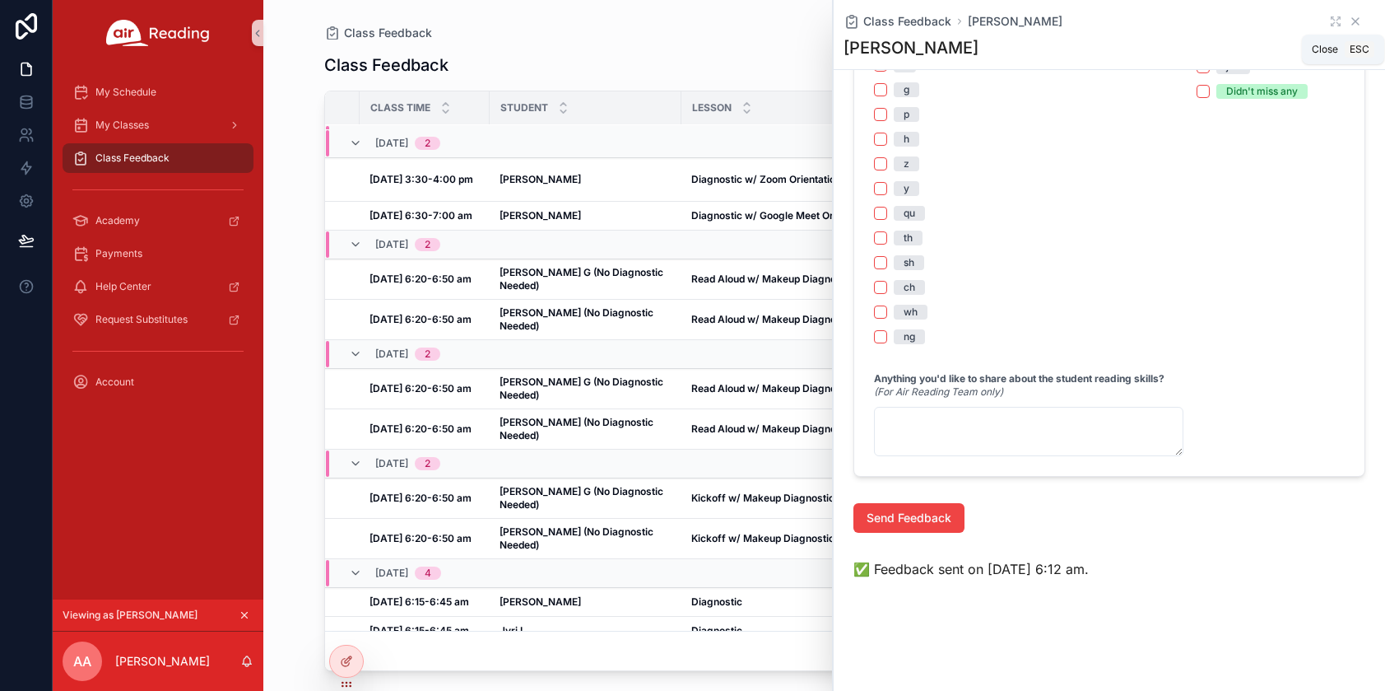
click at [1349, 17] on icon "scrollable content" at bounding box center [1355, 21] width 13 height 13
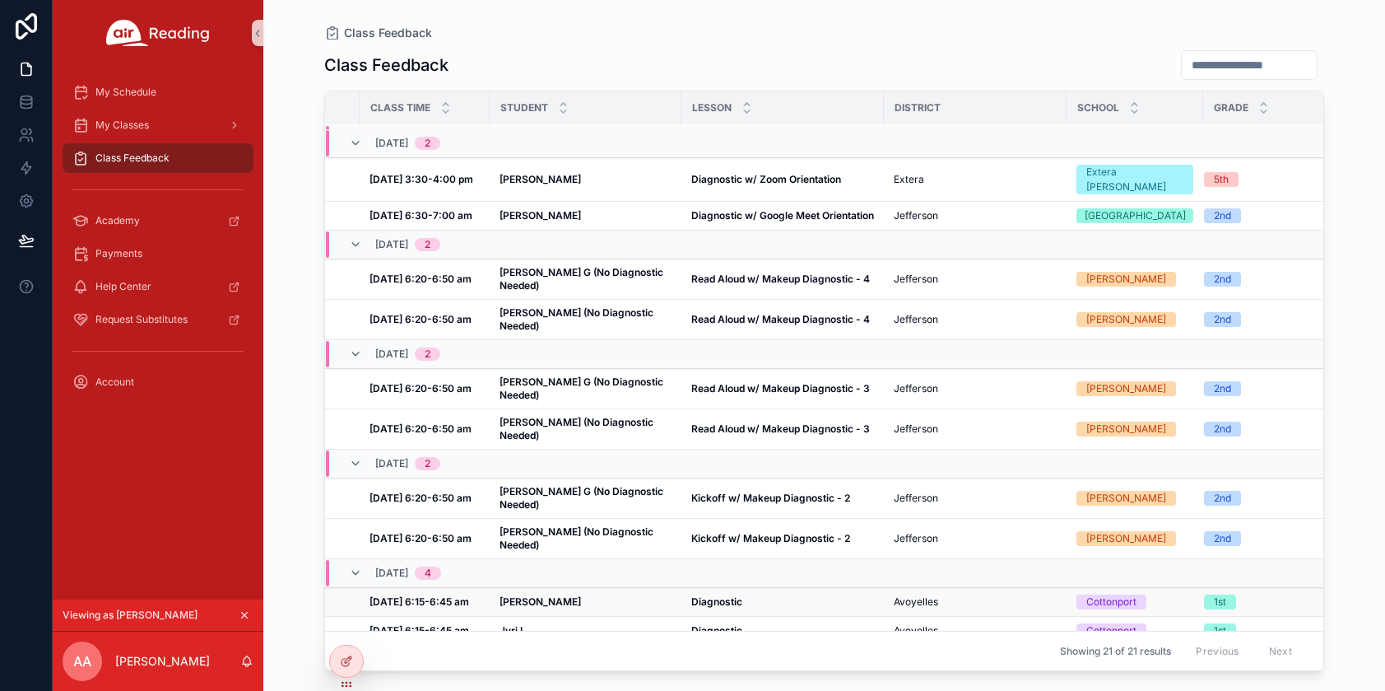
click at [705, 595] on strong "Diagnostic" at bounding box center [716, 601] width 51 height 12
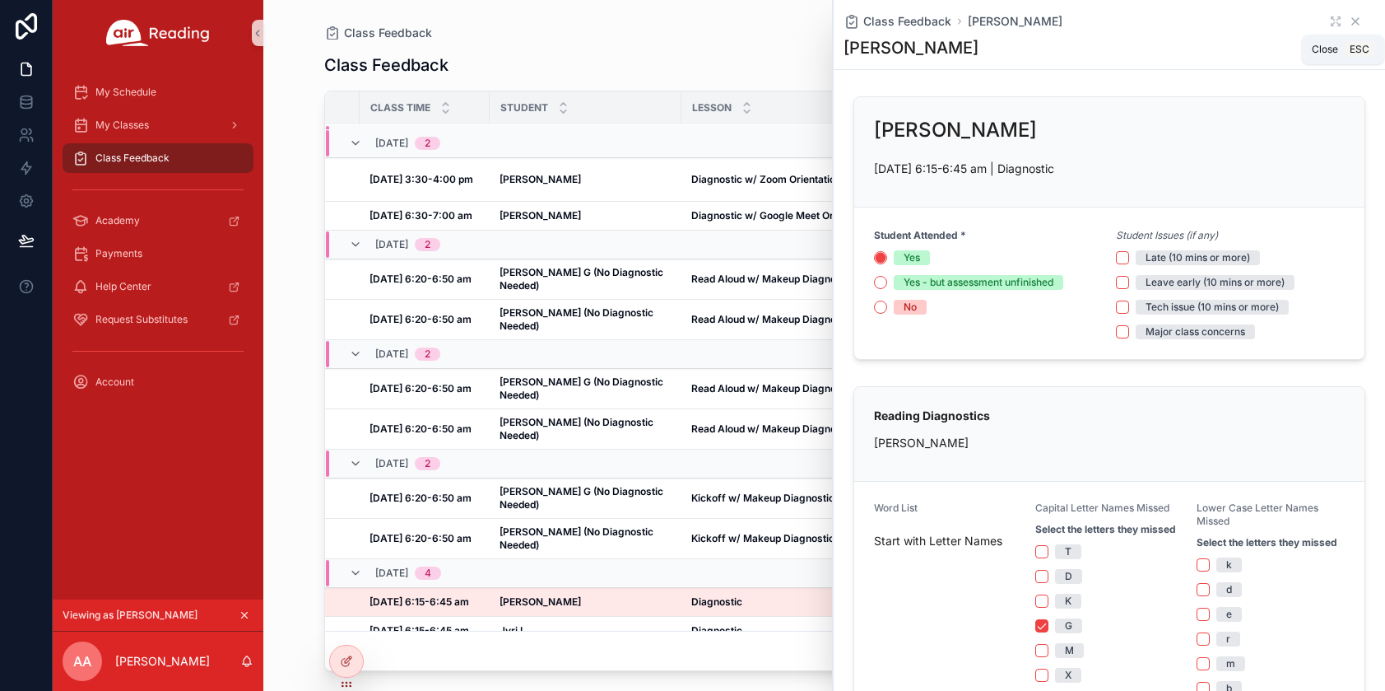
click at [1353, 21] on icon "scrollable content" at bounding box center [1356, 21] width 7 height 7
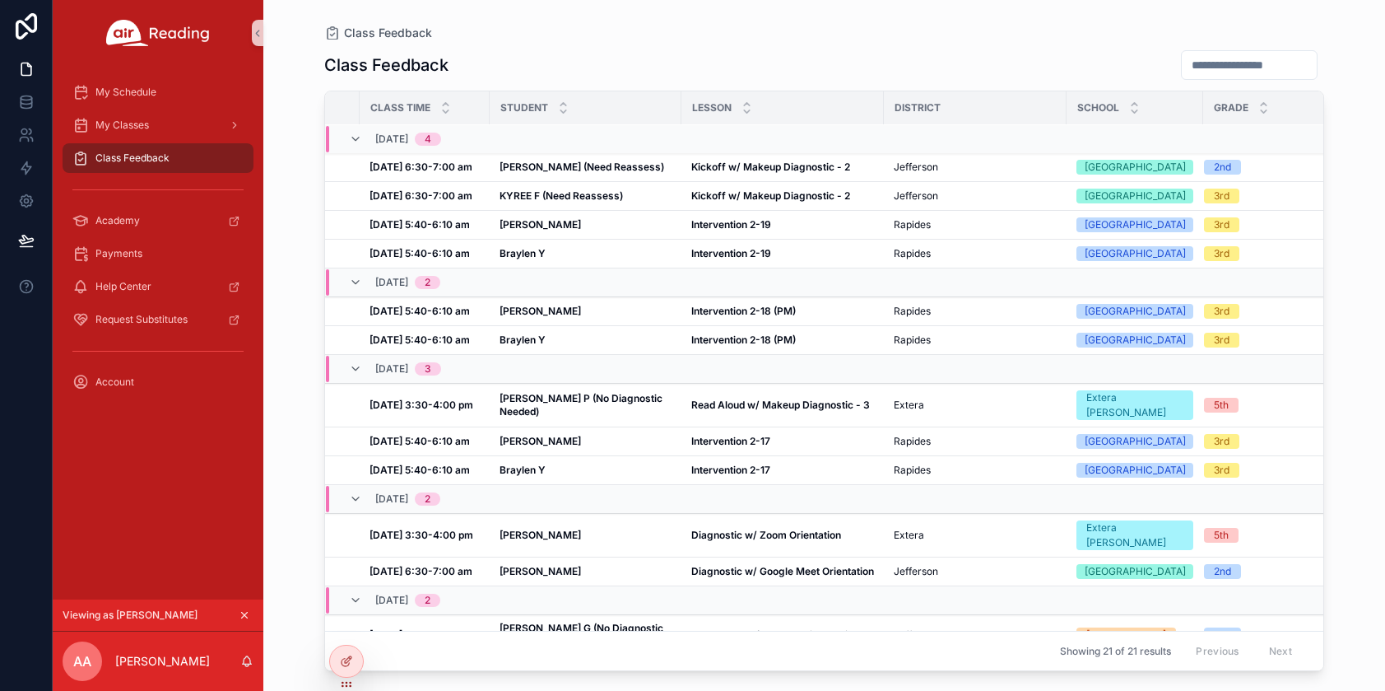
scroll to position [0, 89]
click at [554, 171] on strong "[PERSON_NAME] (Need Reassess)" at bounding box center [582, 167] width 165 height 12
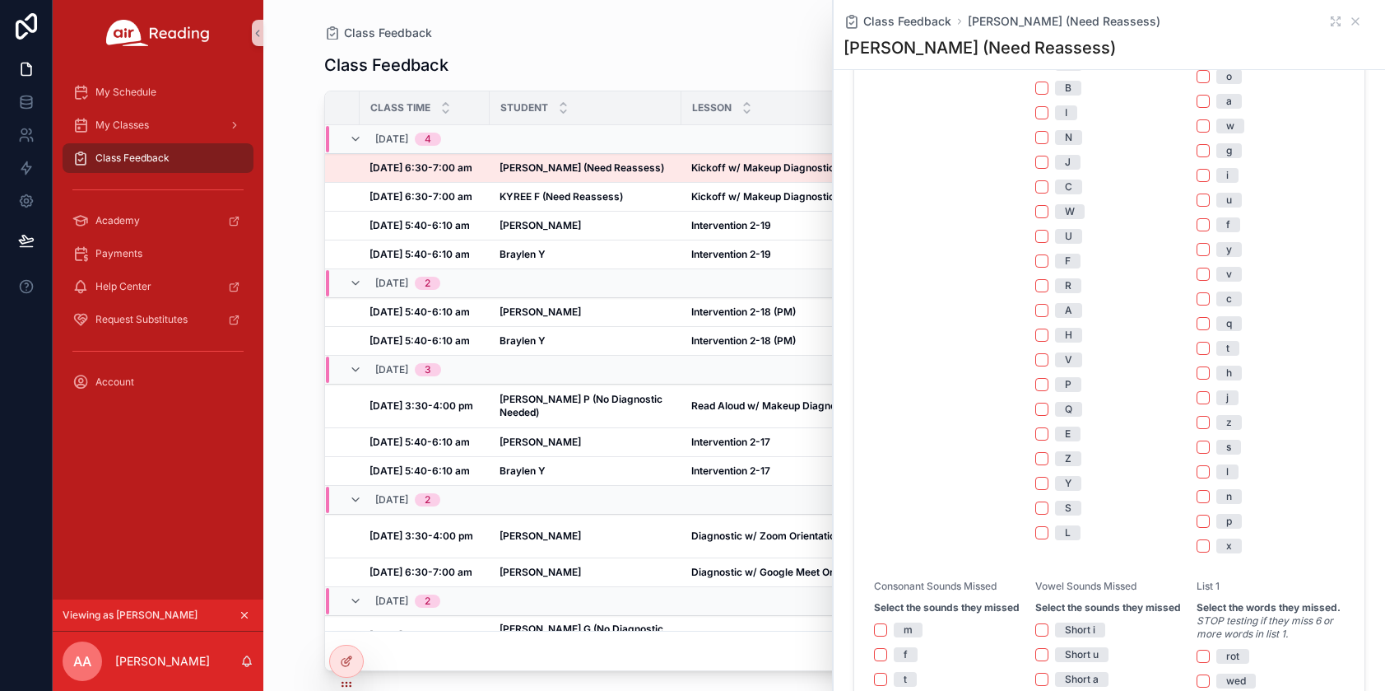
scroll to position [1084, 0]
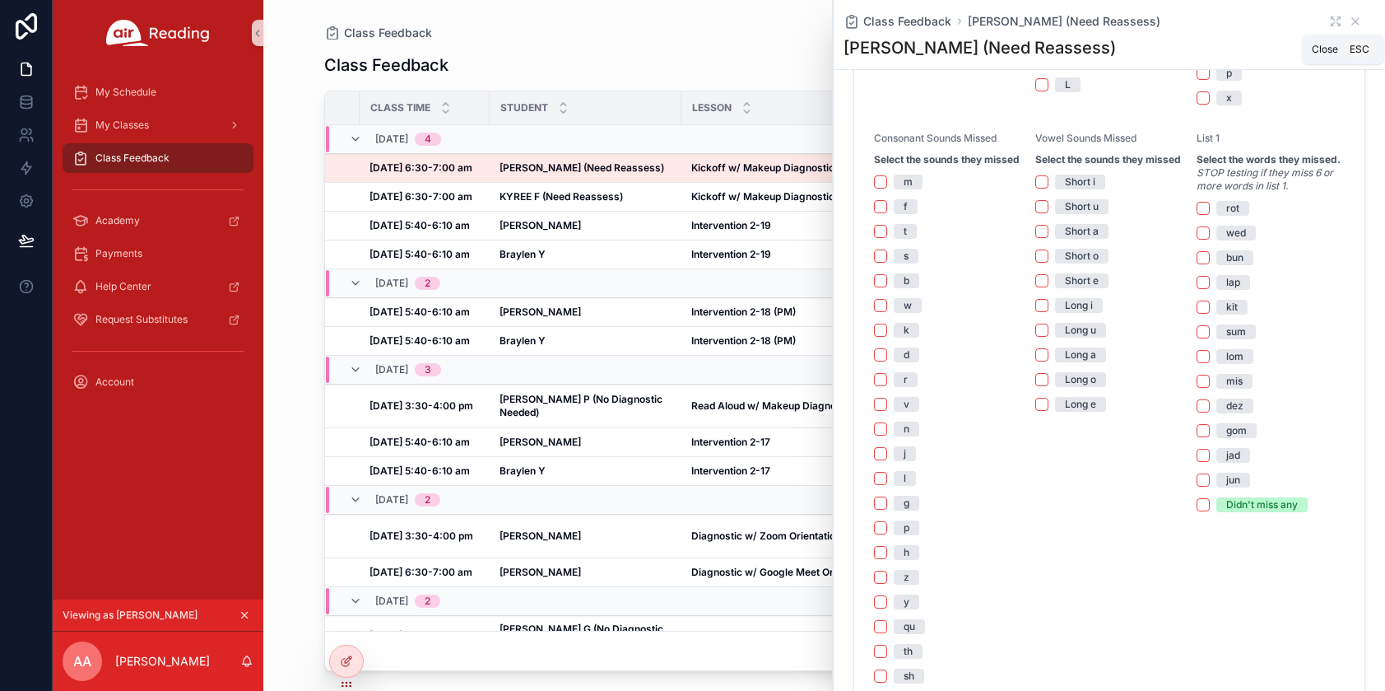
drag, startPoint x: 1343, startPoint y: 18, endPoint x: 1042, endPoint y: 49, distance: 302.0
click at [1349, 17] on icon "scrollable content" at bounding box center [1355, 21] width 13 height 13
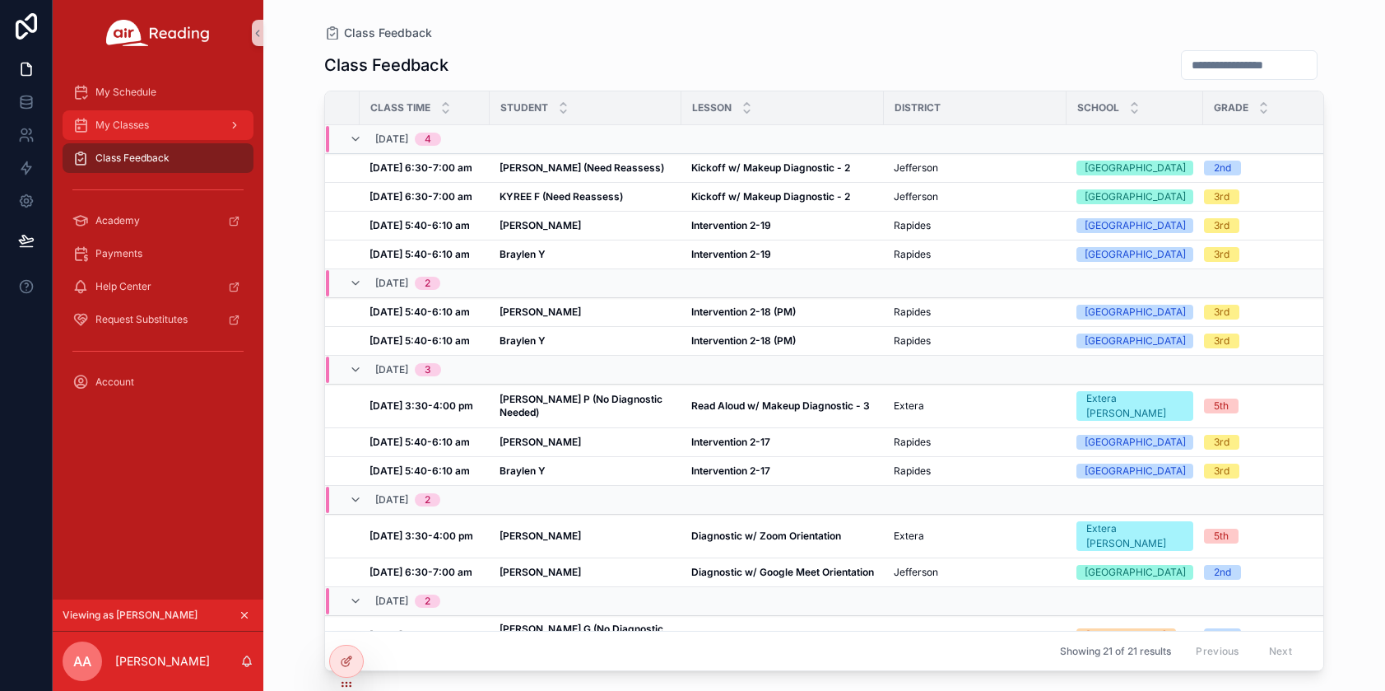
click at [114, 130] on span "My Classes" at bounding box center [122, 125] width 54 height 13
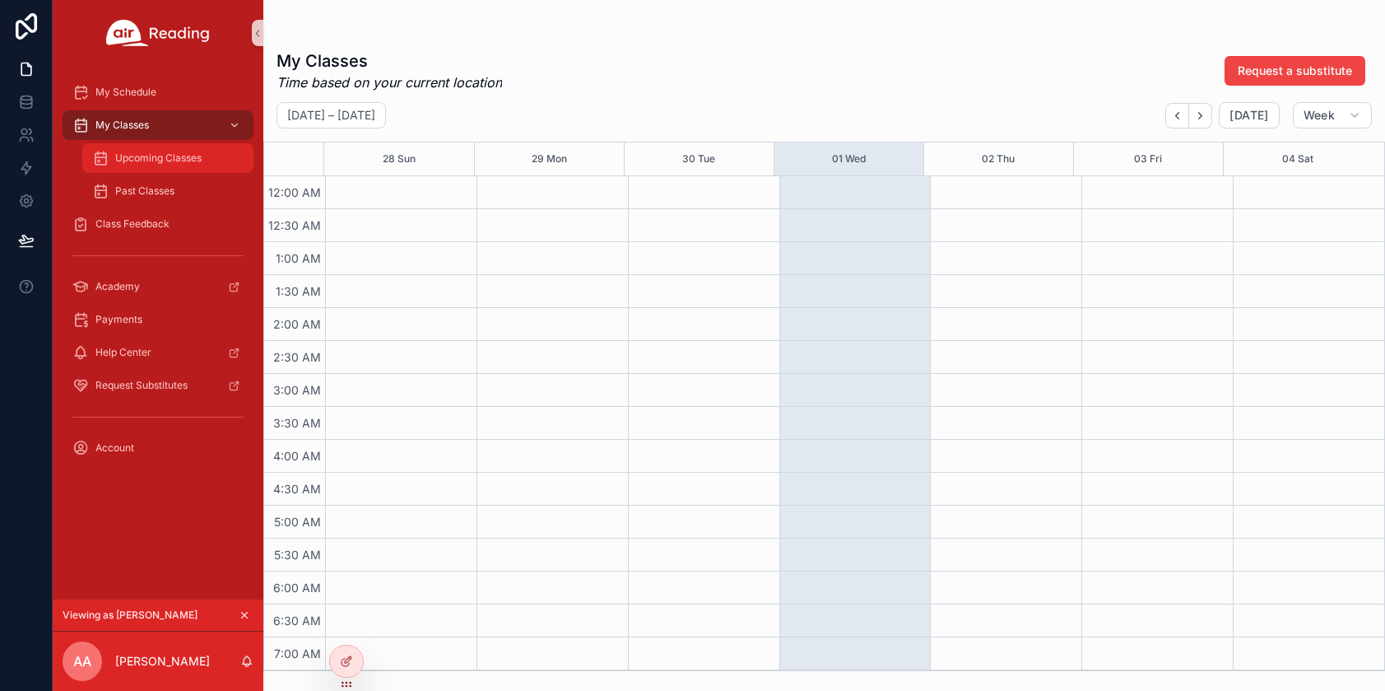
click at [128, 158] on span "Upcoming Classes" at bounding box center [158, 157] width 86 height 13
